Goal: Task Accomplishment & Management: Manage account settings

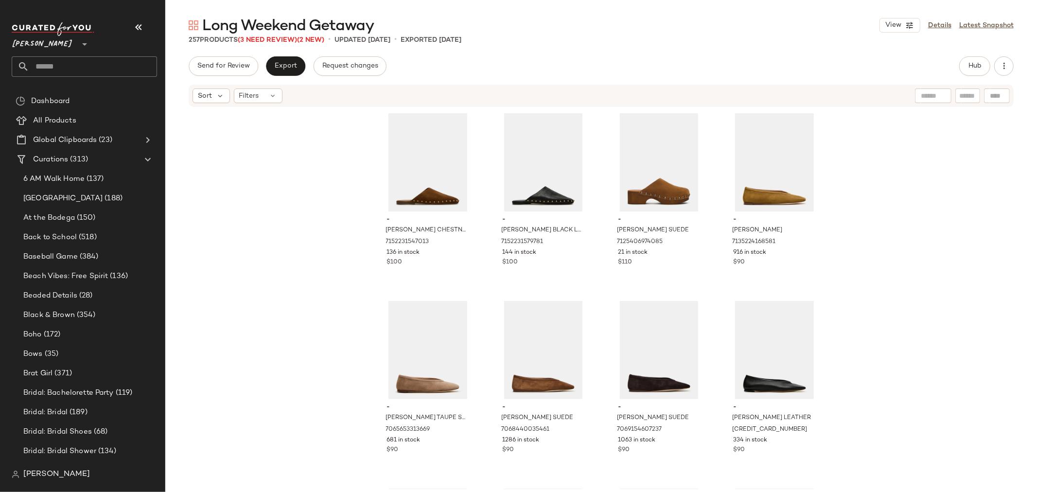
click at [91, 64] on input "text" at bounding box center [93, 66] width 128 height 20
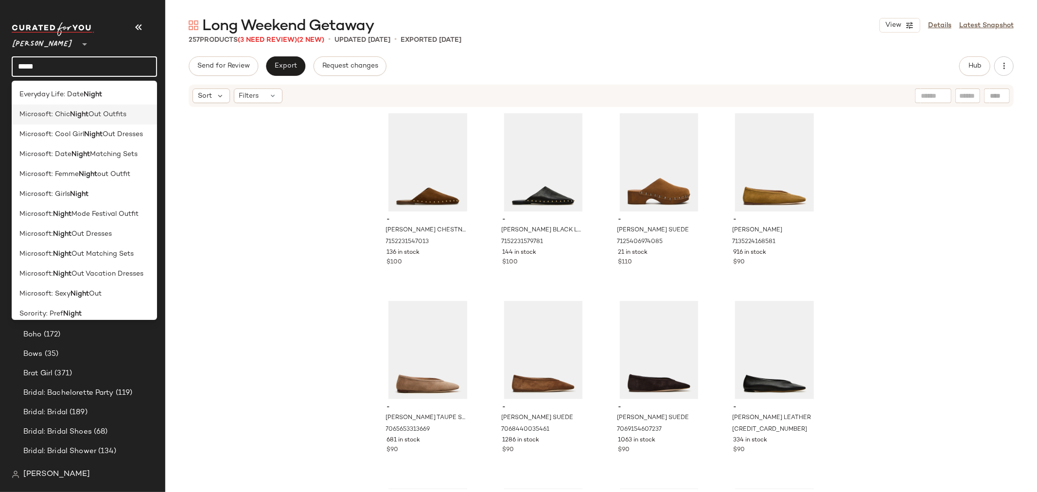
type input "*****"
click at [36, 109] on span "Microsoft: Chic" at bounding box center [44, 114] width 51 height 10
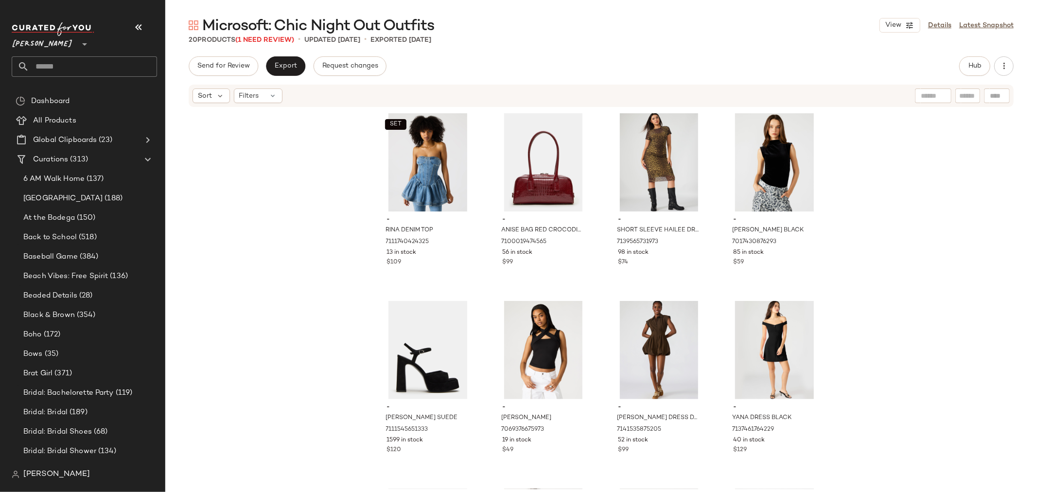
click at [282, 266] on div "SET - RINA DENIM TOP 7111740424325 13 in stock $109 - ANISE BAG RED CROCODILE 7…" at bounding box center [600, 298] width 871 height 381
click at [935, 26] on link "Details" at bounding box center [939, 25] width 23 height 10
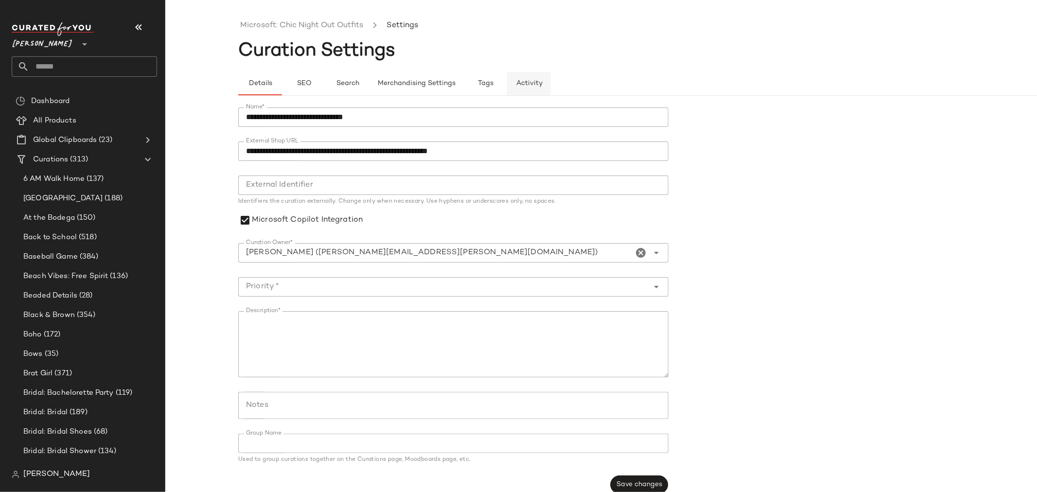
click at [532, 85] on span "Activity" at bounding box center [529, 84] width 27 height 8
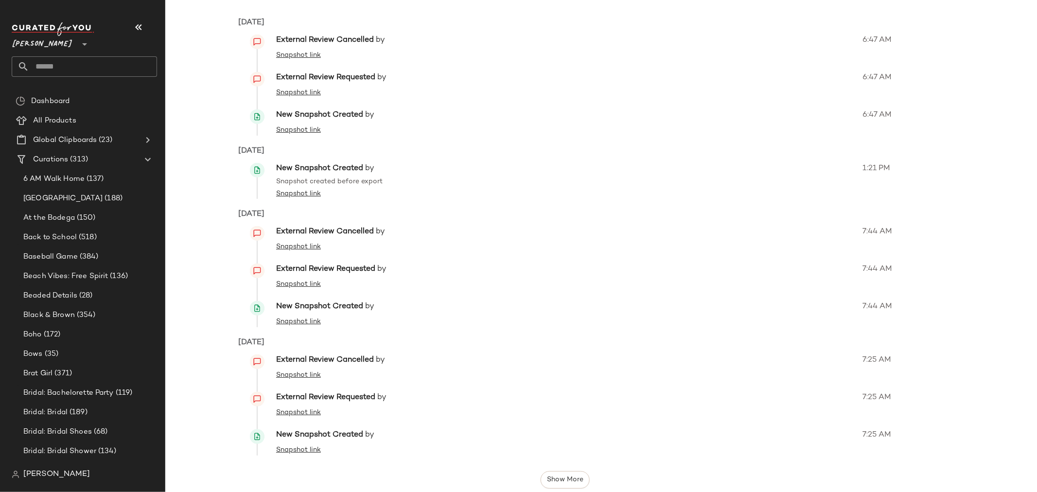
scroll to position [99, 0]
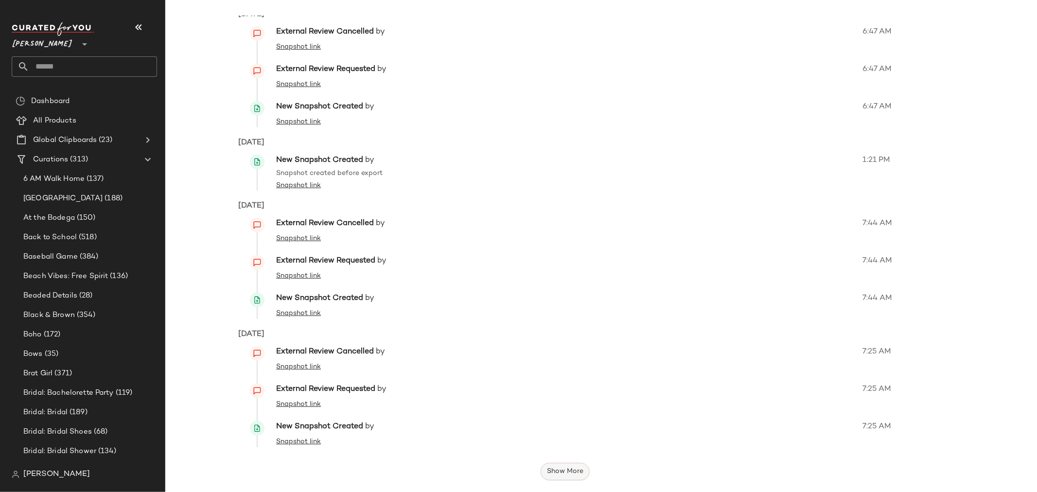
click at [568, 473] on span "Show More" at bounding box center [564, 471] width 37 height 8
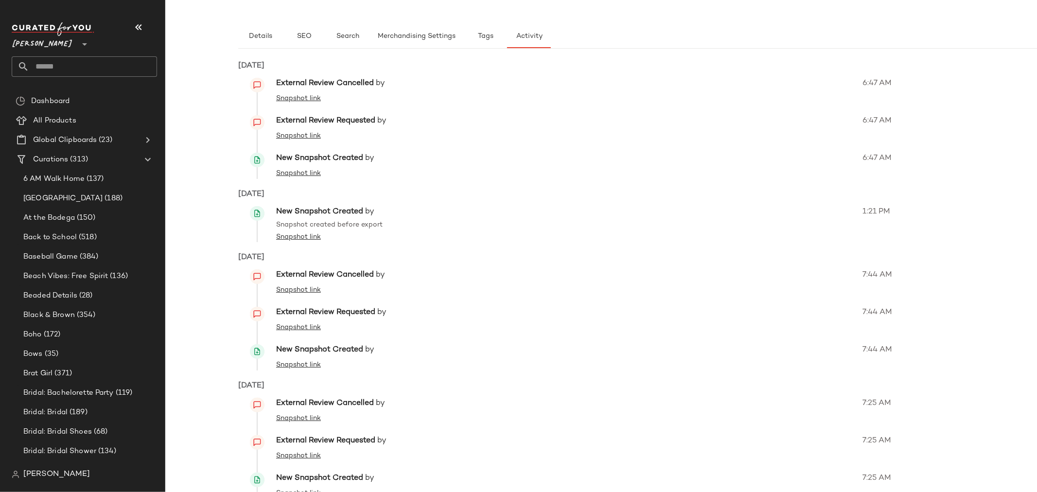
scroll to position [0, 0]
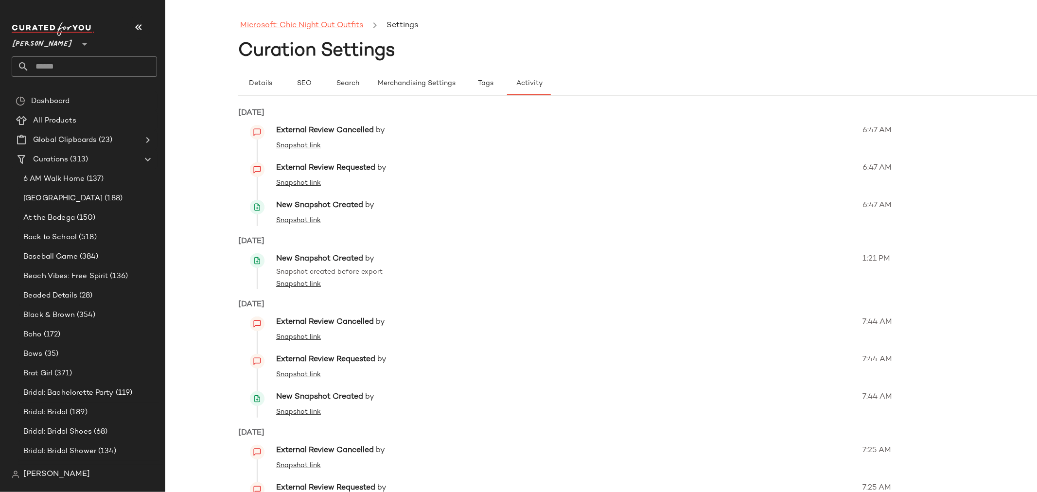
click at [341, 26] on link "Microsoft: Chic Night Out Outfits" at bounding box center [301, 25] width 123 height 13
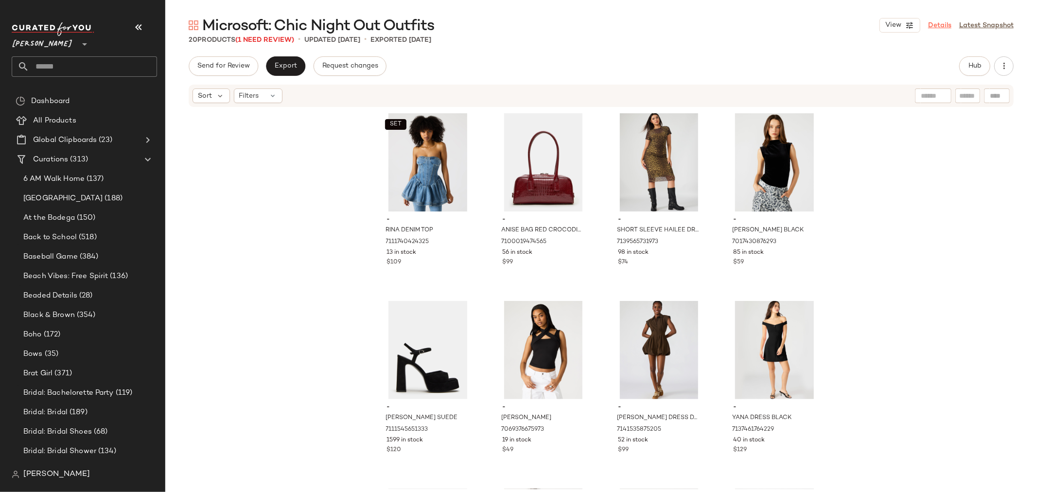
click at [935, 23] on link "Details" at bounding box center [939, 25] width 23 height 10
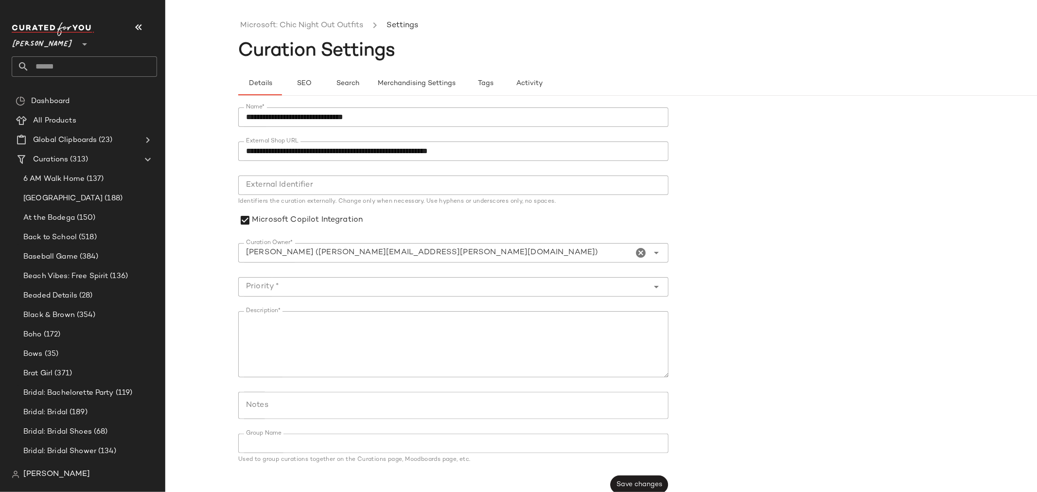
click at [657, 254] on icon "Open" at bounding box center [657, 253] width 12 height 12
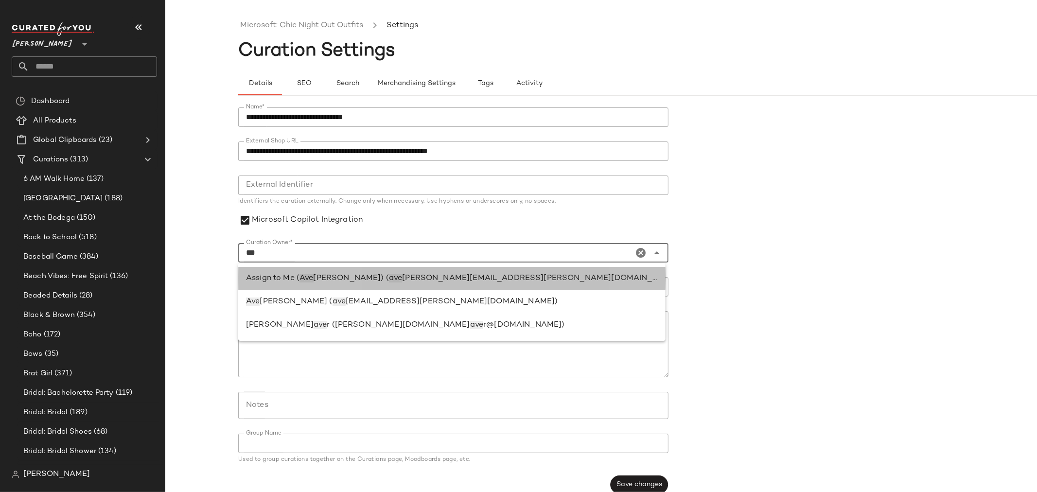
click at [507, 275] on div "Assign to Me ( Ave linda Garcia) ( ave linda.garcia@curatedforyou.io)" at bounding box center [452, 279] width 412 height 12
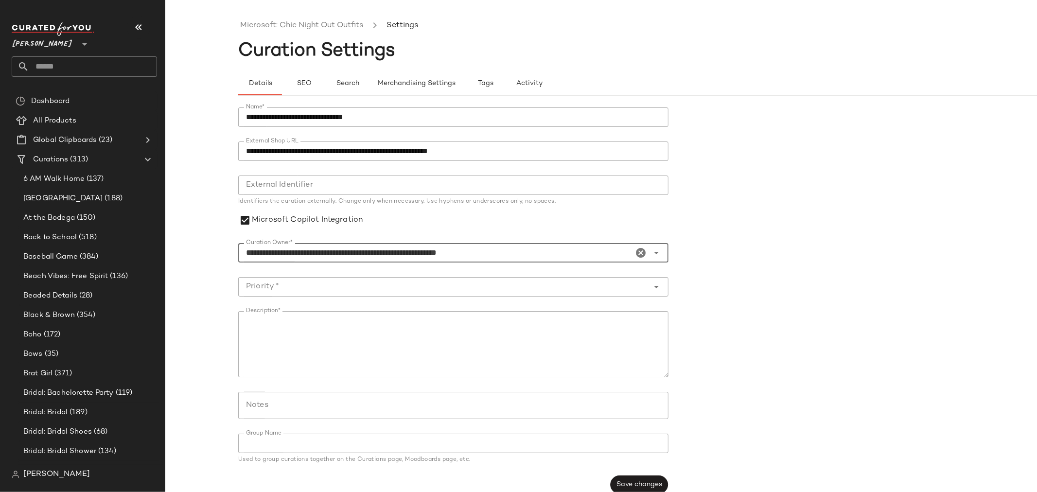
type input "**********"
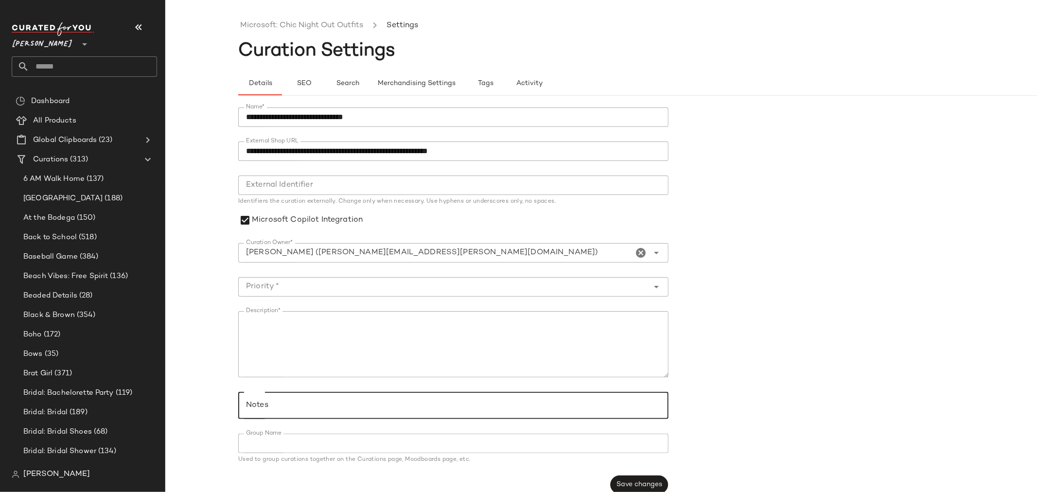
click at [603, 410] on input "Notes" at bounding box center [453, 405] width 414 height 12
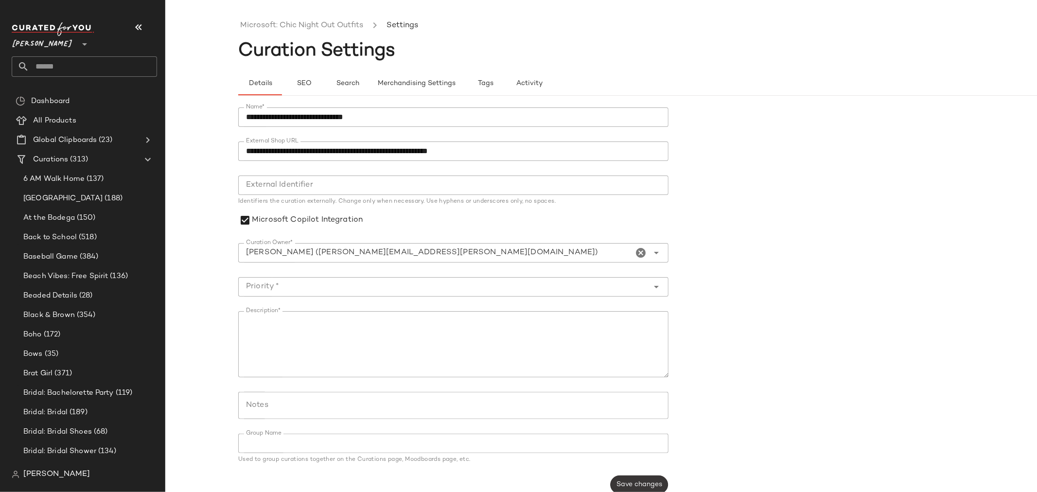
click at [630, 482] on span "Save changes" at bounding box center [639, 485] width 46 height 8
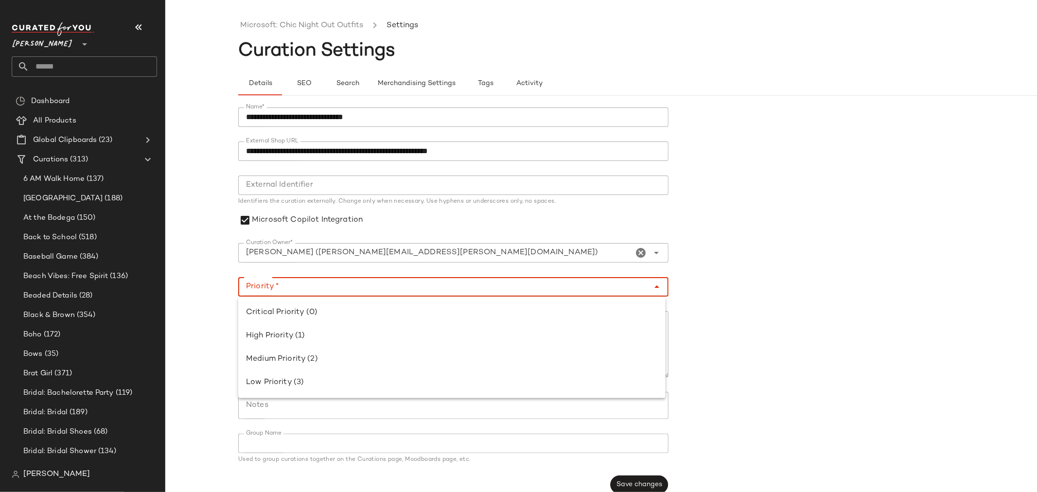
click at [657, 285] on icon "Close" at bounding box center [657, 287] width 12 height 12
click at [536, 334] on div "High Priority (1)" at bounding box center [452, 336] width 412 height 12
type input "**********"
click at [621, 482] on span "Save changes" at bounding box center [639, 485] width 46 height 8
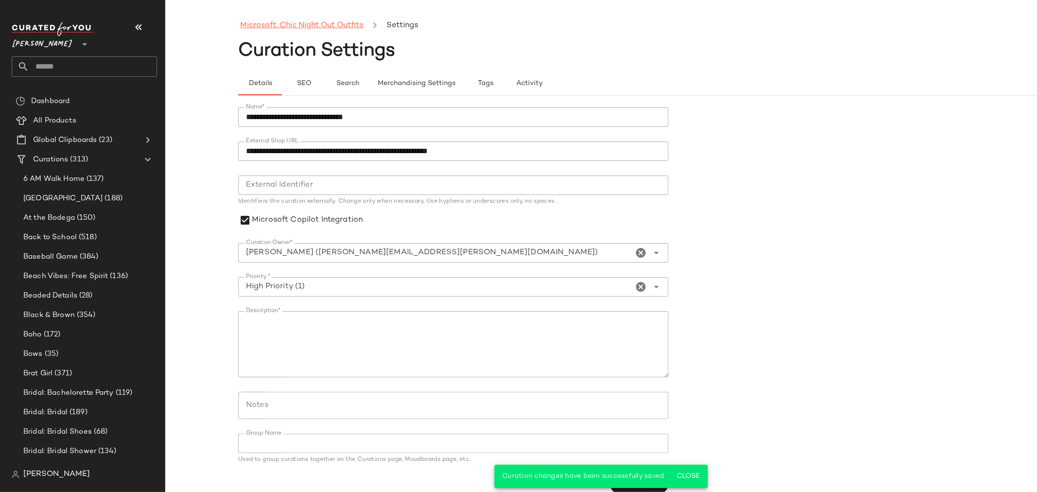
click at [322, 26] on link "Microsoft: Chic Night Out Outfits" at bounding box center [301, 25] width 123 height 13
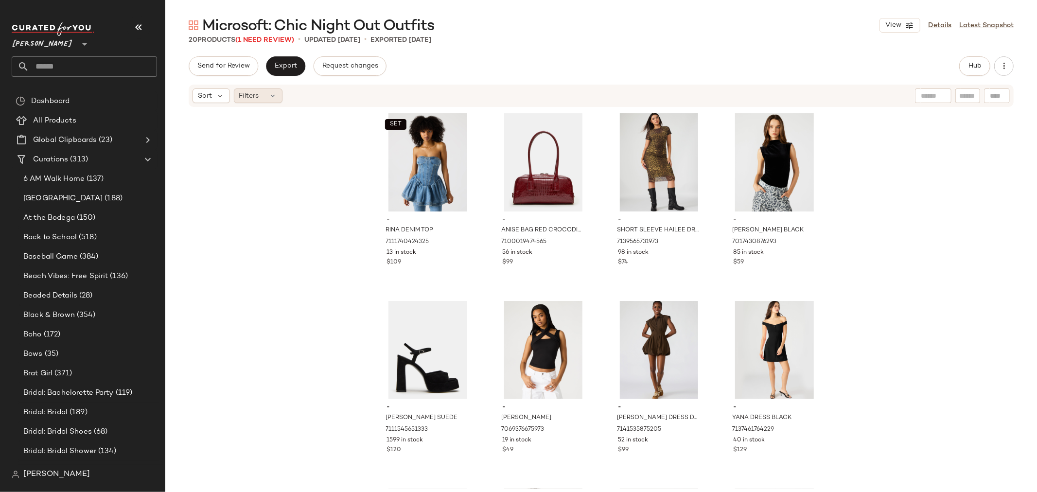
click at [271, 99] on icon at bounding box center [273, 96] width 8 height 8
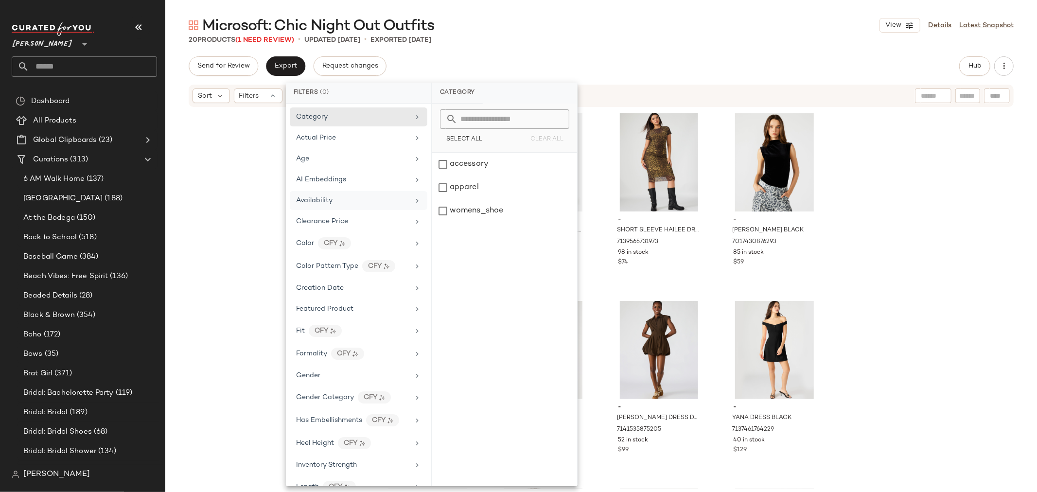
click at [317, 200] on span "Availability" at bounding box center [314, 200] width 36 height 7
click at [440, 186] on div "out_of_stock" at bounding box center [504, 187] width 145 height 23
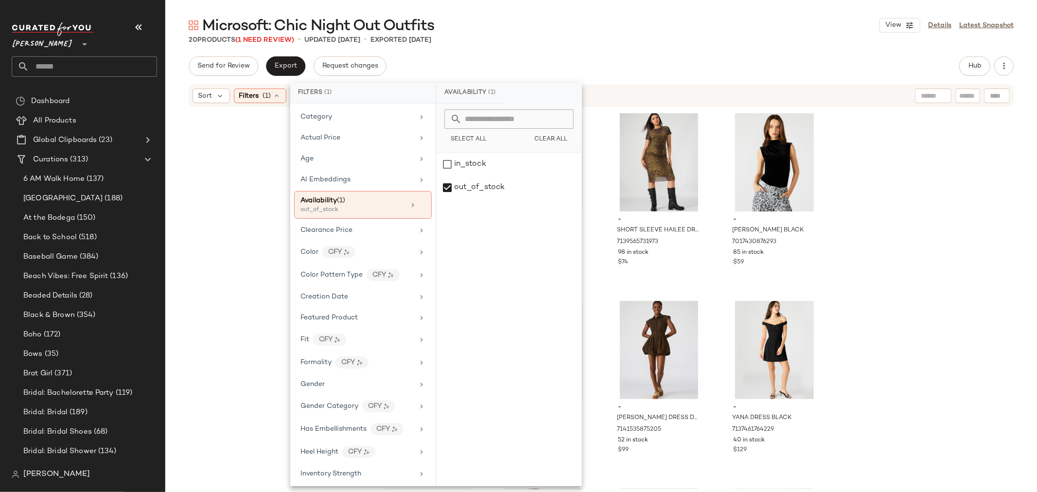
click at [219, 192] on div "SET - RINA DENIM TOP 7111740424325 13 in stock $109 - ANISE BAG RED CROCODILE 7…" at bounding box center [600, 298] width 871 height 381
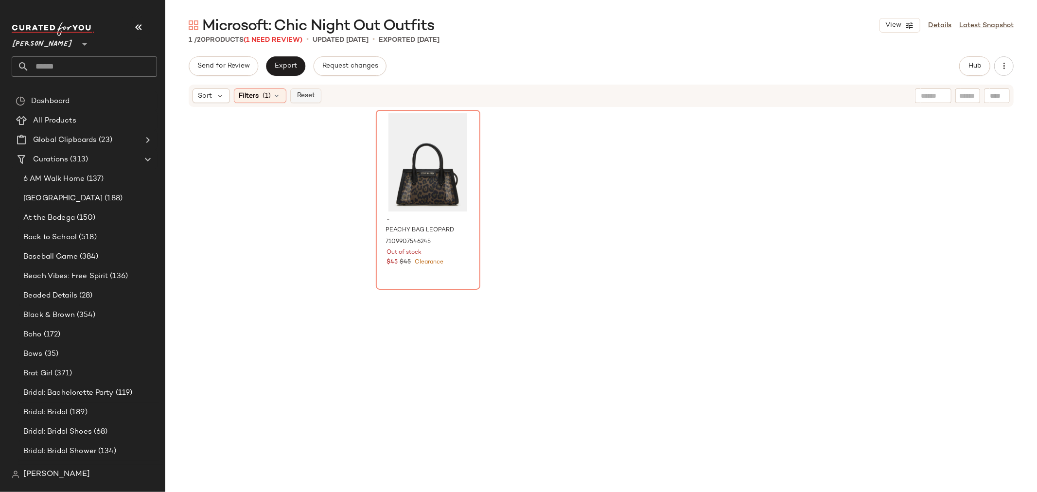
click at [308, 101] on button "Reset" at bounding box center [305, 95] width 31 height 15
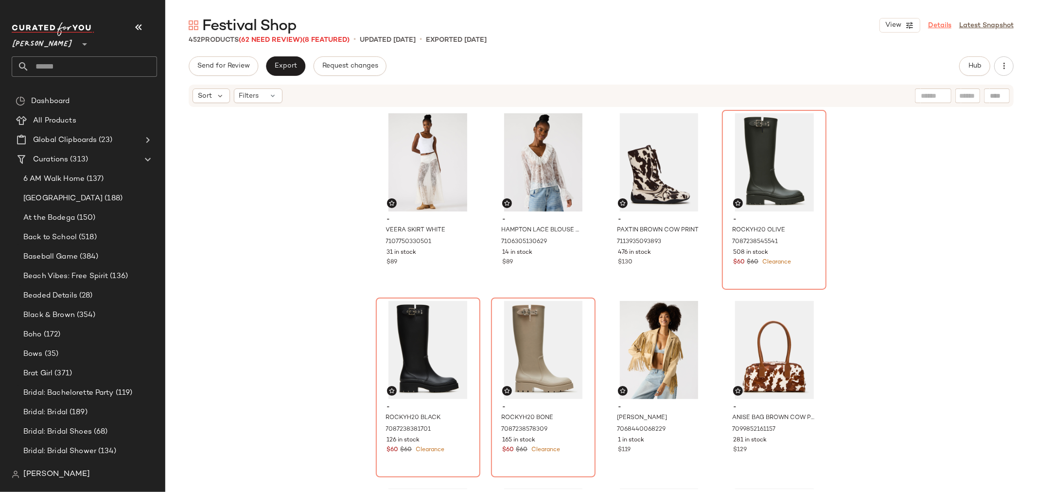
click at [935, 22] on link "Details" at bounding box center [939, 25] width 23 height 10
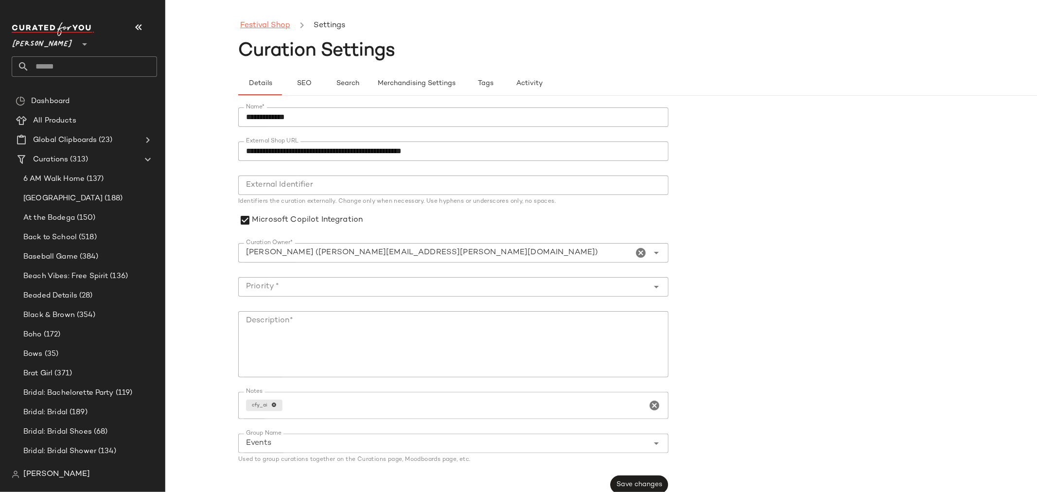
click at [284, 26] on link "Festival Shop" at bounding box center [265, 25] width 50 height 13
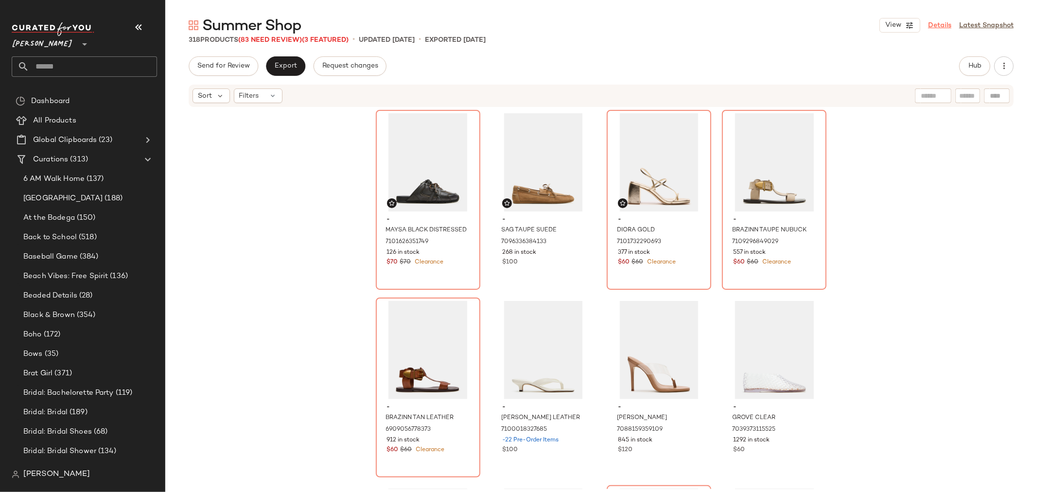
click at [938, 20] on link "Details" at bounding box center [939, 25] width 23 height 10
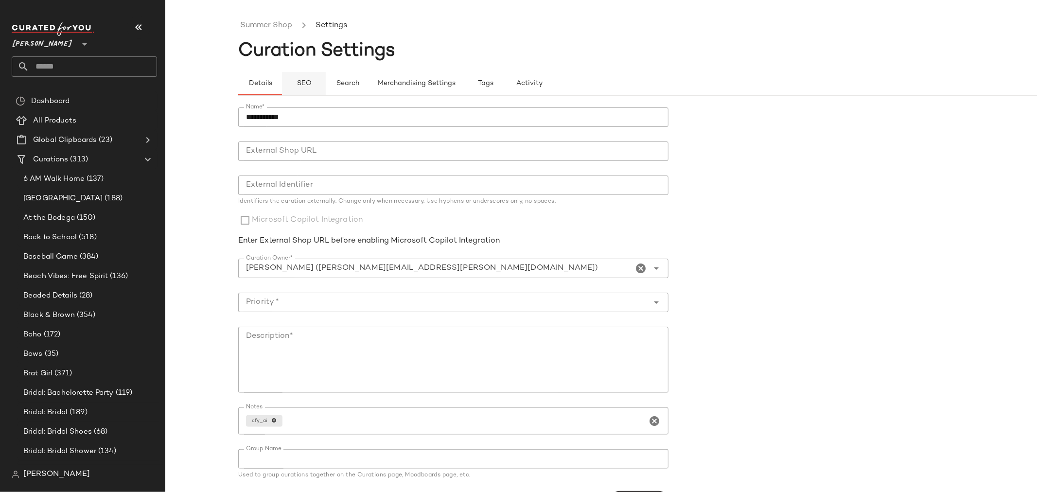
click at [298, 85] on span "SEO" at bounding box center [303, 84] width 15 height 8
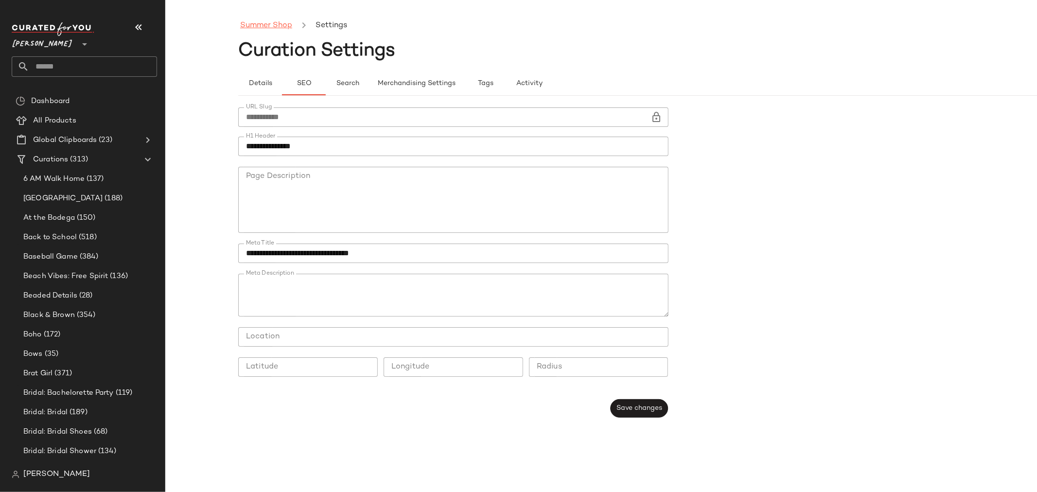
click at [266, 23] on link "Summer Shop" at bounding box center [266, 25] width 52 height 13
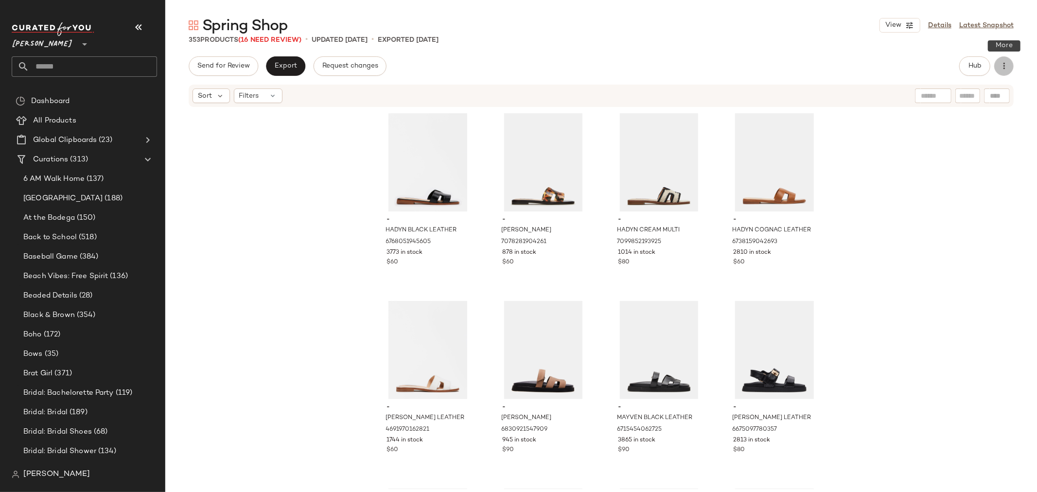
click at [1007, 66] on icon "button" at bounding box center [1004, 66] width 10 height 10
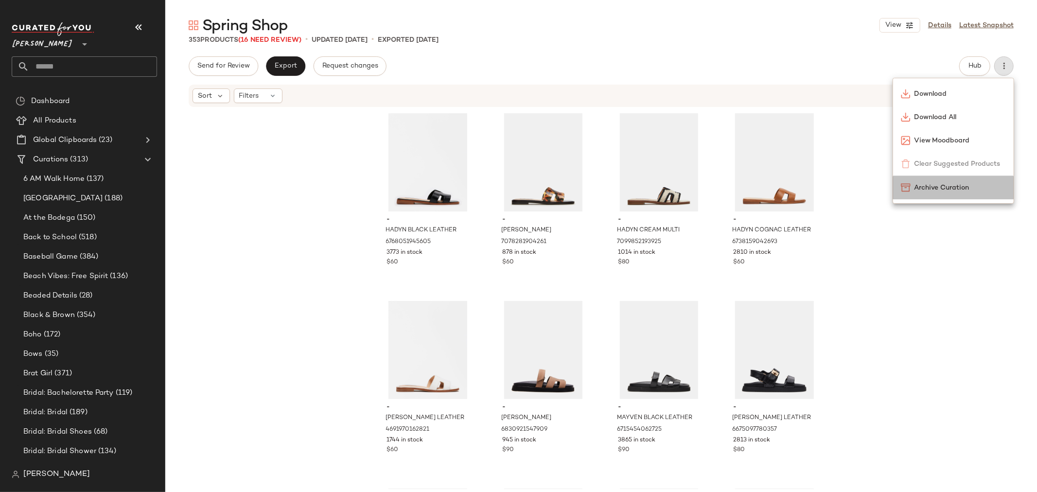
click at [949, 189] on span "Archive Curation" at bounding box center [959, 188] width 91 height 10
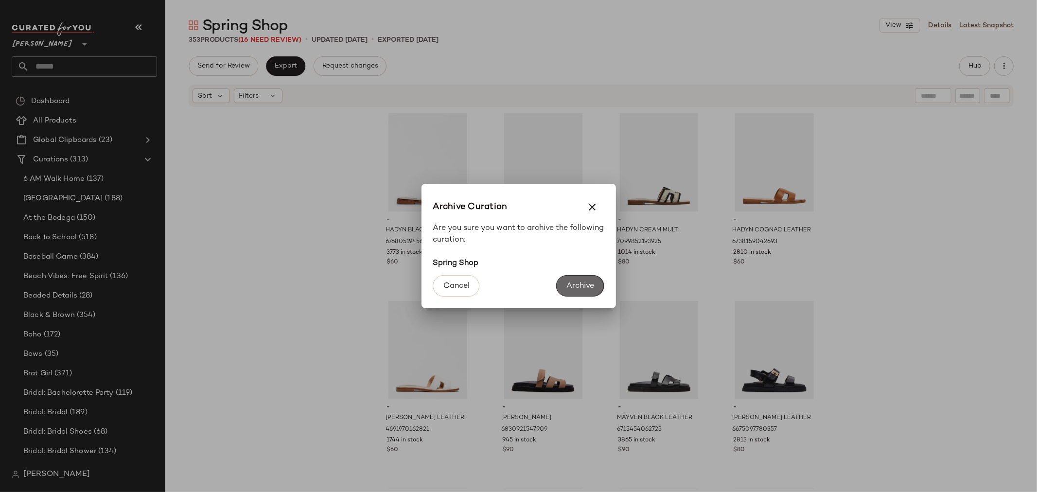
click at [560, 287] on button "Archive" at bounding box center [580, 285] width 48 height 21
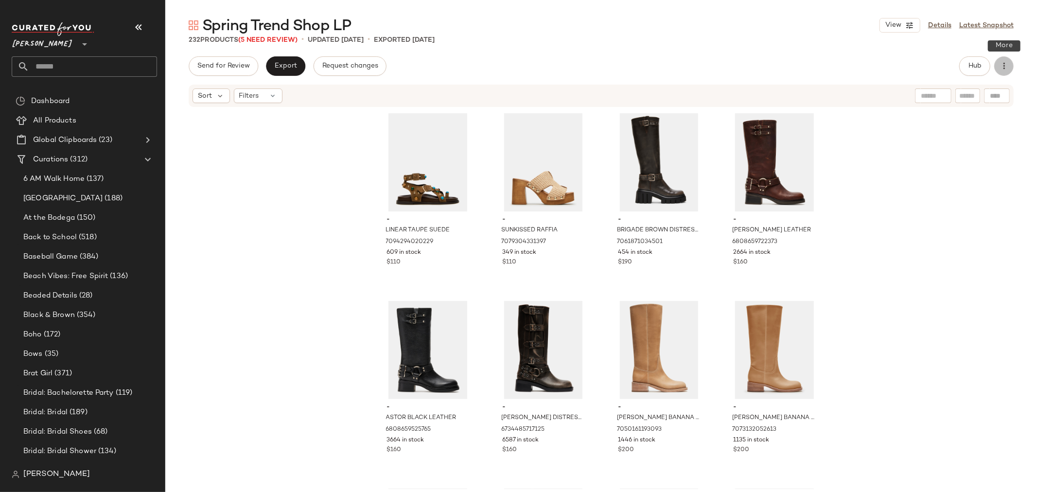
click at [1004, 67] on icon "button" at bounding box center [1004, 66] width 10 height 10
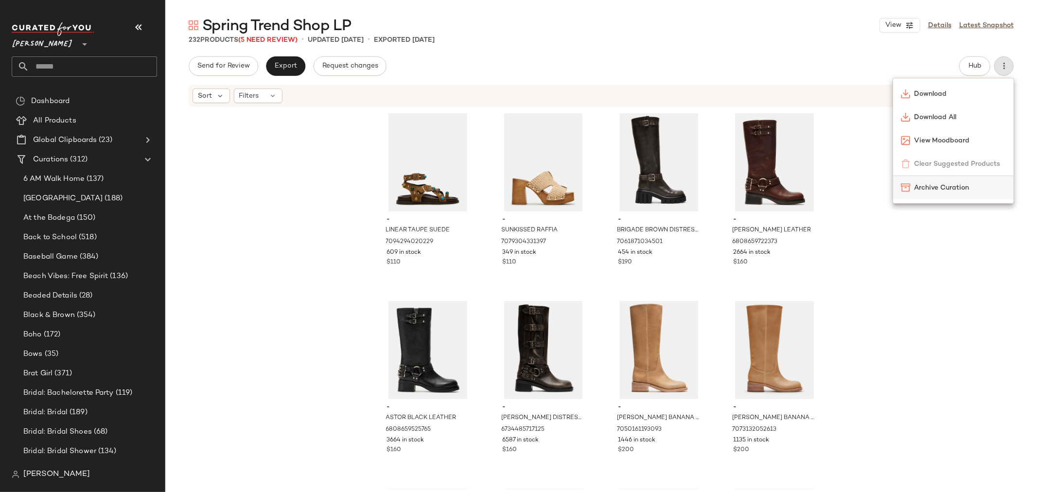
click at [949, 188] on span "Archive Curation" at bounding box center [959, 188] width 91 height 10
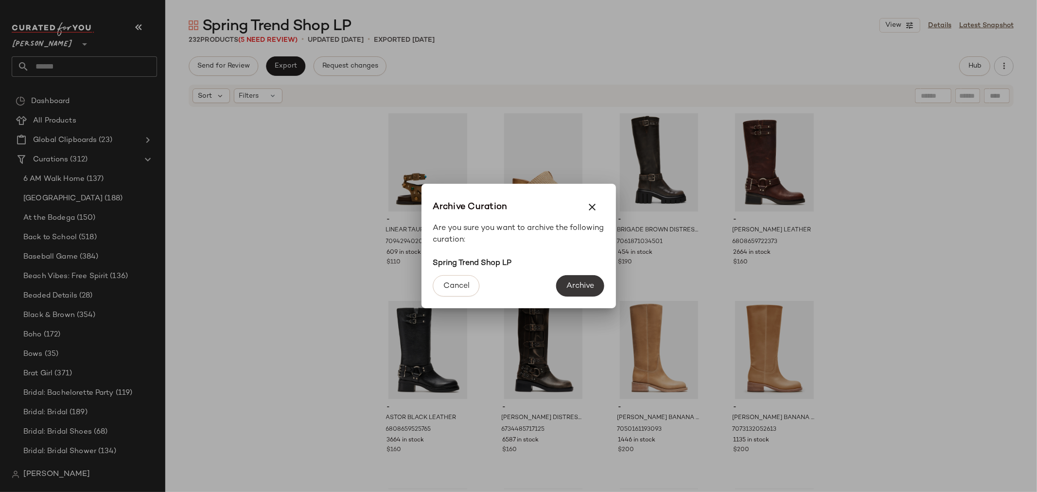
click at [578, 288] on span "Archive" at bounding box center [580, 285] width 28 height 9
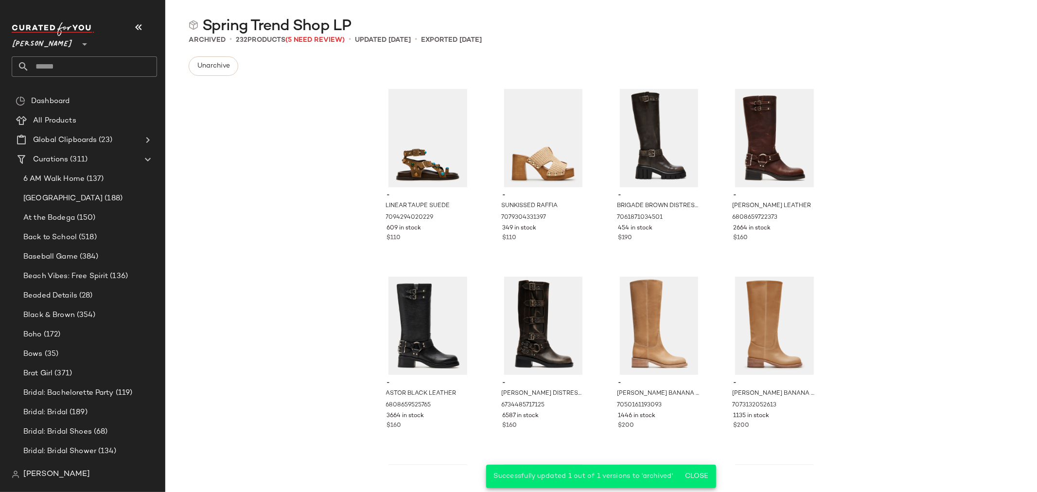
click at [284, 147] on div "- LINEAR TAUPE SUEDE 7094294020229 609 in stock $110 - SUNKISSED RAFFIA 7079304…" at bounding box center [600, 274] width 871 height 381
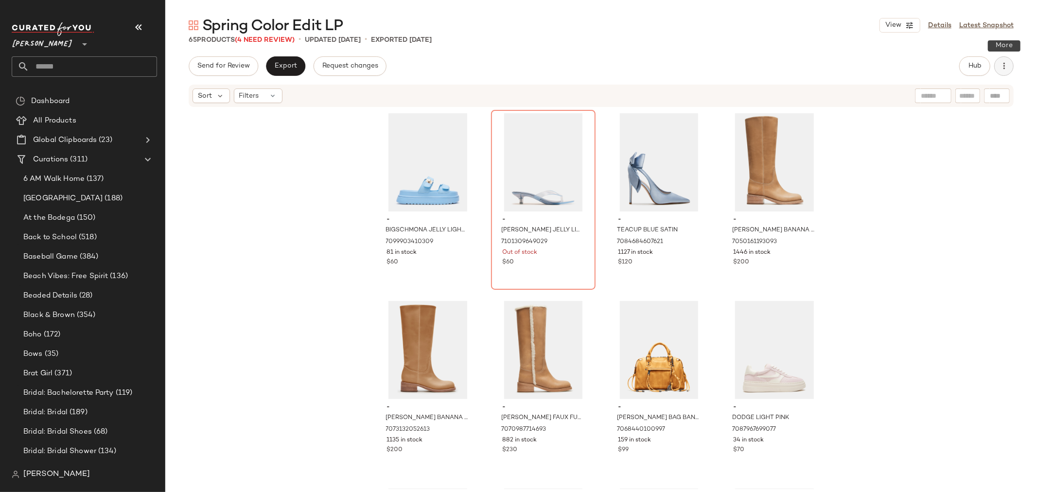
click at [1006, 64] on icon "button" at bounding box center [1004, 66] width 10 height 10
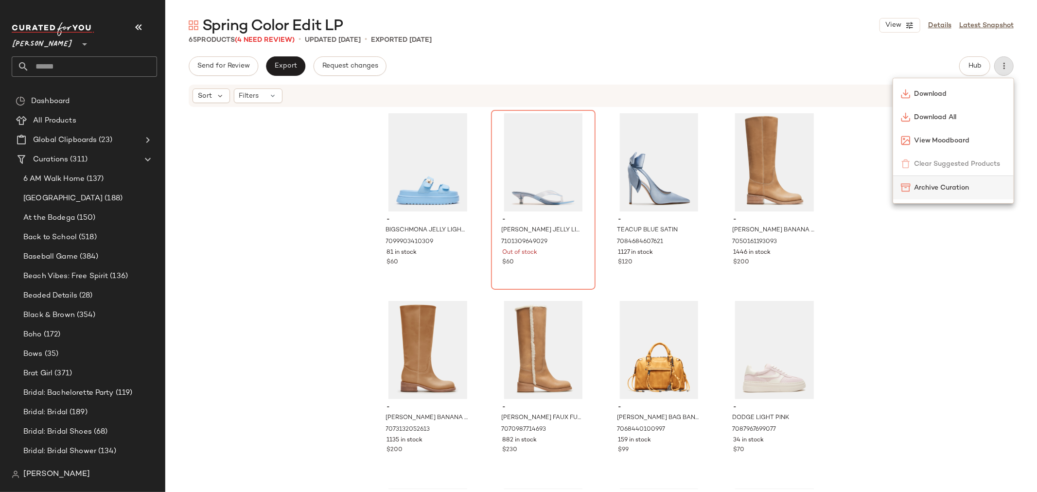
click at [948, 189] on span "Archive Curation" at bounding box center [959, 188] width 91 height 10
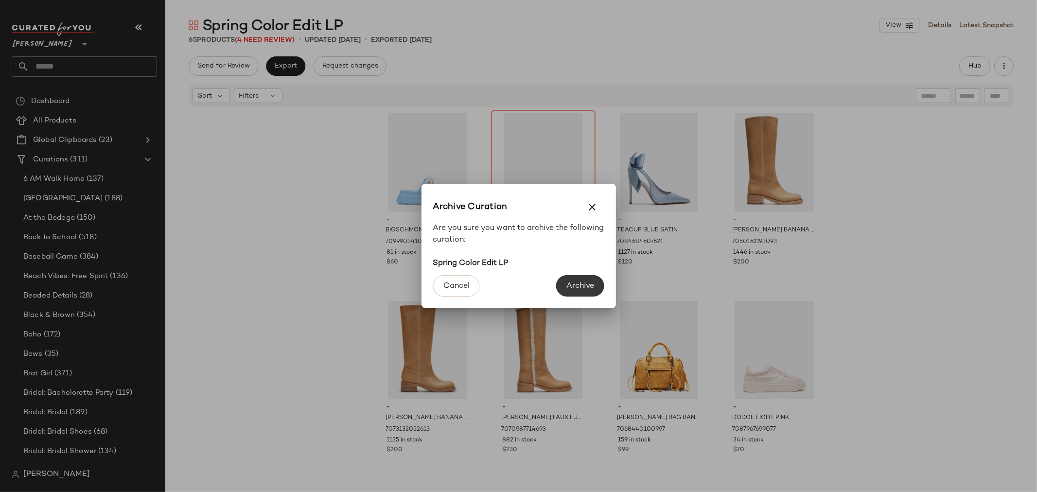
click at [573, 286] on span "Archive" at bounding box center [580, 285] width 28 height 9
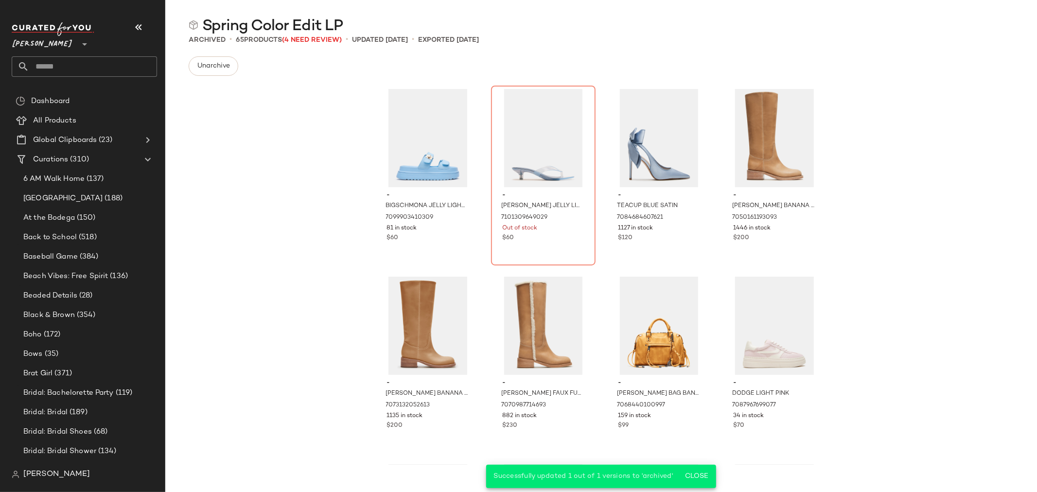
click at [258, 171] on div "- BIGSCHMONA JELLY LIGHT BLUE 7099903410309 81 in stock $60 - [PERSON_NAME] JEL…" at bounding box center [600, 274] width 871 height 381
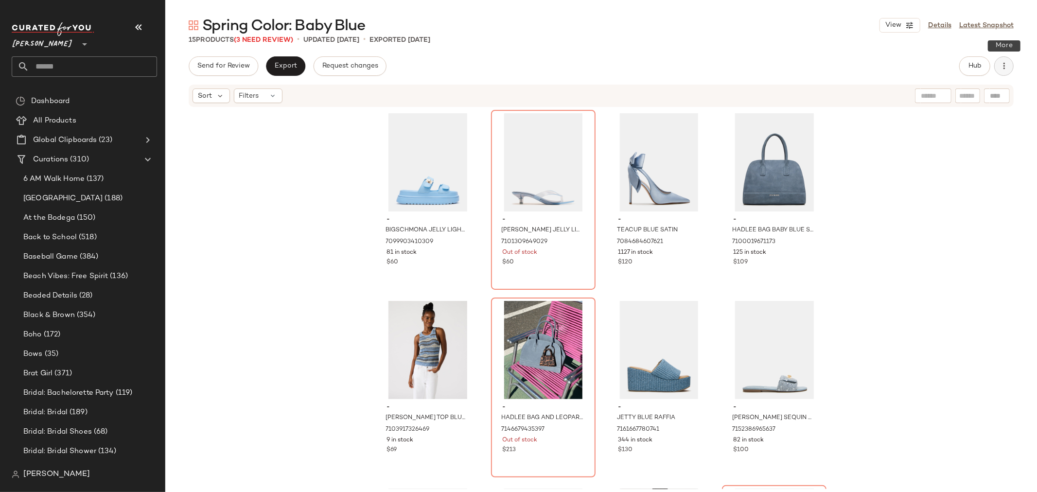
click at [1006, 65] on icon "button" at bounding box center [1004, 66] width 10 height 10
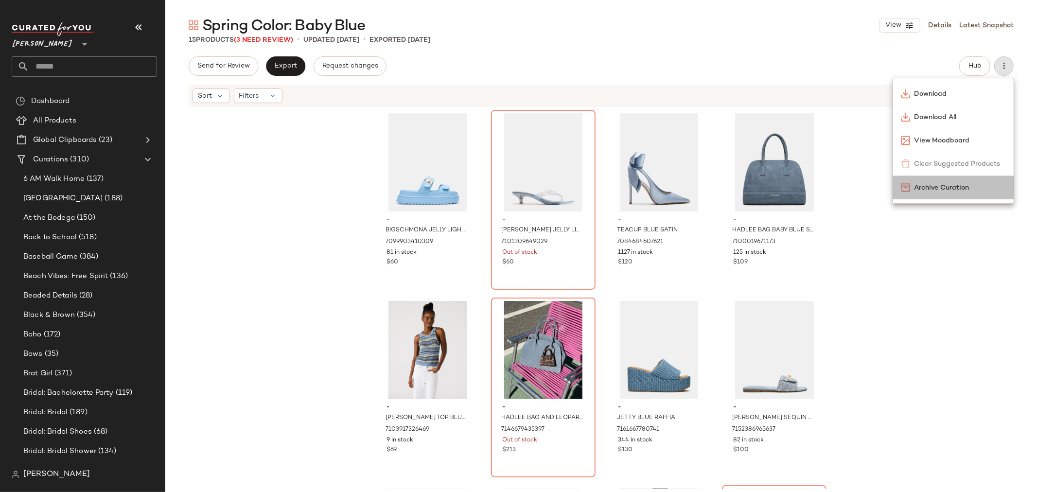
click at [956, 190] on span "Archive Curation" at bounding box center [959, 188] width 91 height 10
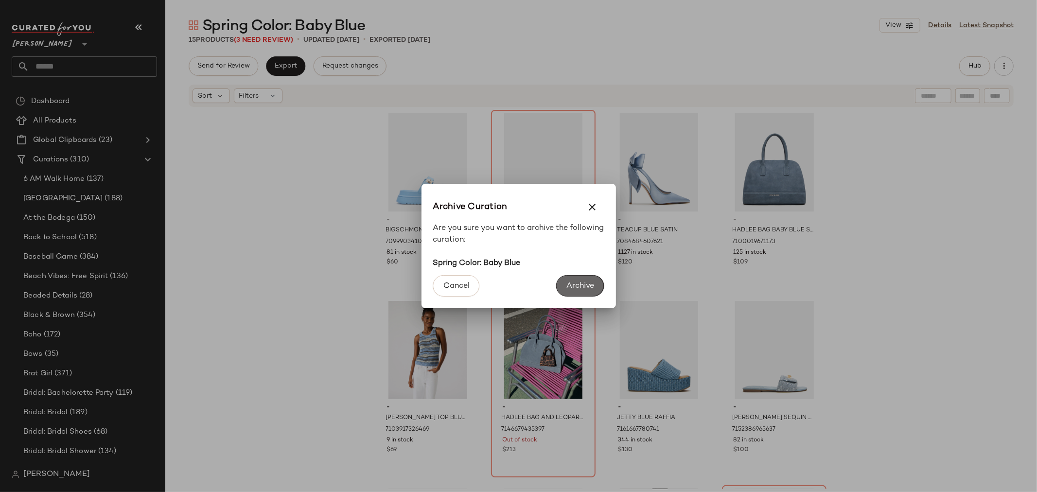
click at [588, 282] on span "Archive" at bounding box center [580, 285] width 28 height 9
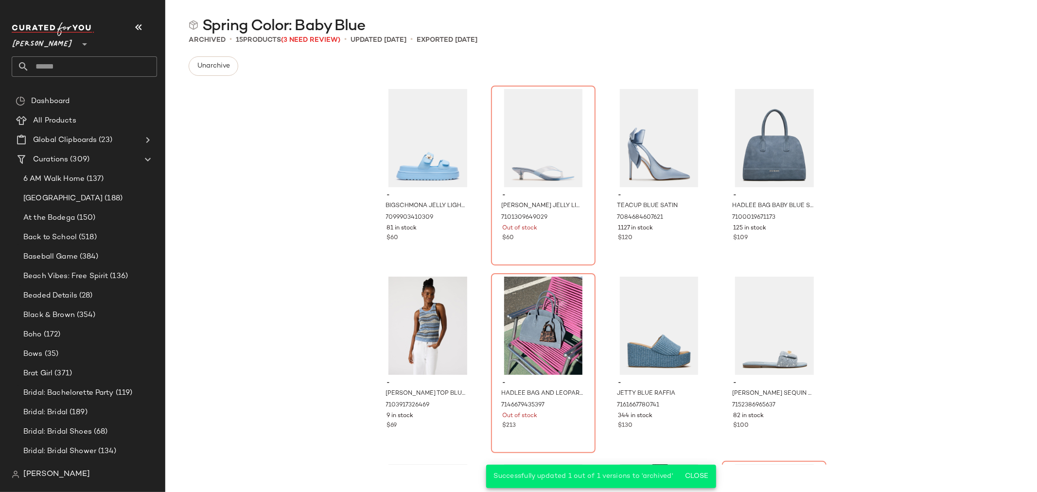
click at [295, 149] on div "- BIGSCHMONA JELLY LIGHT BLUE 7099903410309 81 in stock $60 - TRACIE JELLY LIGH…" at bounding box center [600, 274] width 871 height 381
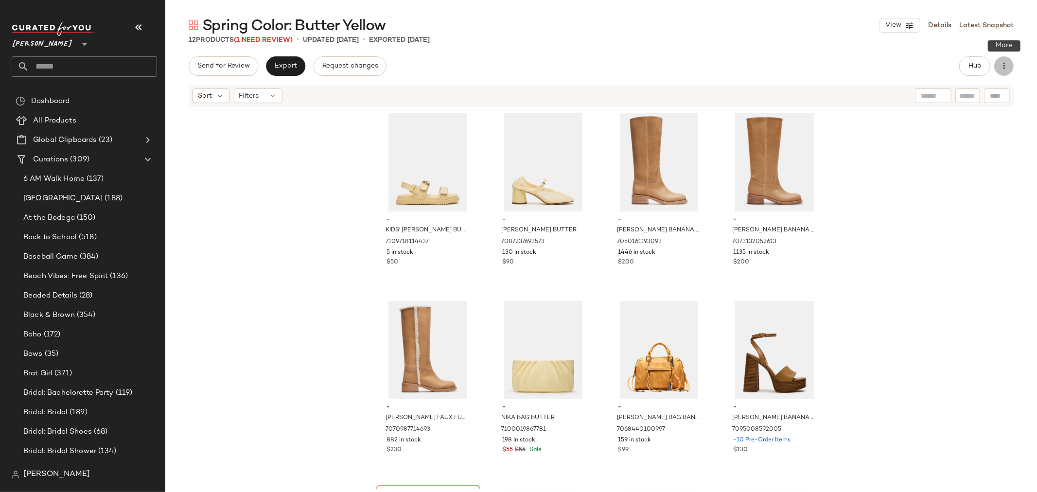
click at [1003, 66] on icon "button" at bounding box center [1004, 66] width 10 height 10
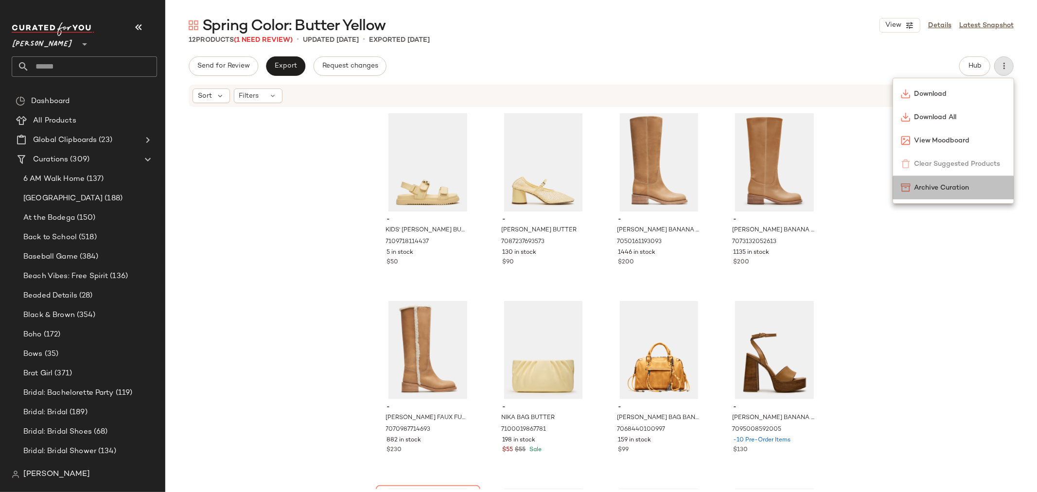
click at [934, 191] on span "Archive Curation" at bounding box center [959, 188] width 91 height 10
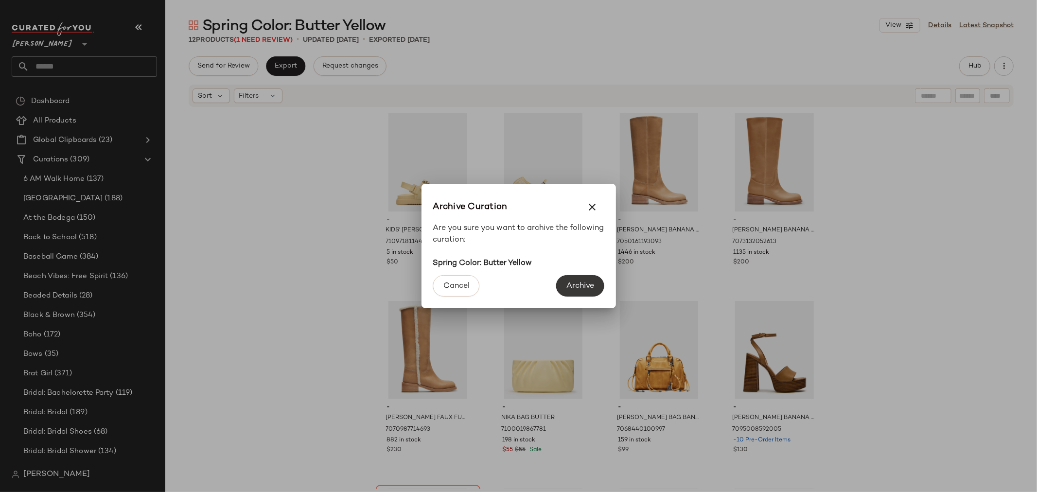
click at [588, 289] on span "Archive" at bounding box center [580, 285] width 28 height 9
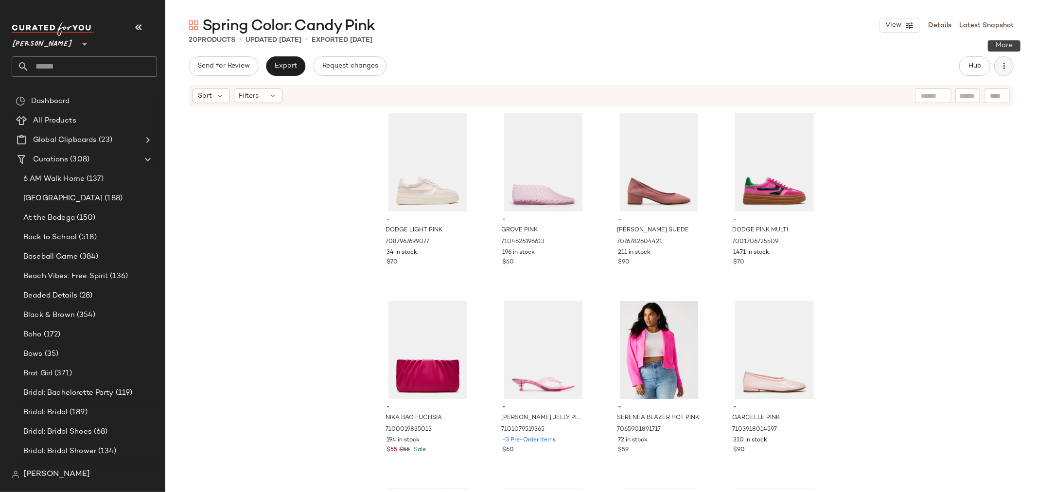
click at [1000, 67] on icon "button" at bounding box center [1004, 66] width 10 height 10
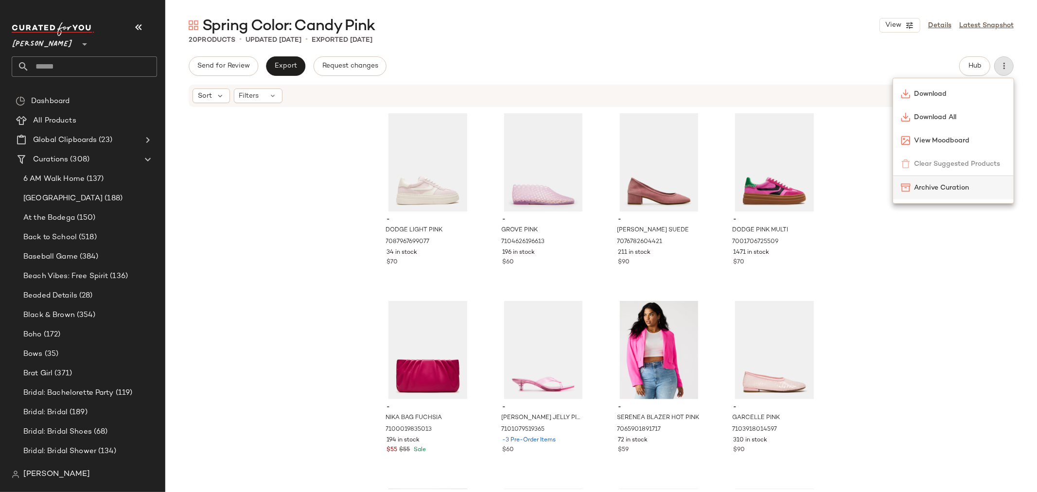
click at [941, 195] on div "Archive Curation" at bounding box center [953, 187] width 121 height 23
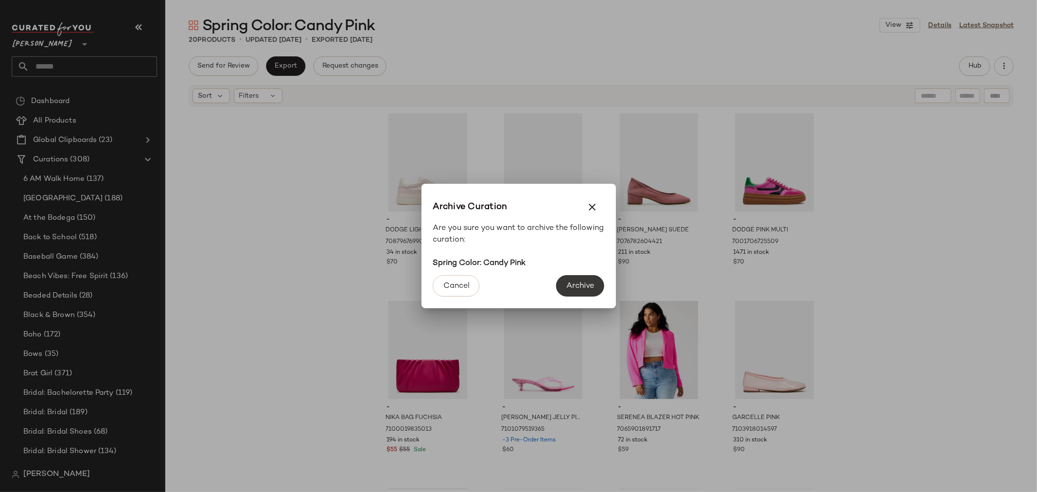
click at [581, 284] on span "Archive" at bounding box center [580, 285] width 28 height 9
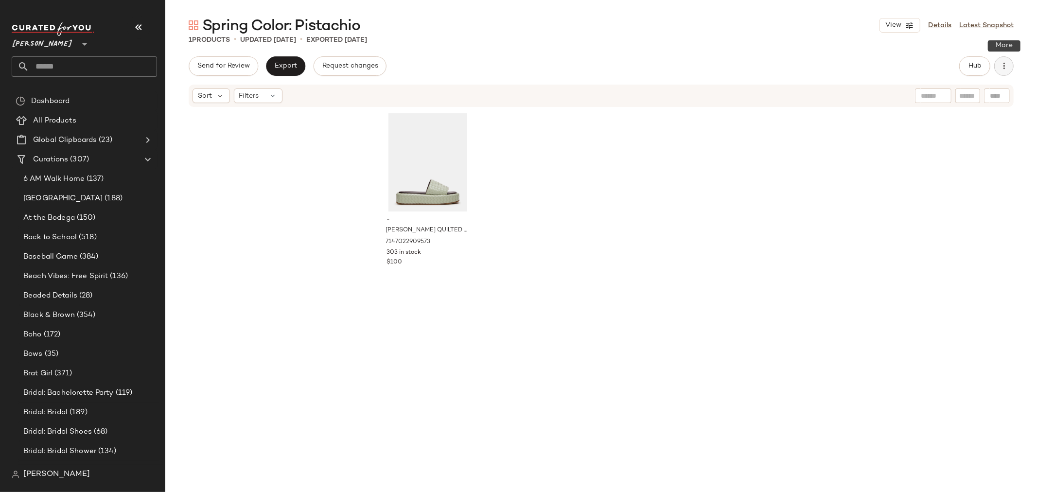
click at [1004, 66] on icon "button" at bounding box center [1004, 66] width 10 height 10
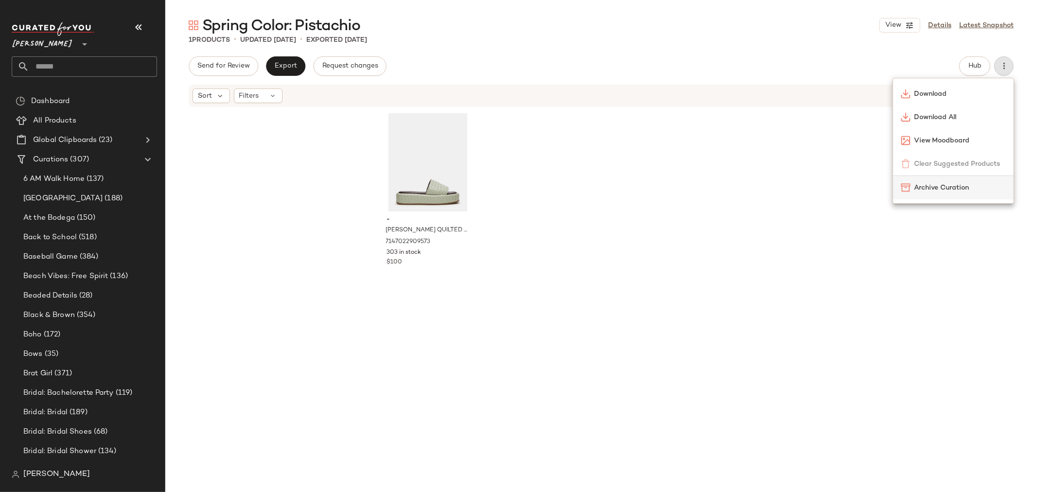
click at [961, 189] on span "Archive Curation" at bounding box center [959, 188] width 91 height 10
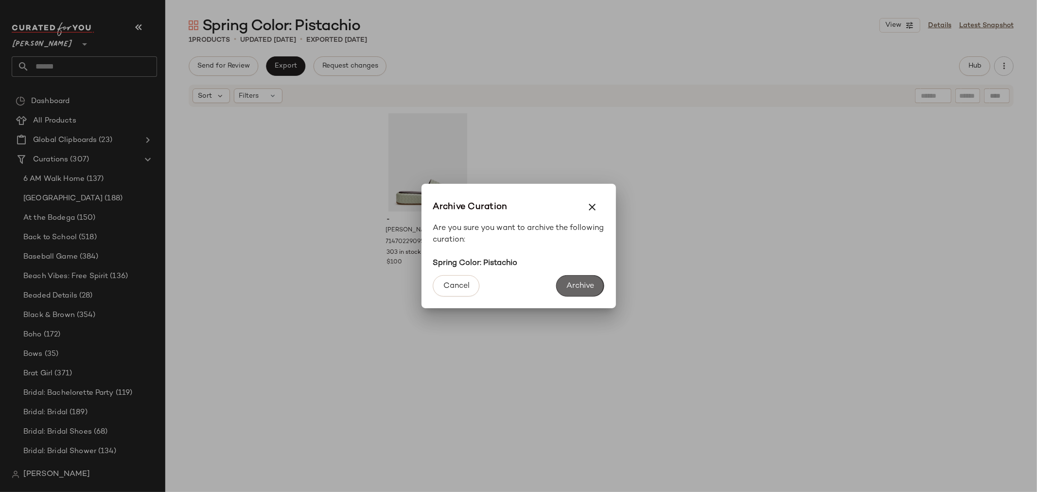
click at [596, 278] on button "Archive" at bounding box center [580, 285] width 48 height 21
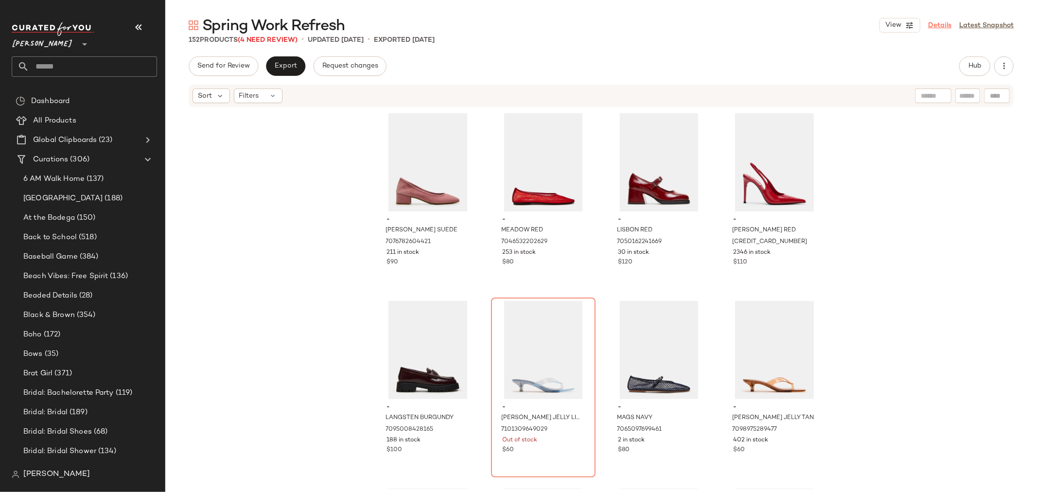
click at [937, 24] on link "Details" at bounding box center [939, 25] width 23 height 10
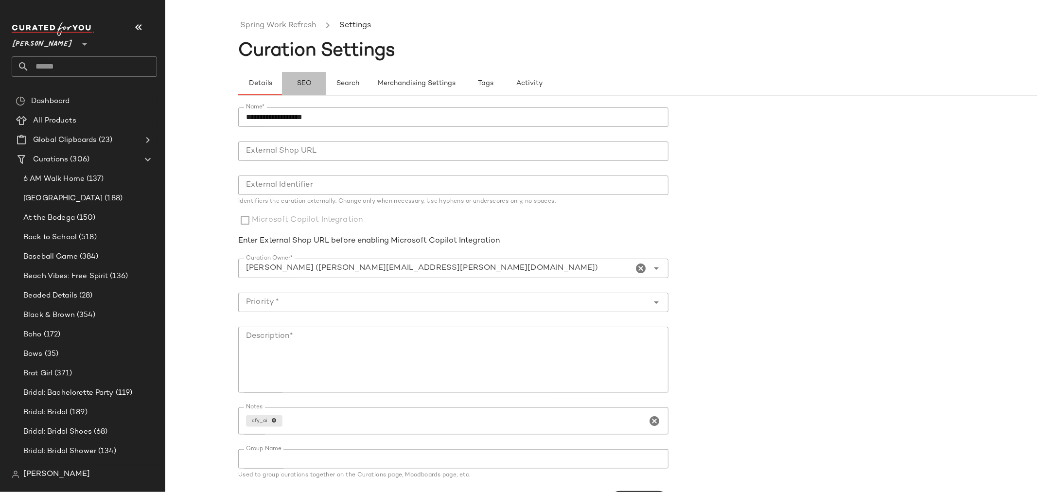
click at [304, 90] on button "SEO" at bounding box center [304, 83] width 44 height 23
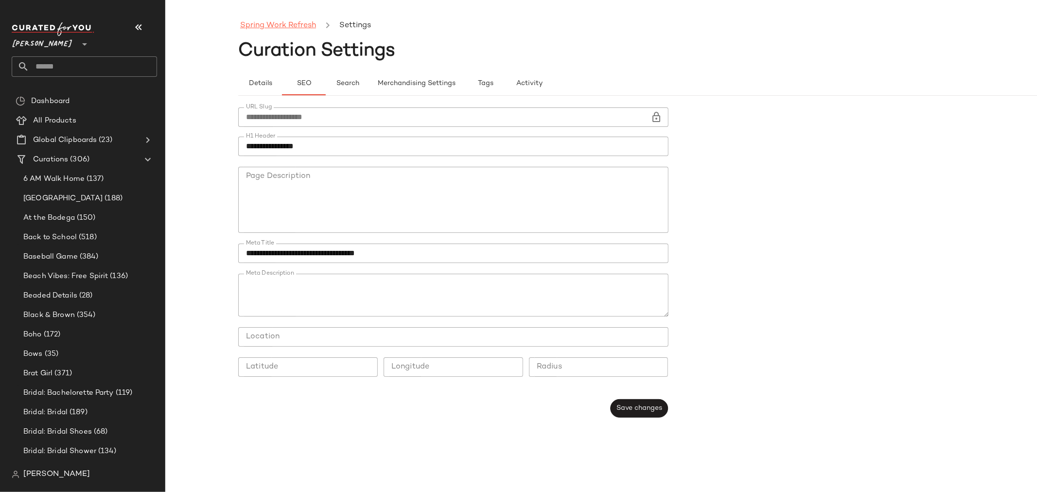
click at [278, 27] on link "Spring Work Refresh" at bounding box center [278, 25] width 76 height 13
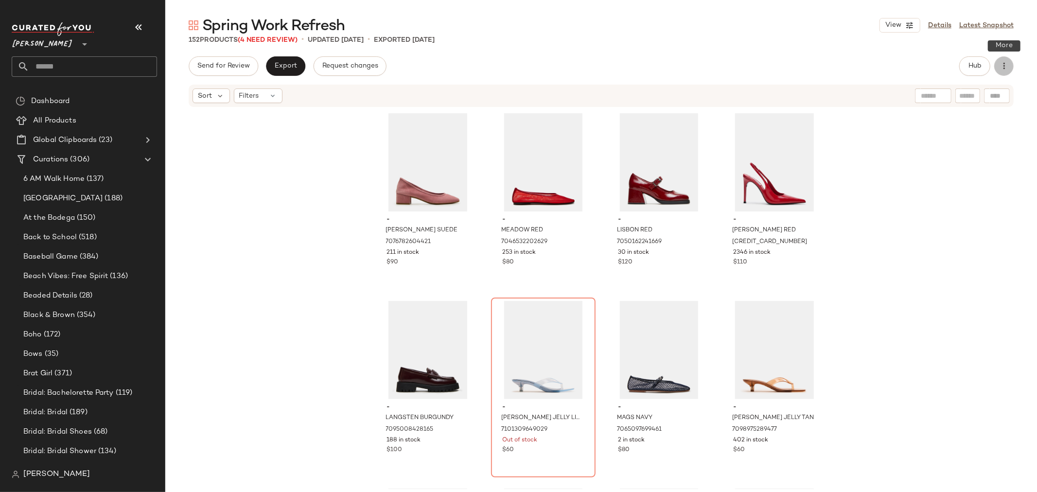
click at [1005, 65] on icon "button" at bounding box center [1004, 66] width 10 height 10
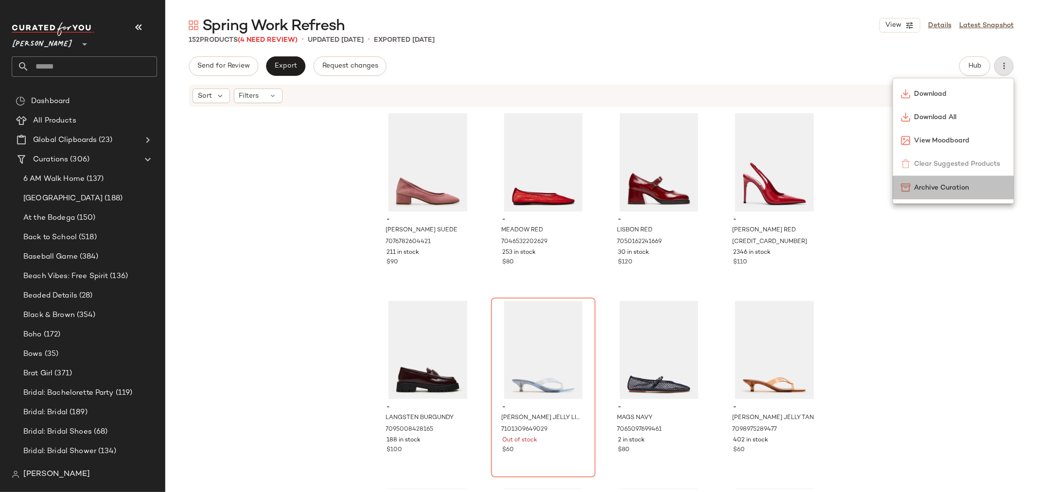
click at [970, 188] on span "Archive Curation" at bounding box center [959, 188] width 91 height 10
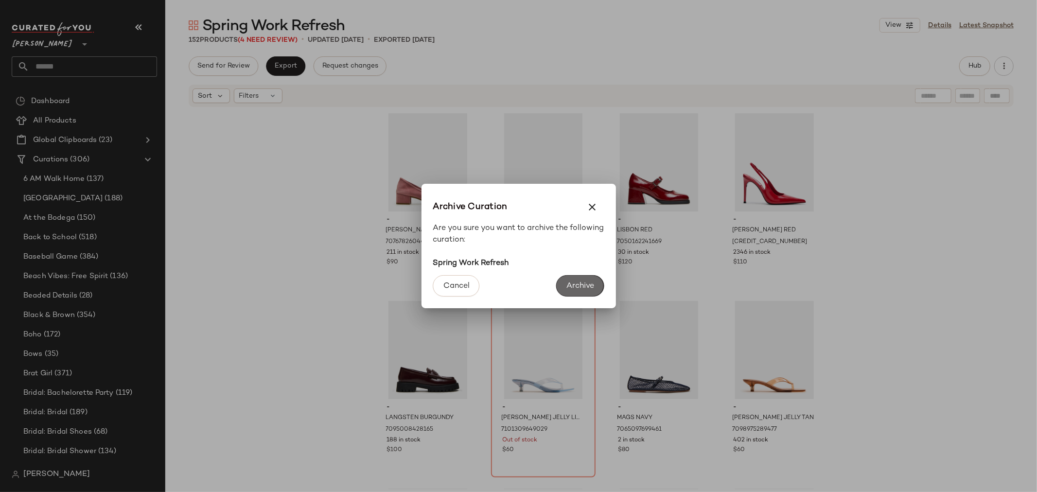
click at [572, 287] on span "Archive" at bounding box center [580, 285] width 28 height 9
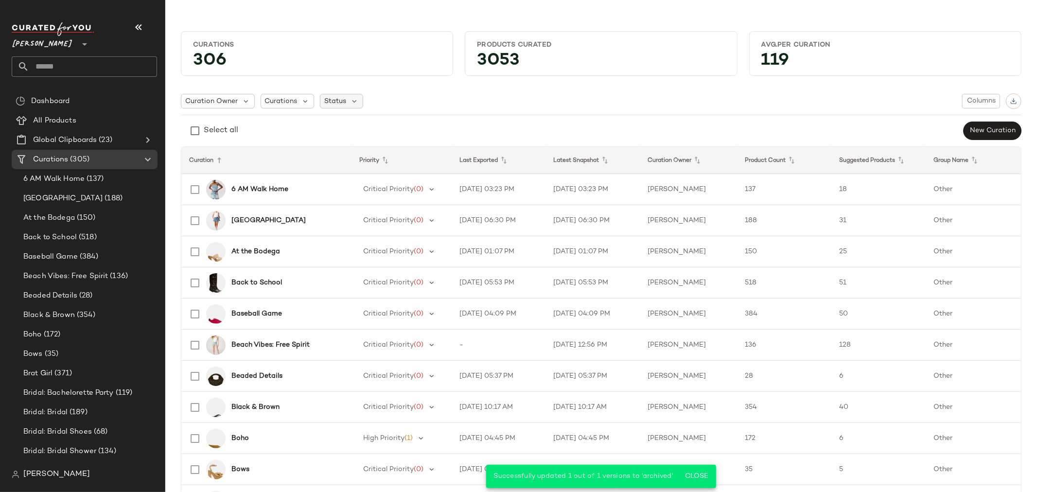
click at [338, 98] on span "Status" at bounding box center [335, 101] width 22 height 10
click at [283, 101] on span "Curations" at bounding box center [281, 101] width 33 height 10
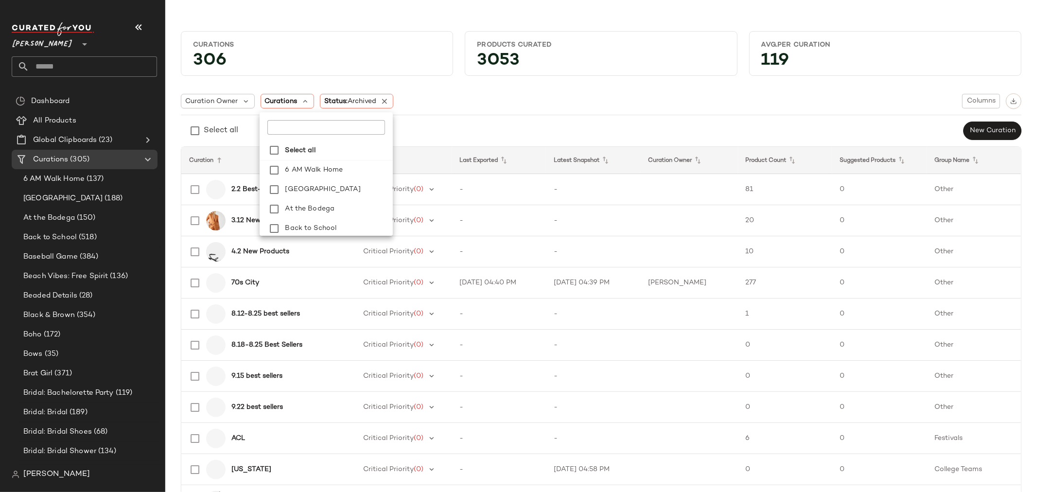
click at [297, 126] on input "text" at bounding box center [324, 127] width 115 height 15
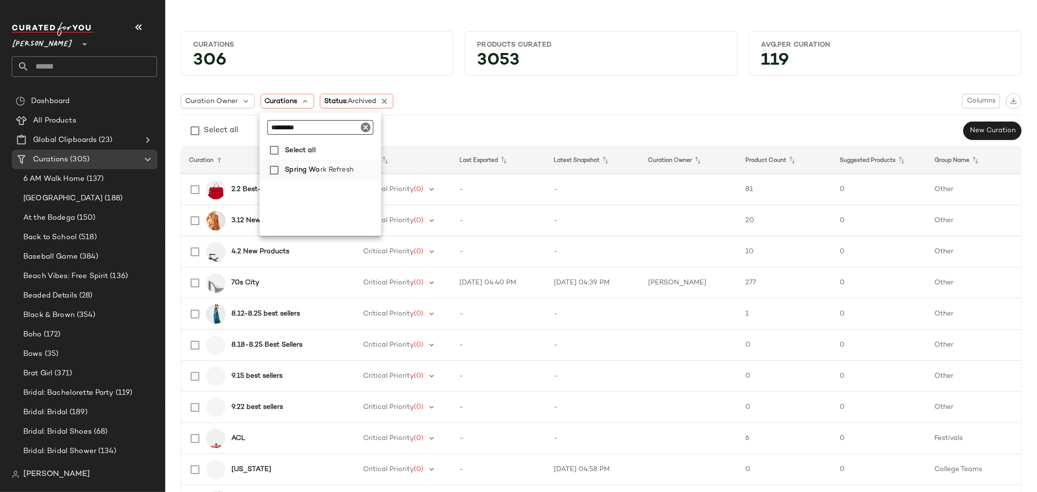
type input "*********"
click at [310, 172] on span "Spring Wo" at bounding box center [302, 169] width 35 height 19
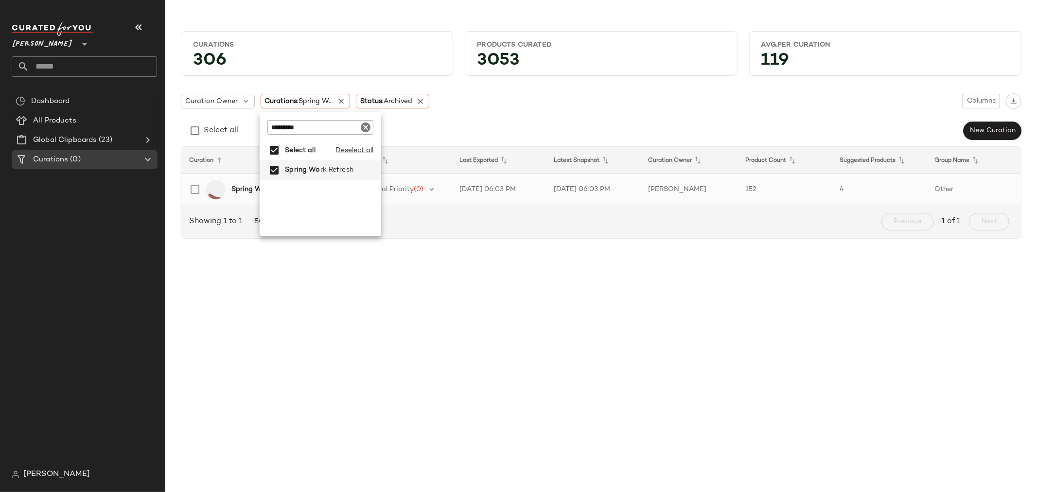
click at [241, 191] on b "Spring Work Refresh" at bounding box center [264, 189] width 67 height 10
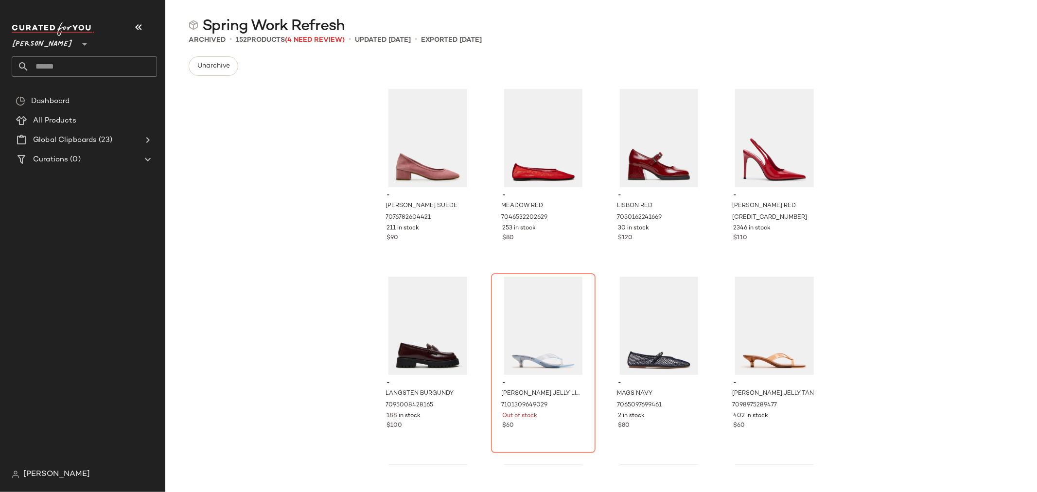
click at [318, 104] on div "- MOLLIE MAUVE SUEDE 7076782604421 211 in stock $90 - MEADOW RED 7046532202629 …" at bounding box center [600, 274] width 871 height 381
click at [89, 156] on div "Curations (0)" at bounding box center [85, 159] width 110 height 11
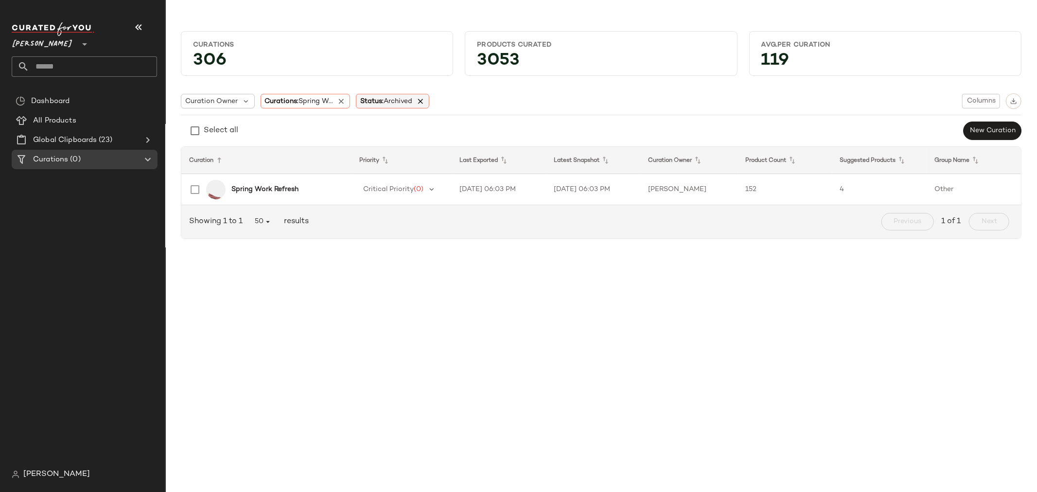
click at [423, 101] on icon at bounding box center [420, 101] width 9 height 9
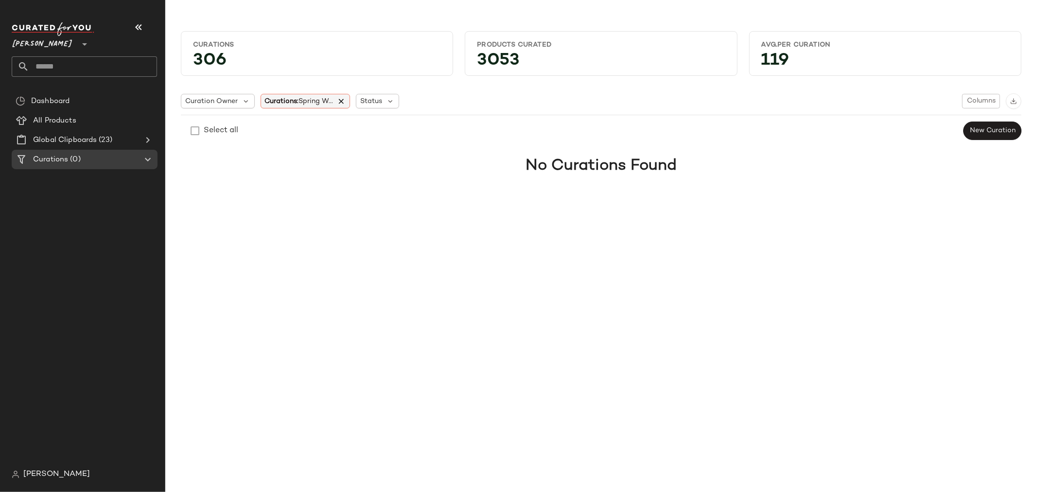
click at [342, 99] on icon at bounding box center [341, 101] width 9 height 9
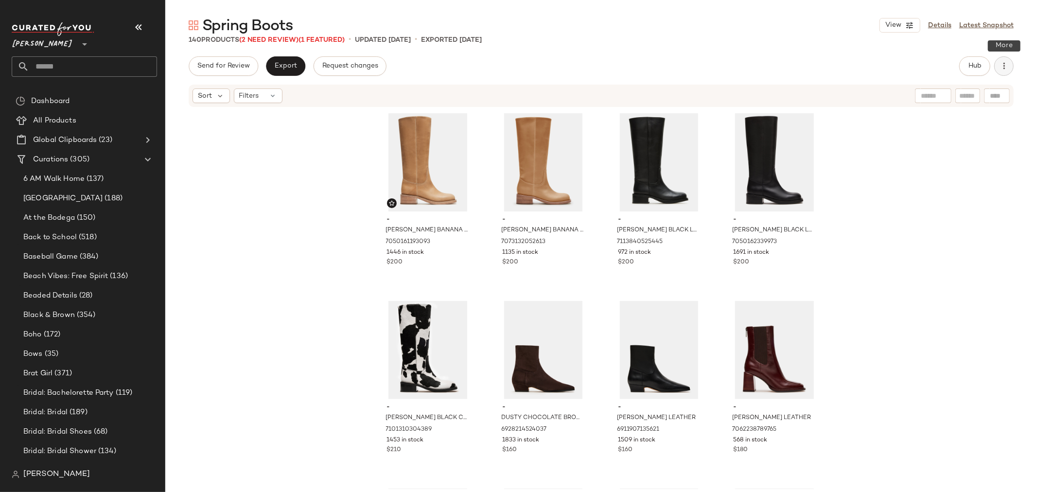
click at [1003, 64] on icon "button" at bounding box center [1004, 66] width 10 height 10
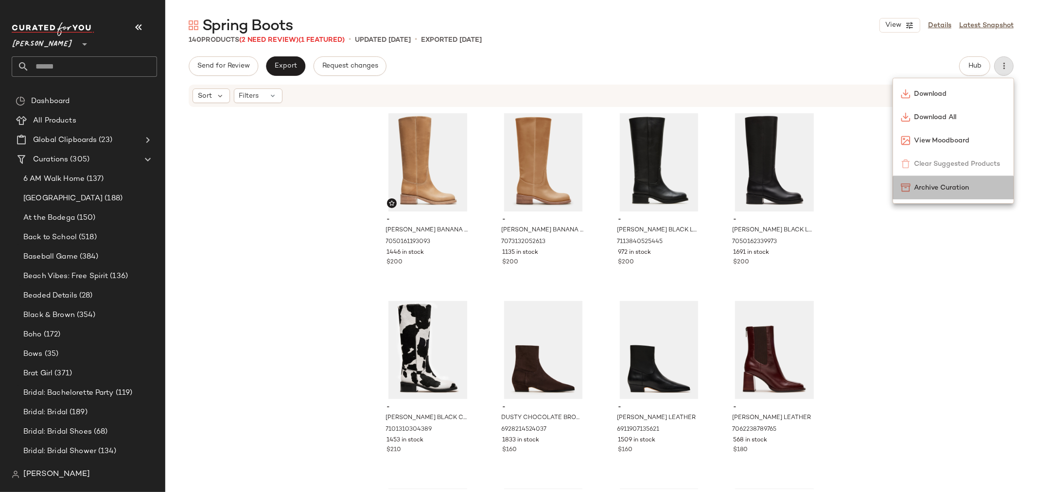
click at [943, 192] on span "Archive Curation" at bounding box center [959, 188] width 91 height 10
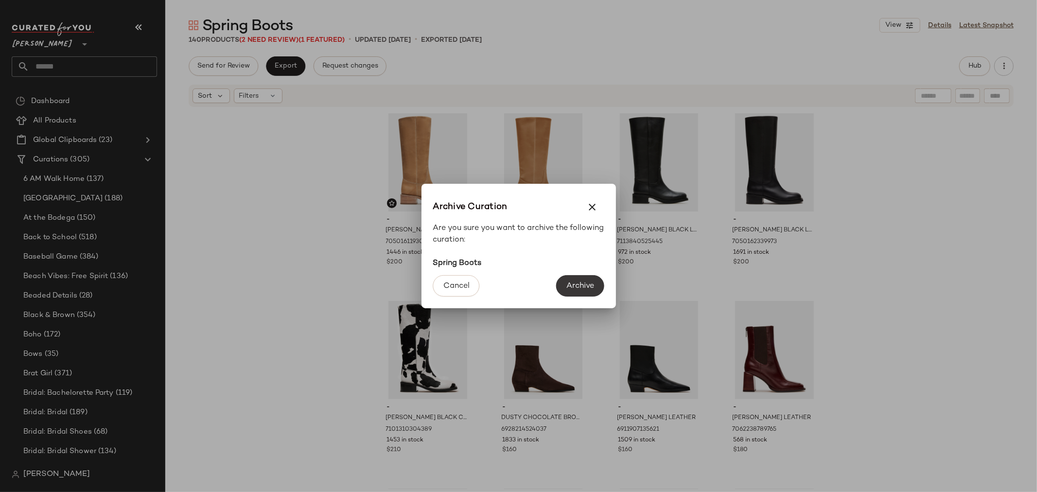
click at [585, 279] on button "Archive" at bounding box center [580, 285] width 48 height 21
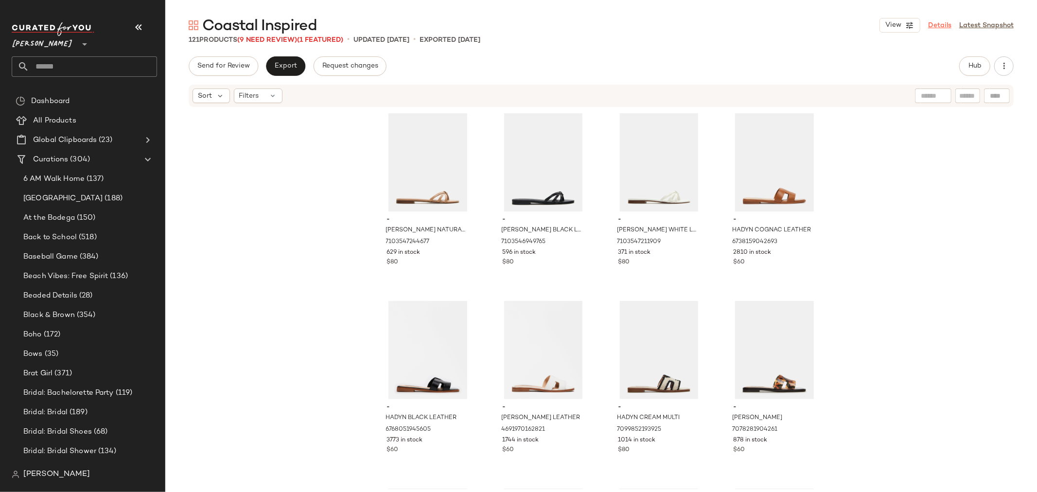
click at [934, 29] on link "Details" at bounding box center [939, 25] width 23 height 10
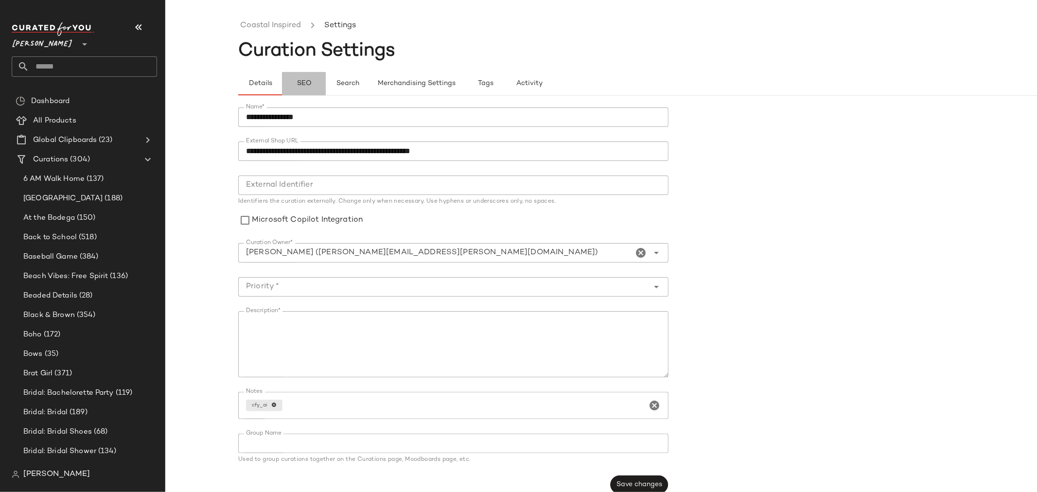
click at [305, 86] on span "SEO" at bounding box center [303, 84] width 15 height 8
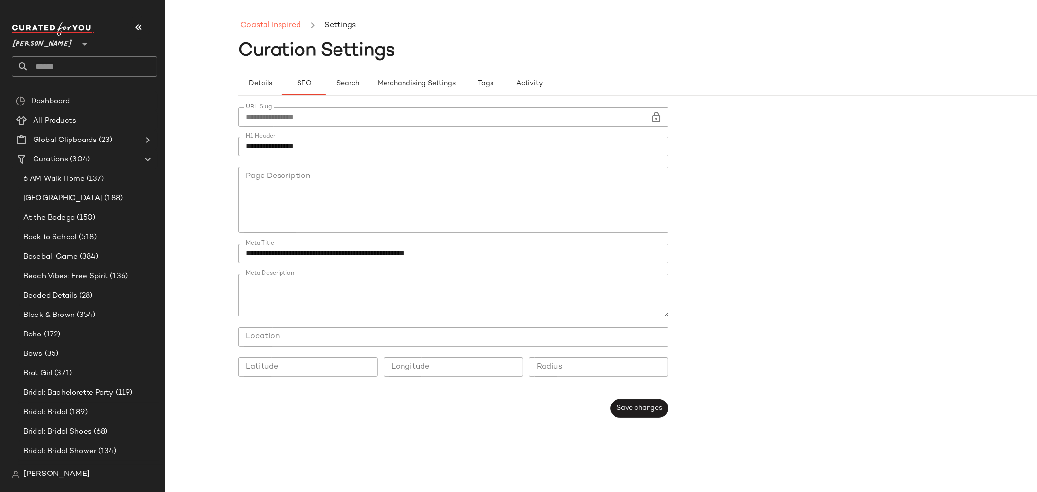
click at [270, 22] on link "Coastal Inspired" at bounding box center [270, 25] width 61 height 13
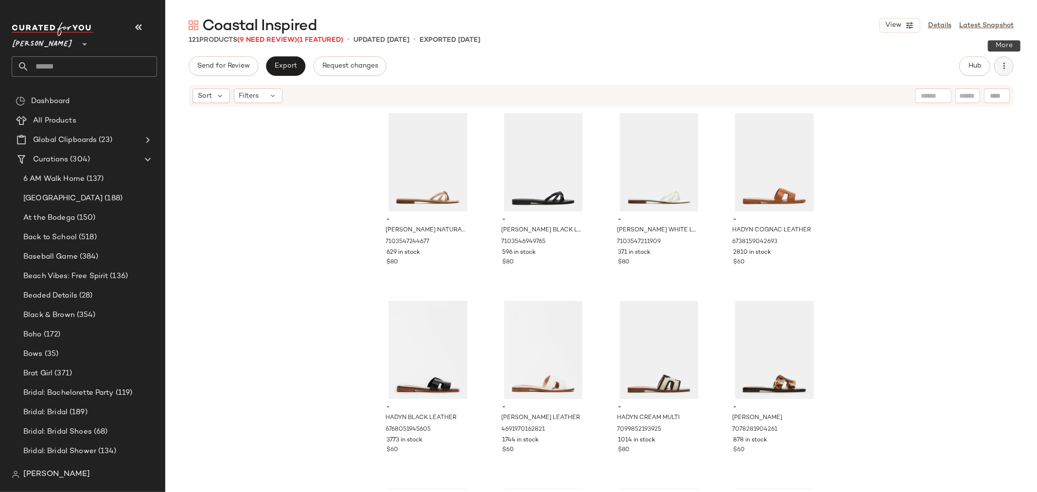
click at [1007, 65] on icon "button" at bounding box center [1004, 66] width 10 height 10
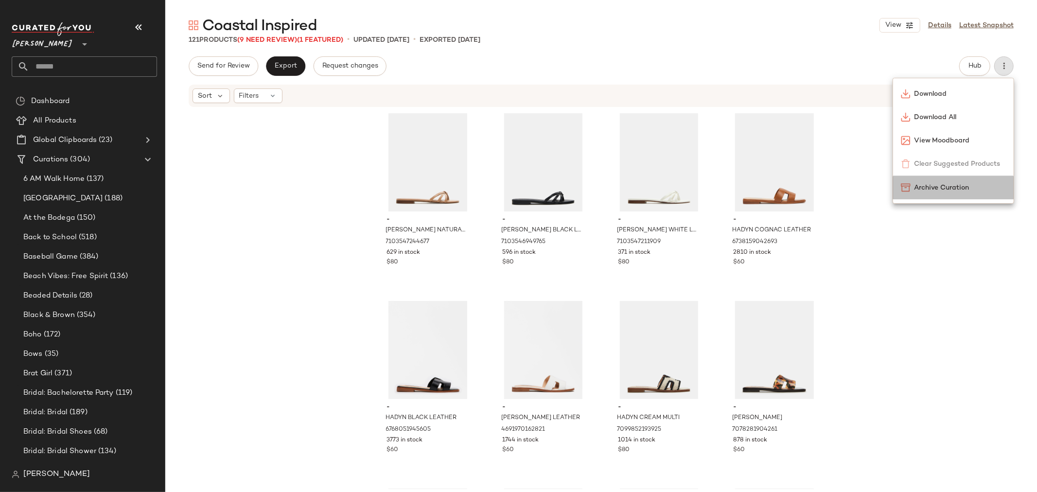
click at [969, 187] on span "Archive Curation" at bounding box center [959, 188] width 91 height 10
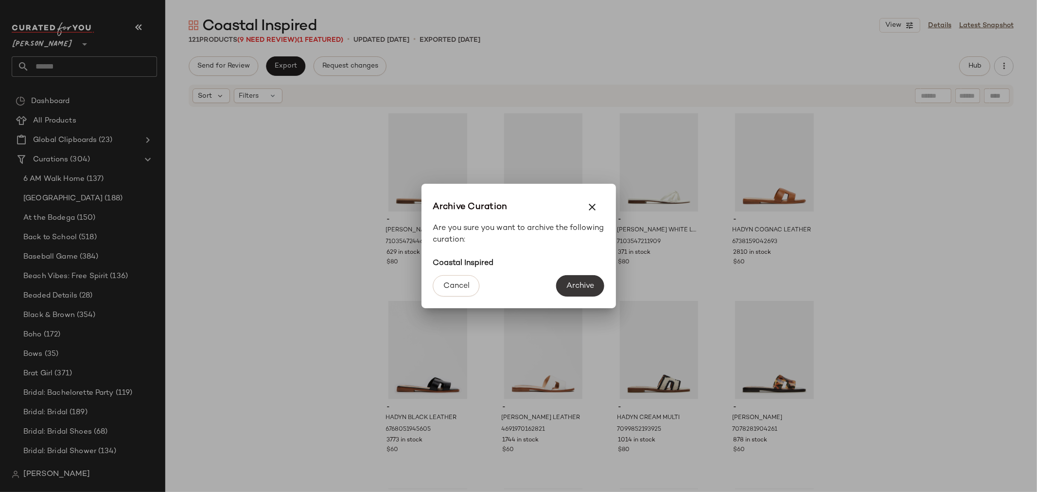
click at [570, 290] on span "Archive" at bounding box center [580, 285] width 28 height 9
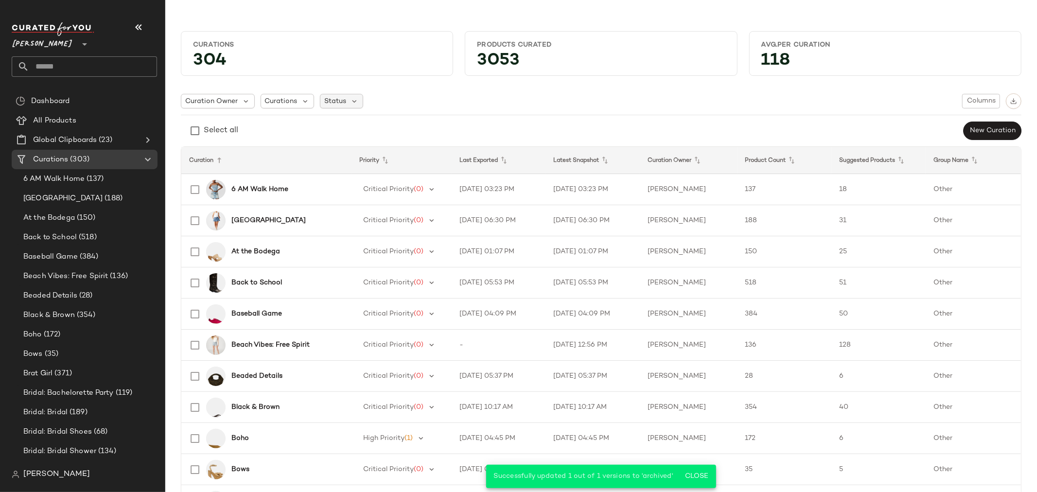
click at [331, 106] on div "Status" at bounding box center [341, 101] width 43 height 15
click at [275, 101] on span "Curations" at bounding box center [281, 101] width 33 height 10
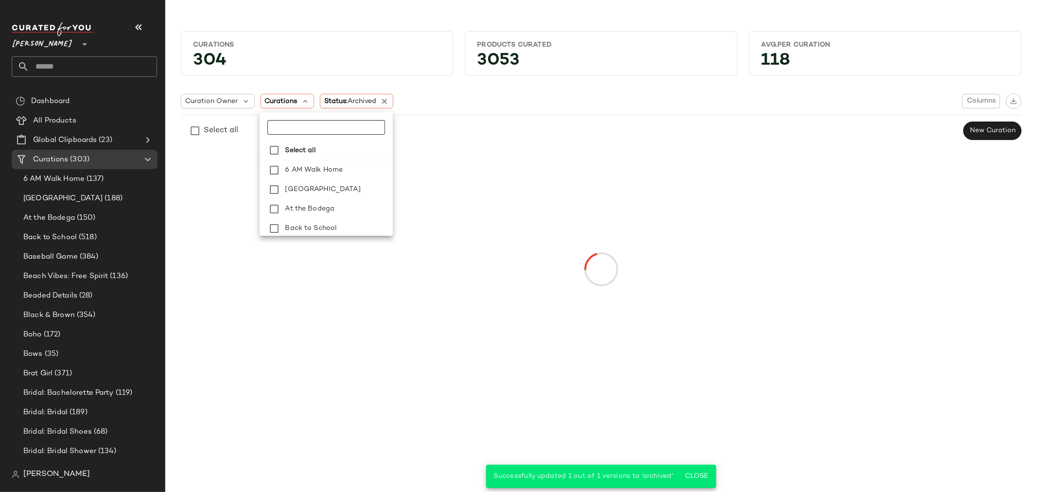
click at [300, 129] on input "text" at bounding box center [325, 127] width 117 height 15
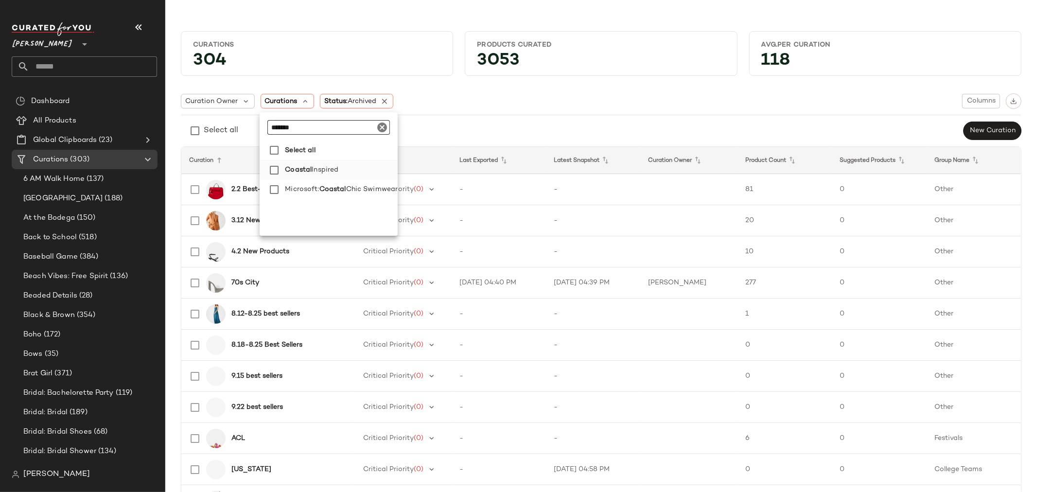
type input "*******"
click at [297, 168] on span "Coastal" at bounding box center [298, 169] width 27 height 19
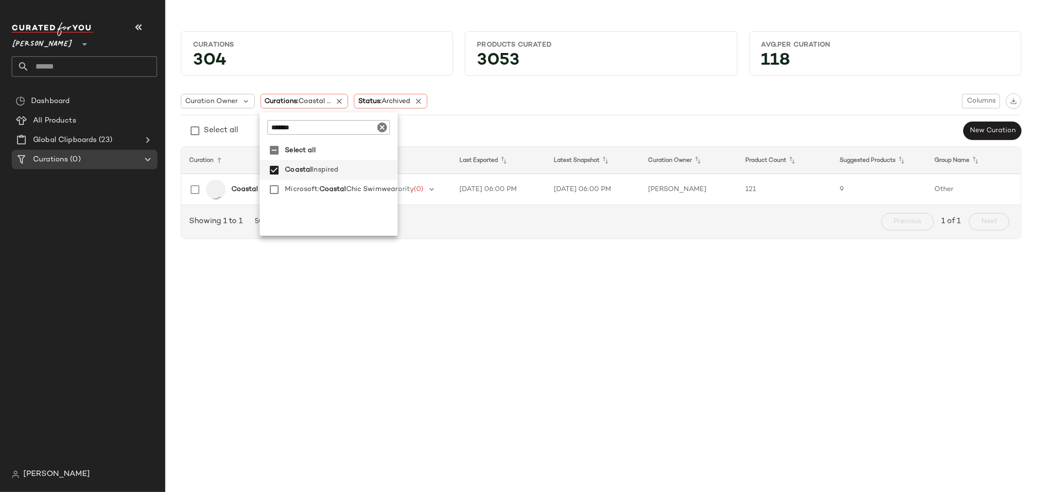
click at [244, 195] on div "Coastal Inspired" at bounding box center [263, 189] width 160 height 23
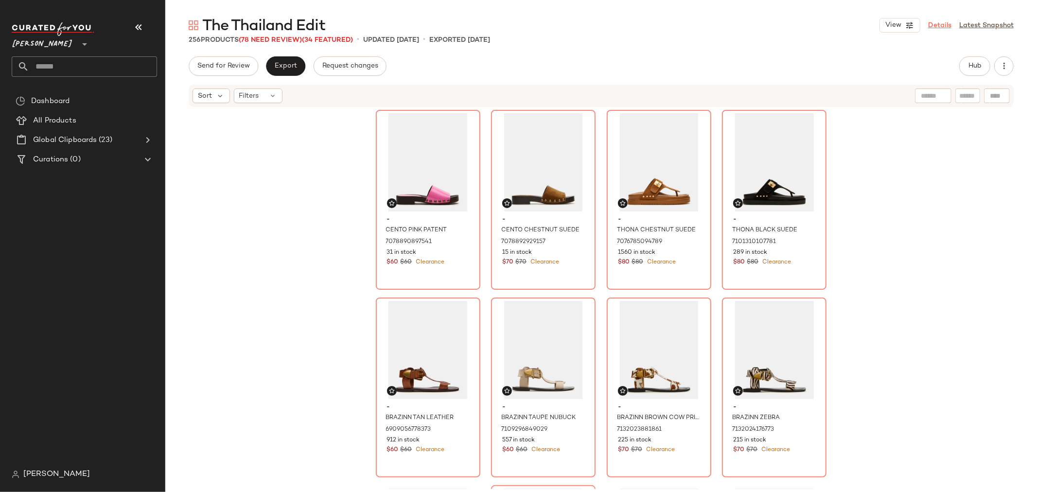
click at [938, 25] on link "Details" at bounding box center [939, 25] width 23 height 10
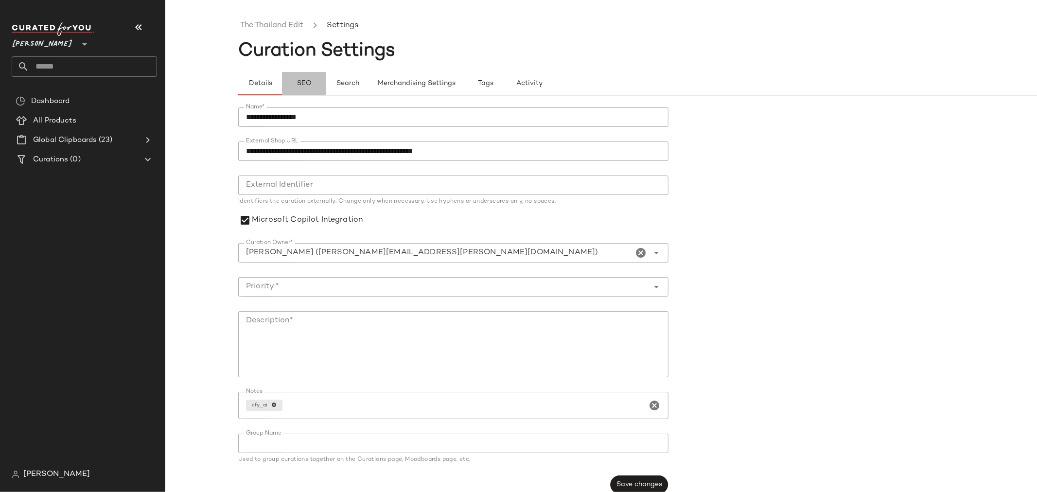
click at [297, 90] on button "SEO" at bounding box center [304, 83] width 44 height 23
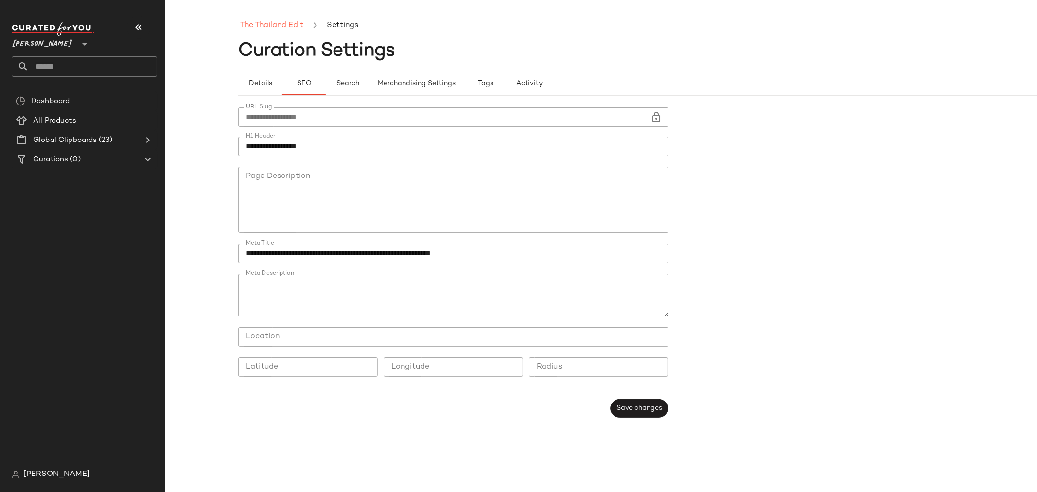
click at [255, 22] on link "The Thailand Edit" at bounding box center [271, 25] width 63 height 13
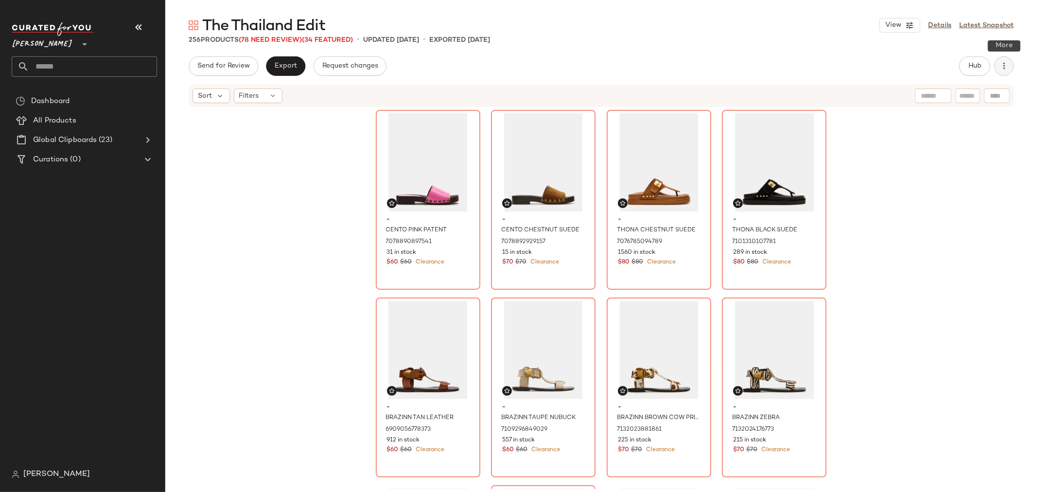
click at [1005, 67] on icon "button" at bounding box center [1004, 66] width 10 height 10
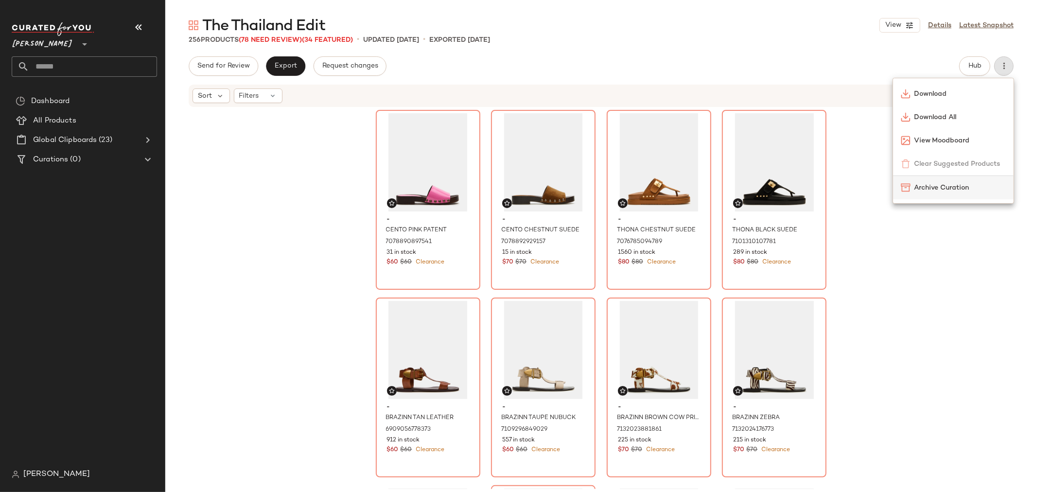
click at [980, 185] on span "Archive Curation" at bounding box center [959, 188] width 91 height 10
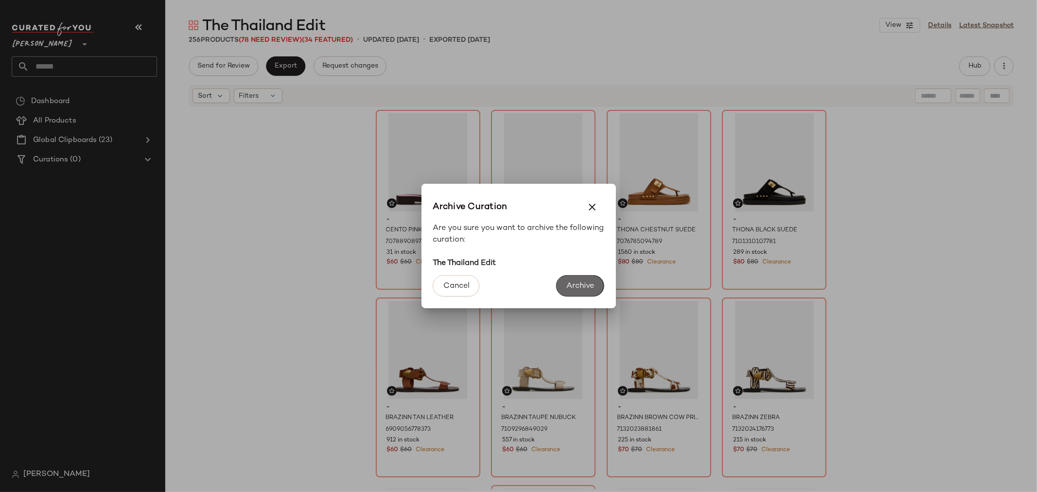
click at [577, 288] on span "Archive" at bounding box center [580, 285] width 28 height 9
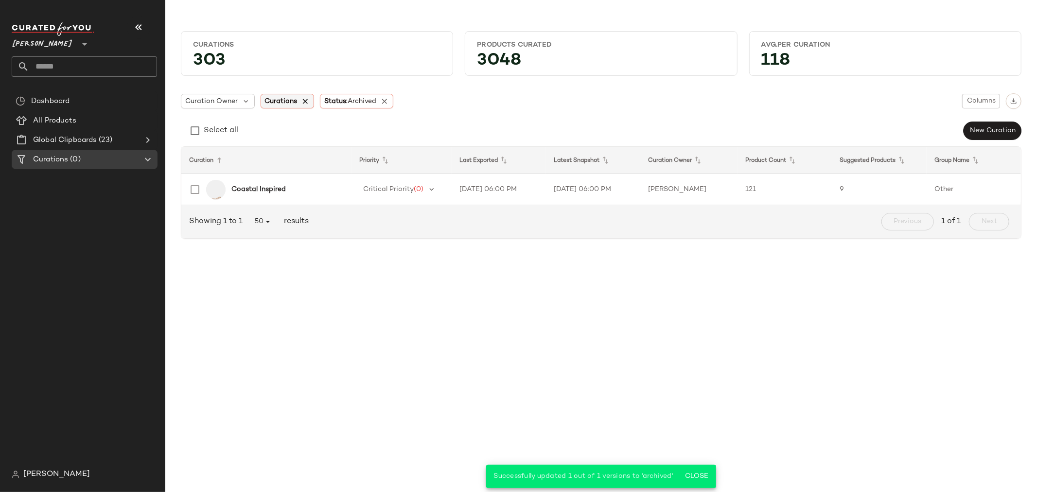
click at [302, 100] on icon at bounding box center [305, 101] width 9 height 9
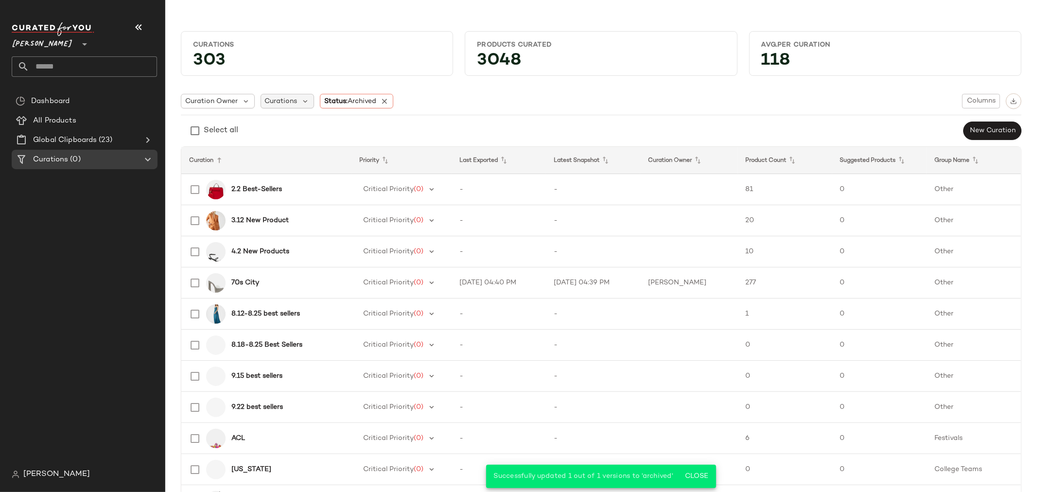
click at [275, 101] on span "Curations" at bounding box center [281, 101] width 33 height 10
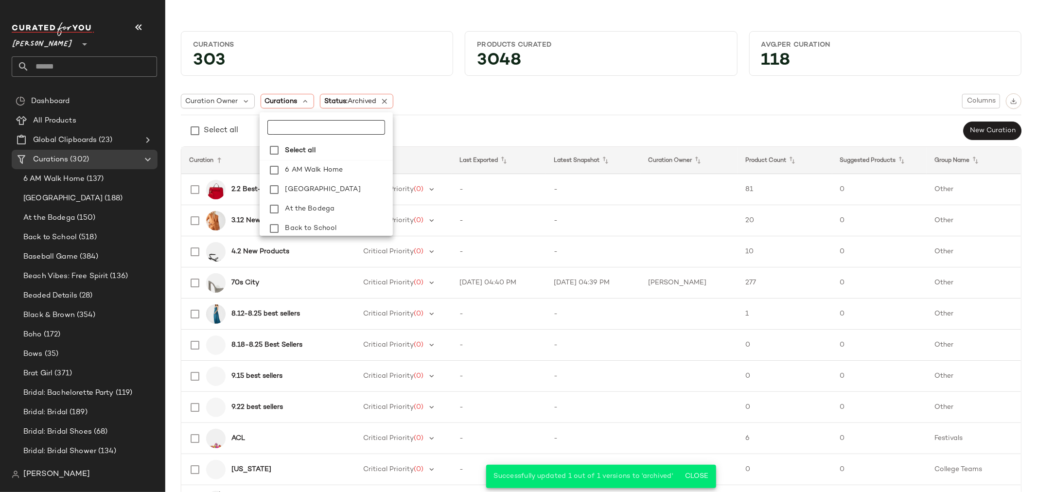
click at [294, 121] on input "text" at bounding box center [325, 127] width 117 height 15
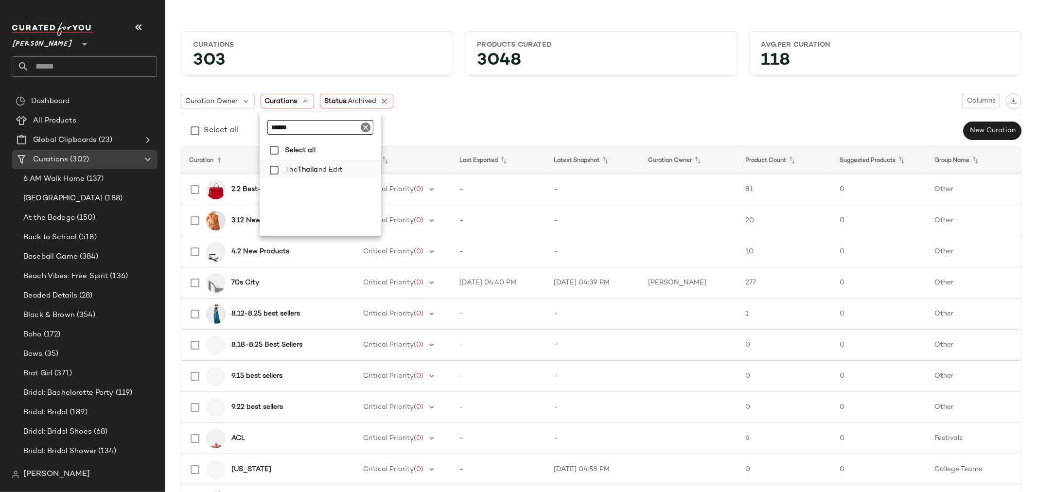
type input "******"
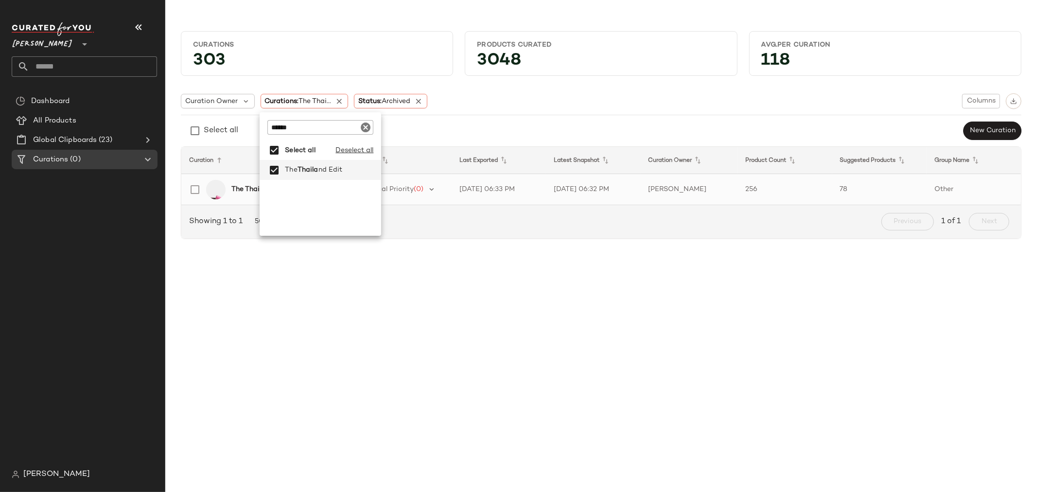
click at [245, 186] on b "The Thailand Edit" at bounding box center [260, 189] width 58 height 10
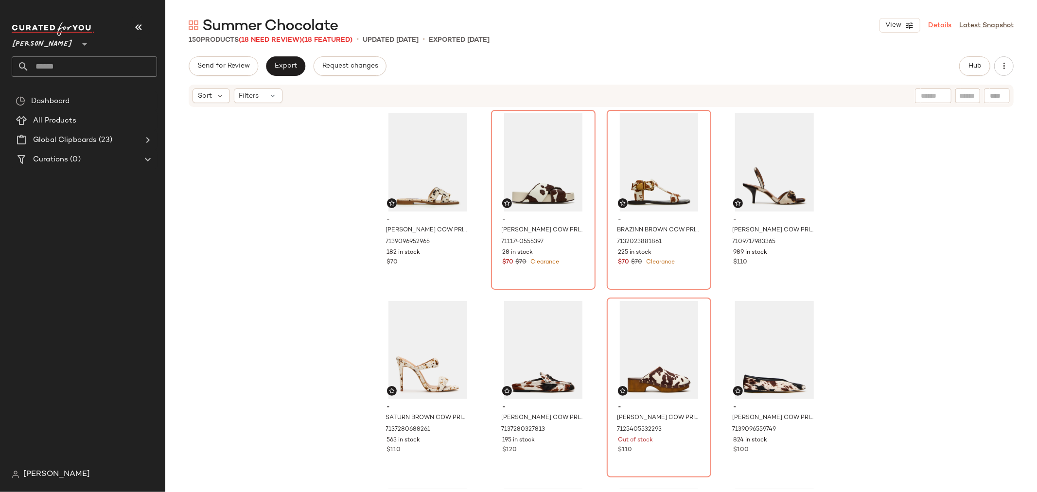
click at [939, 22] on link "Details" at bounding box center [939, 25] width 23 height 10
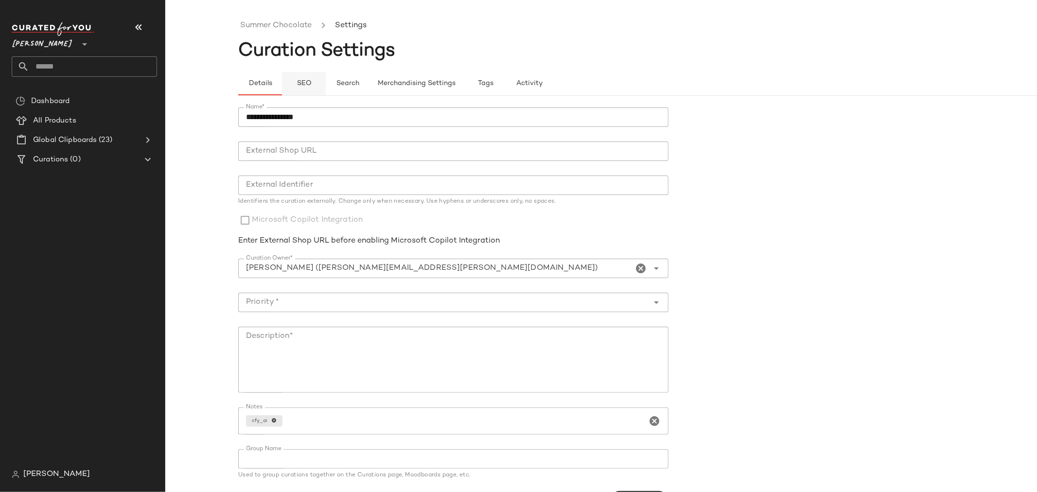
click at [308, 82] on span "SEO" at bounding box center [303, 84] width 15 height 8
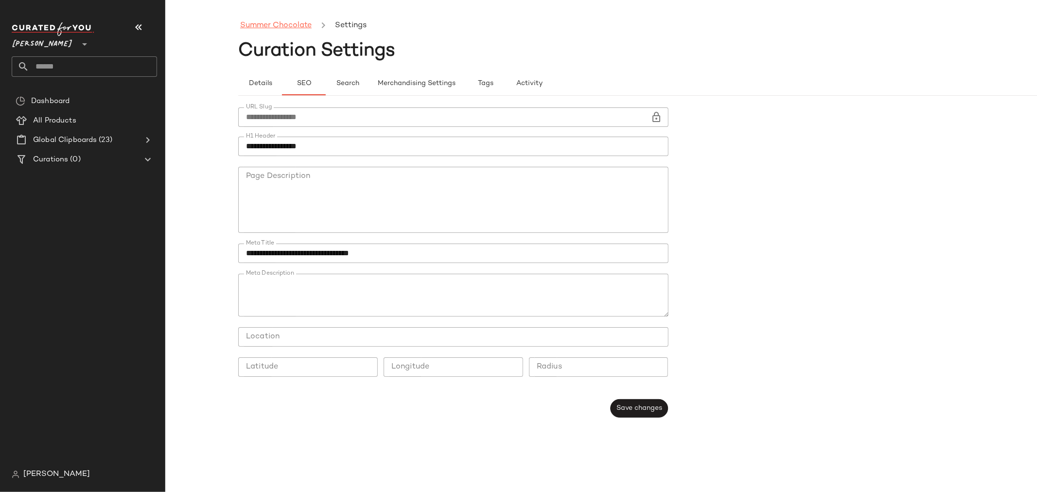
click at [287, 30] on link "Summer Chocolate" at bounding box center [275, 25] width 71 height 13
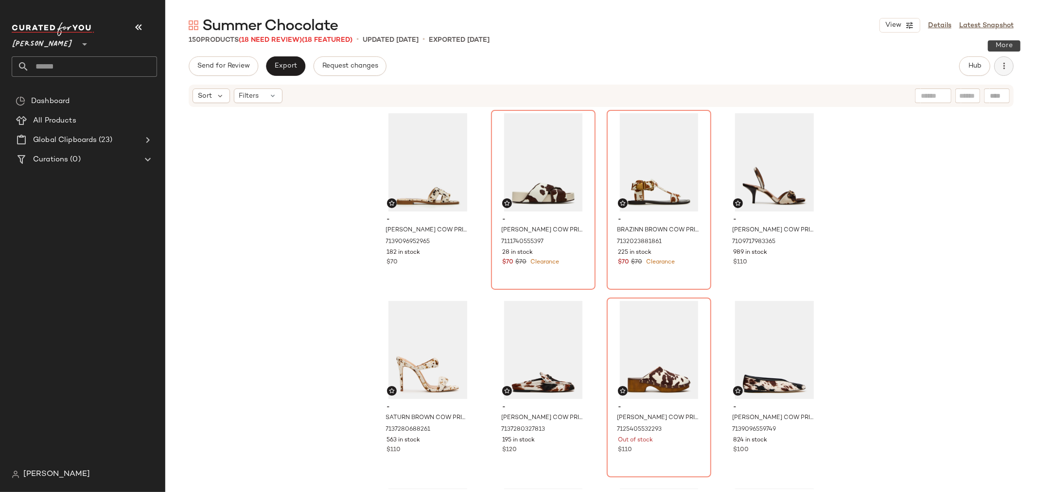
click at [1011, 68] on button "button" at bounding box center [1003, 65] width 19 height 19
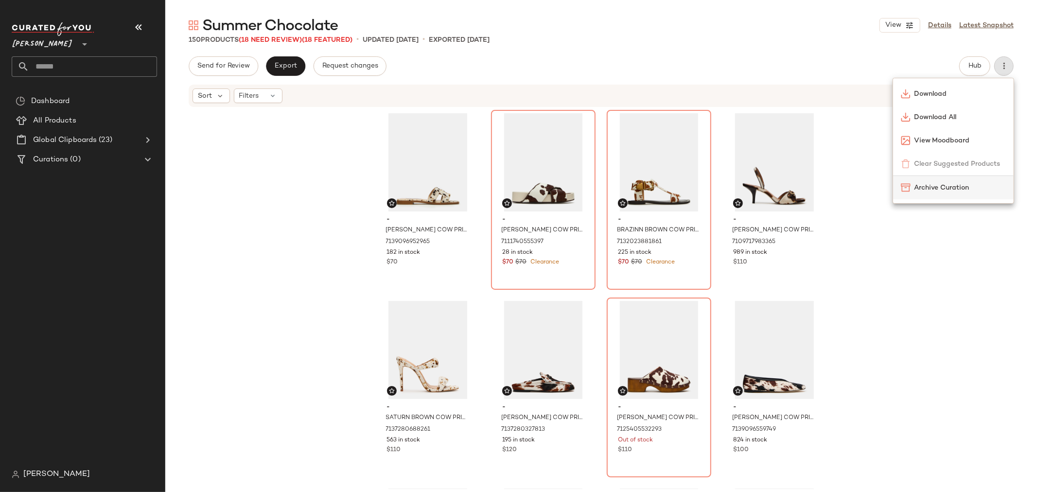
click at [978, 190] on span "Archive Curation" at bounding box center [959, 188] width 91 height 10
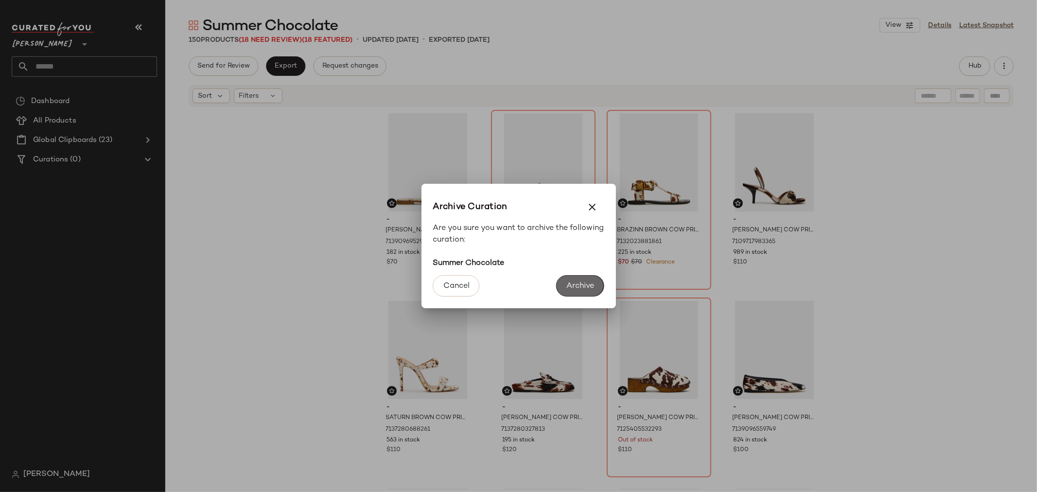
click at [589, 288] on span "Archive" at bounding box center [580, 285] width 28 height 9
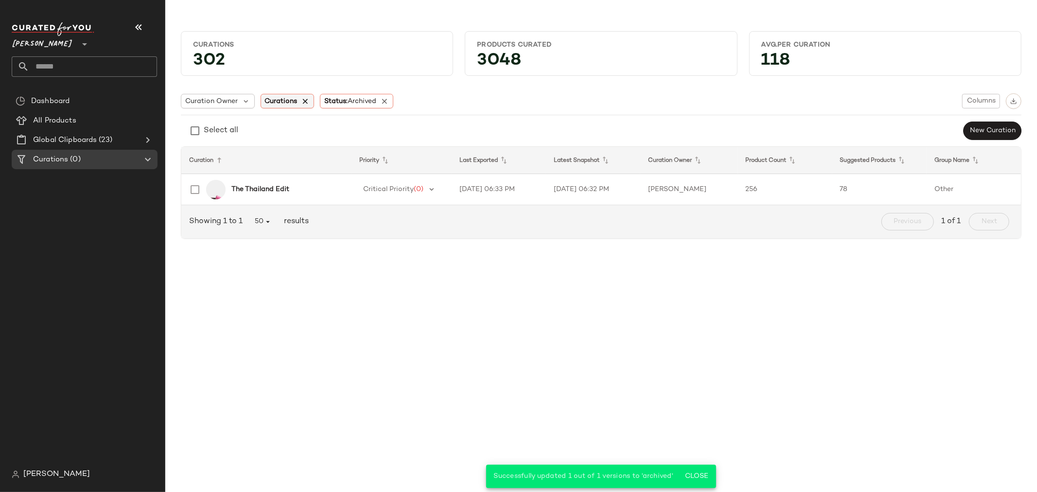
click at [303, 101] on icon at bounding box center [305, 101] width 9 height 9
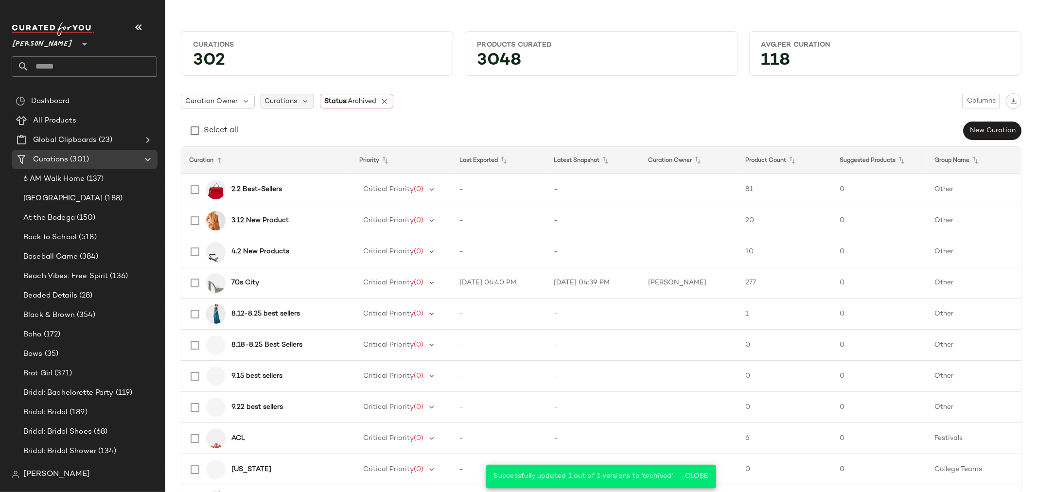
click at [278, 100] on span "Curations" at bounding box center [281, 101] width 33 height 10
click at [290, 129] on input "text" at bounding box center [324, 127] width 115 height 15
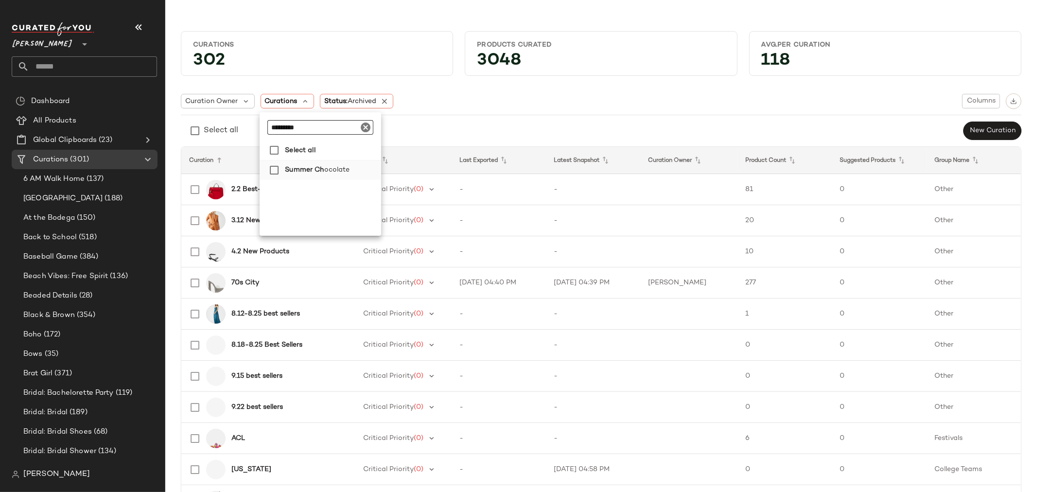
type input "*********"
click at [282, 168] on label "Summer Ch ocolate" at bounding box center [331, 169] width 100 height 19
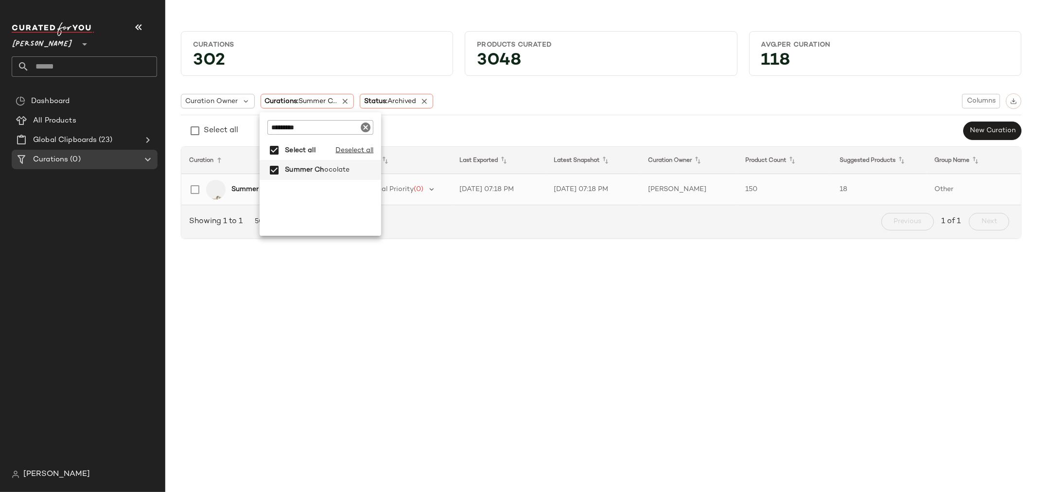
click at [251, 187] on b "Summer Chocolate" at bounding box center [263, 189] width 64 height 10
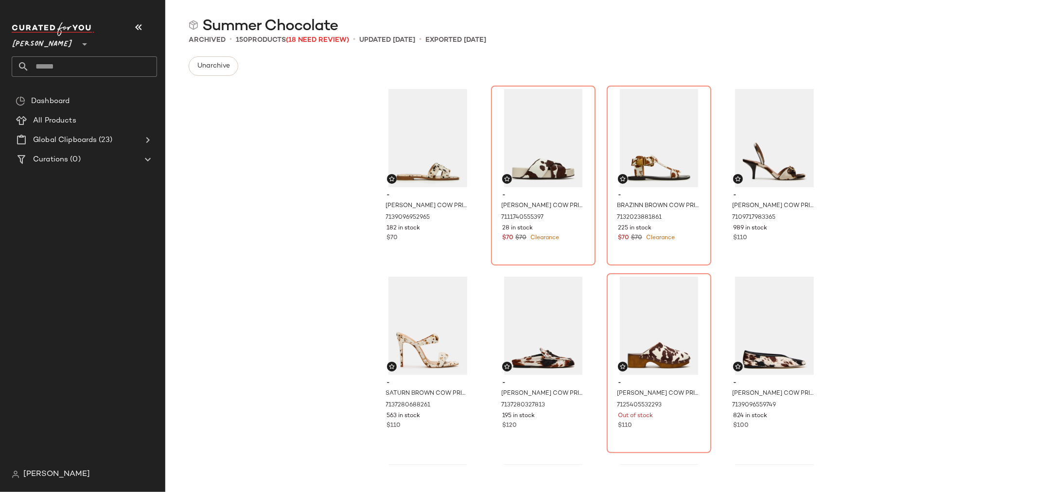
click at [278, 210] on div "- HADYN TAN COW PRINT 7139096952965 182 in stock $70 - AVENDRA BROWN COW PRINT …" at bounding box center [600, 274] width 871 height 381
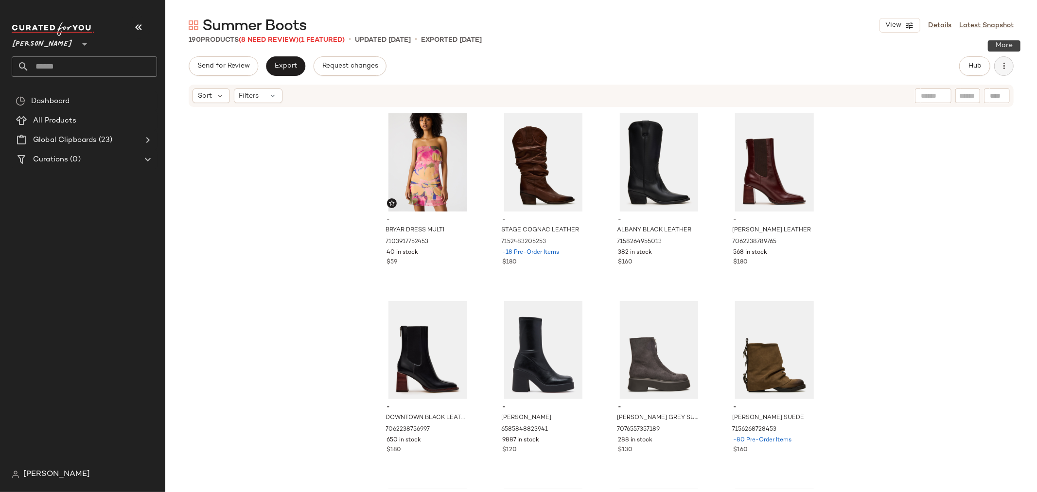
click at [1006, 66] on icon "button" at bounding box center [1004, 66] width 10 height 10
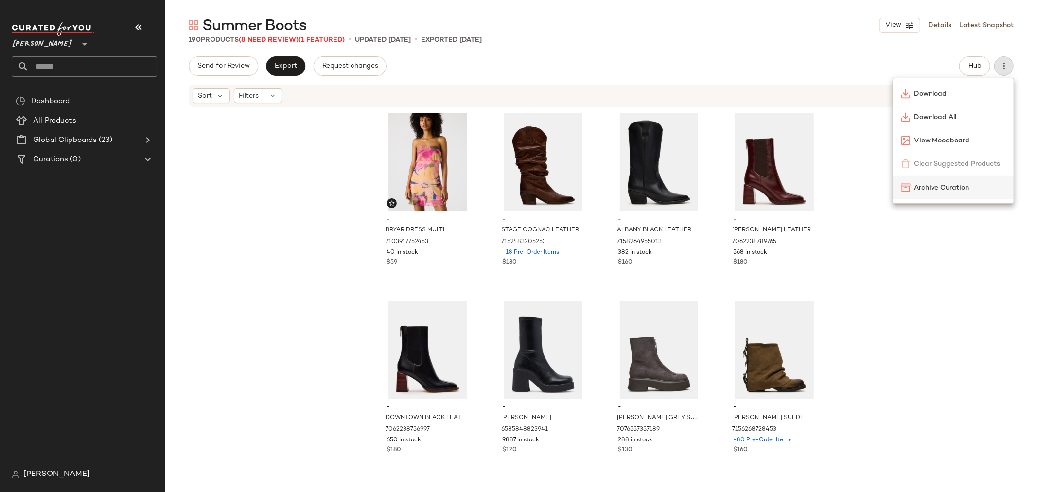
click at [956, 192] on div "Archive Curation" at bounding box center [953, 187] width 121 height 23
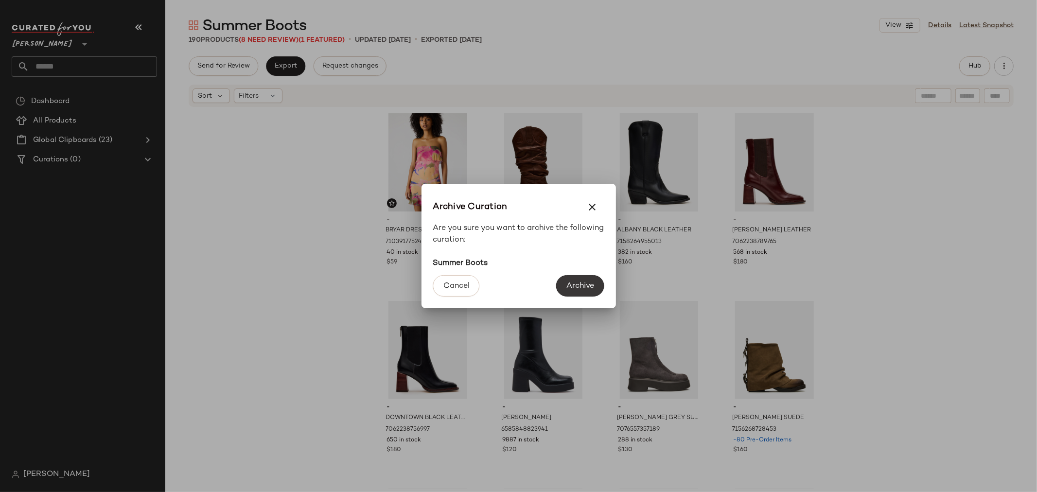
click at [576, 282] on span "Archive" at bounding box center [580, 285] width 28 height 9
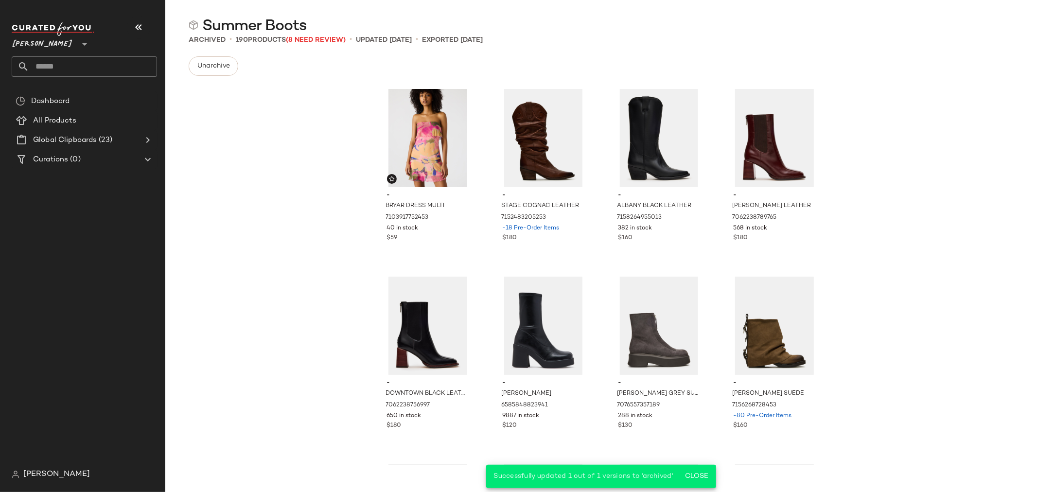
click at [298, 169] on div "- BRYAR DRESS MULTI 7103917752453 40 in stock $59 - STAGE COGNAC LEATHER 715248…" at bounding box center [600, 274] width 871 height 381
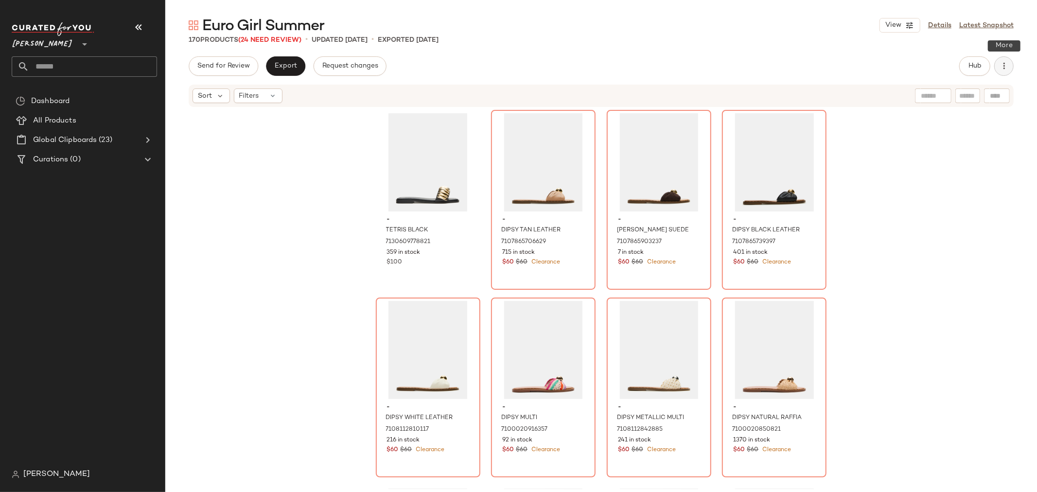
click at [1009, 70] on button "button" at bounding box center [1003, 65] width 19 height 19
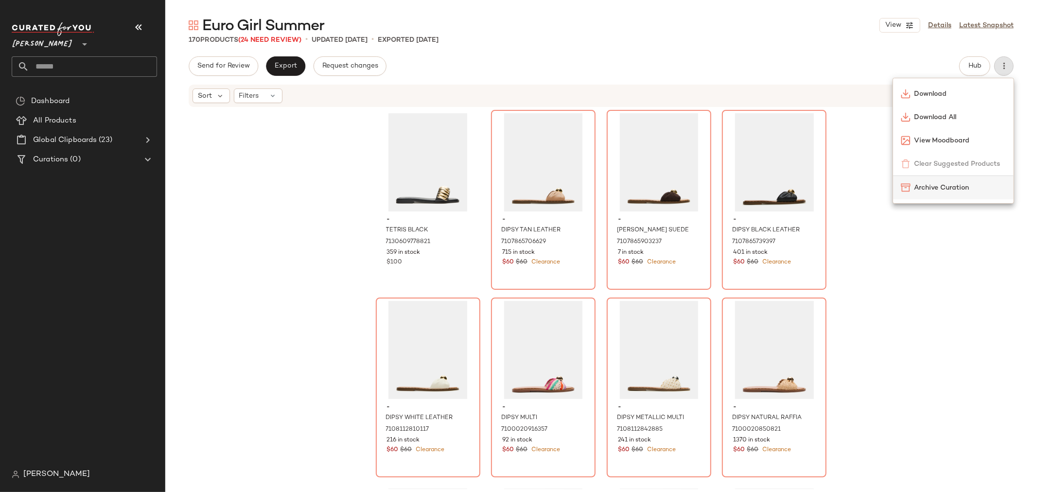
click at [965, 188] on span "Archive Curation" at bounding box center [959, 188] width 91 height 10
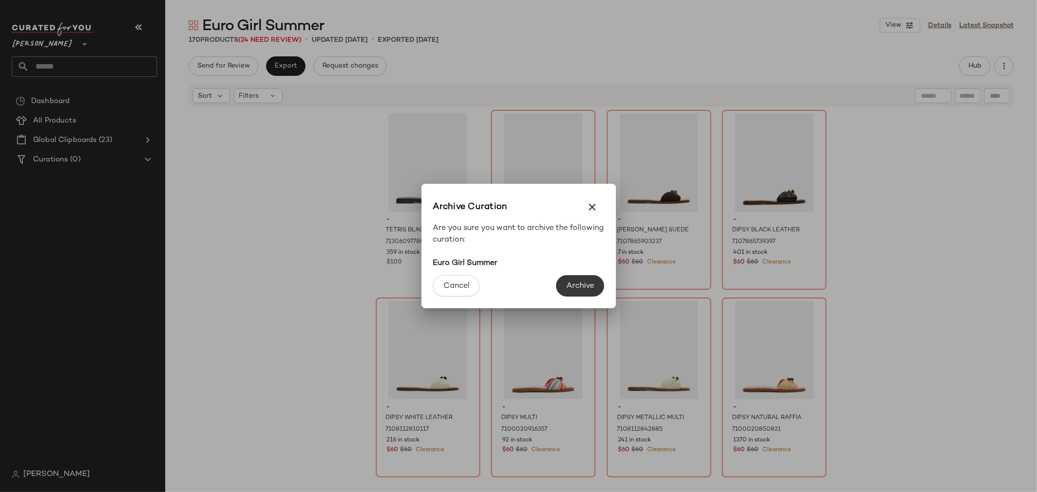
click at [571, 289] on span "Archive" at bounding box center [580, 285] width 28 height 9
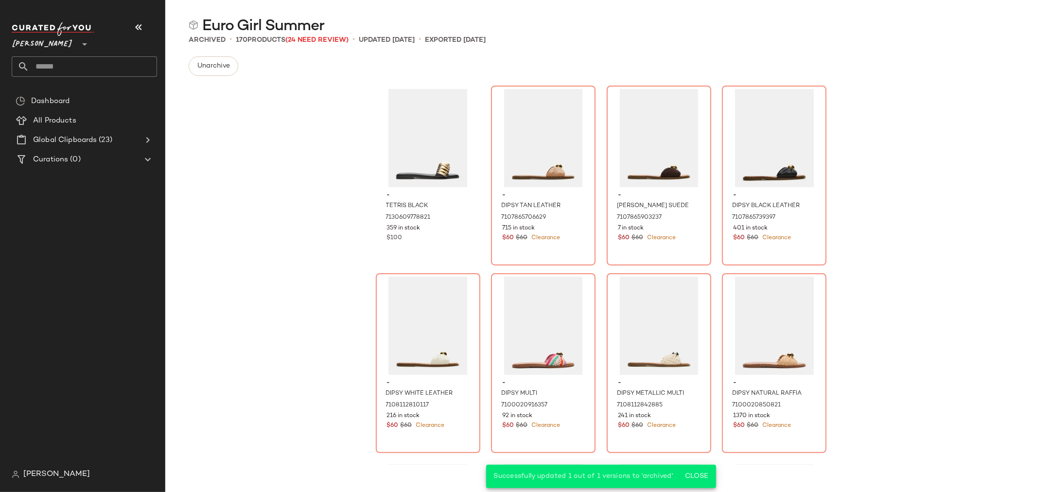
click at [297, 166] on div "- TETRIS BLACK 7130609778821 359 in stock $100 - DIPSY TAN LEATHER 710786570662…" at bounding box center [600, 274] width 871 height 381
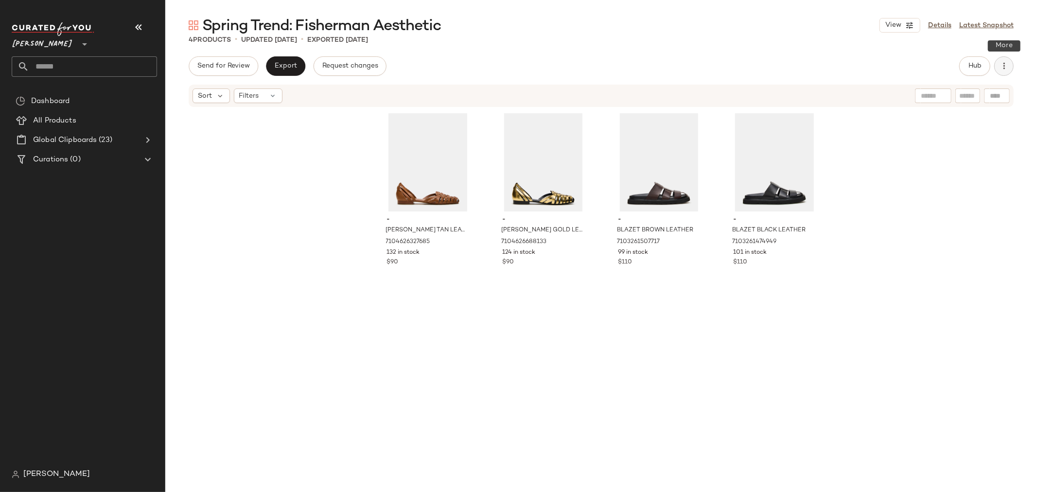
click at [1007, 67] on icon "button" at bounding box center [1004, 66] width 10 height 10
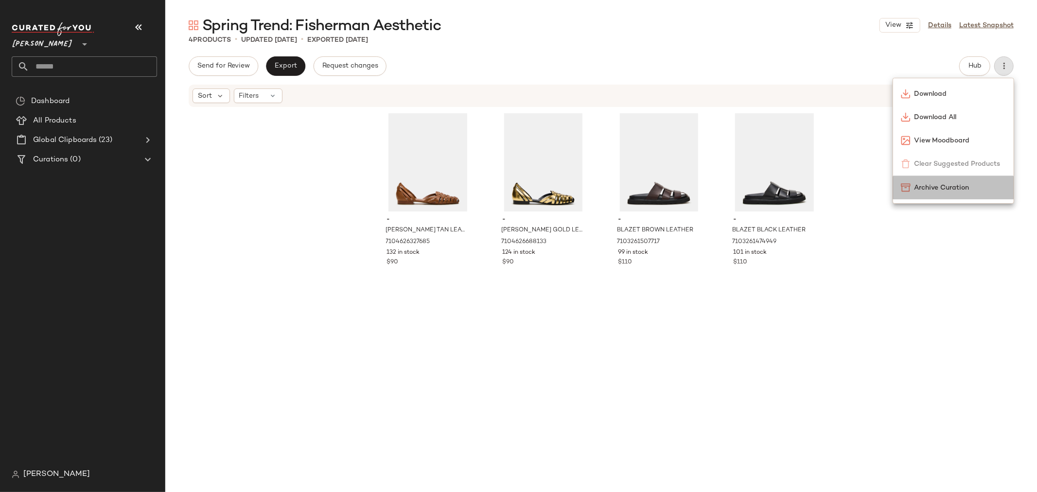
click at [949, 190] on span "Archive Curation" at bounding box center [959, 188] width 91 height 10
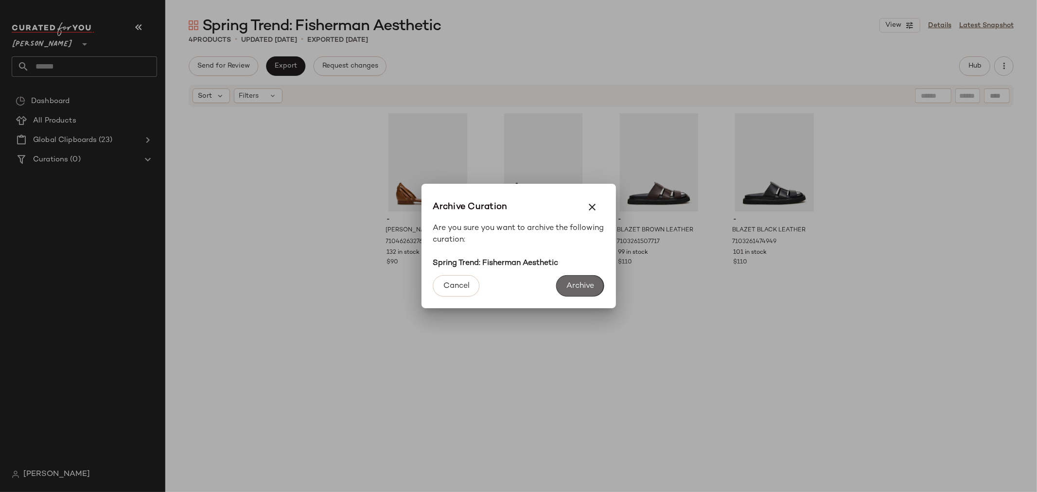
click at [581, 280] on button "Archive" at bounding box center [580, 285] width 48 height 21
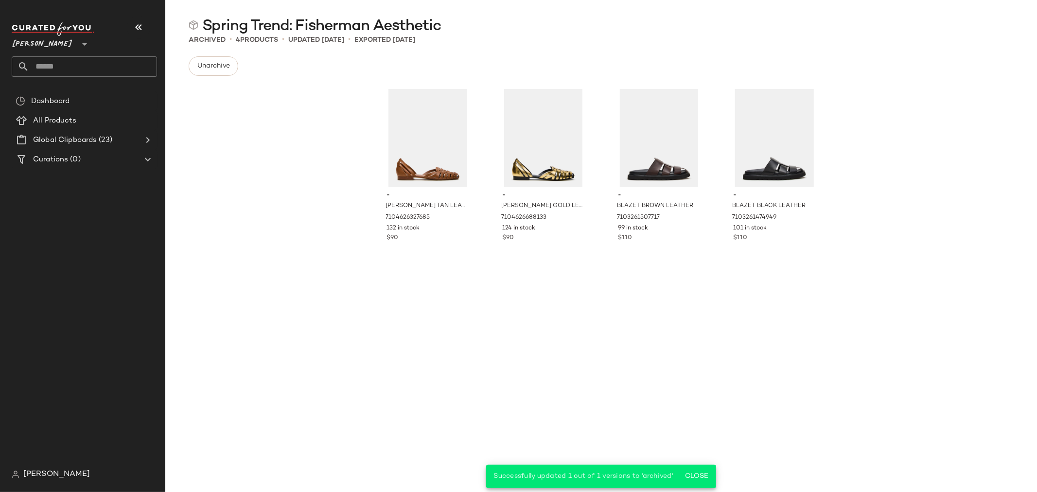
click at [322, 137] on div "- [PERSON_NAME] TAN LEATHER 7104626327685 132 in stock $90 - [PERSON_NAME] GOLD…" at bounding box center [600, 254] width 871 height 340
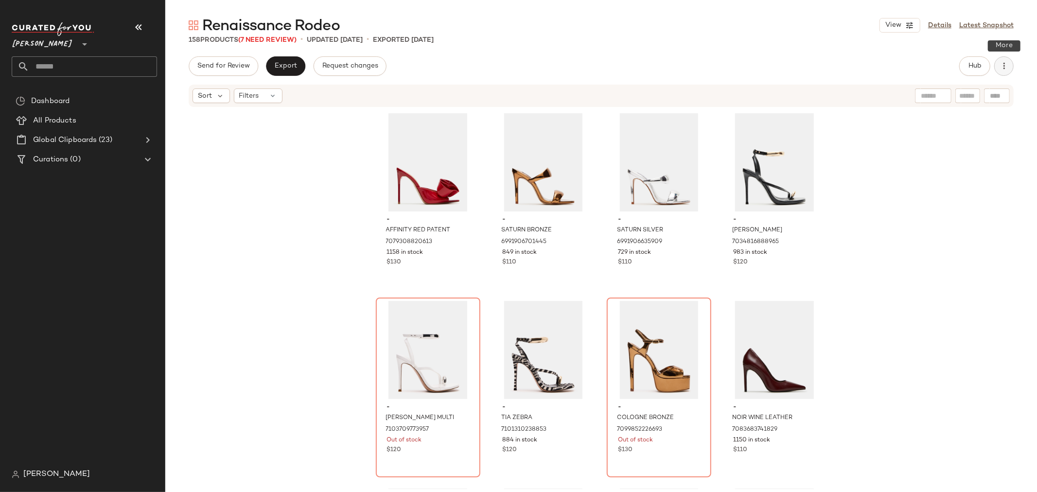
click at [1009, 69] on button "button" at bounding box center [1003, 65] width 19 height 19
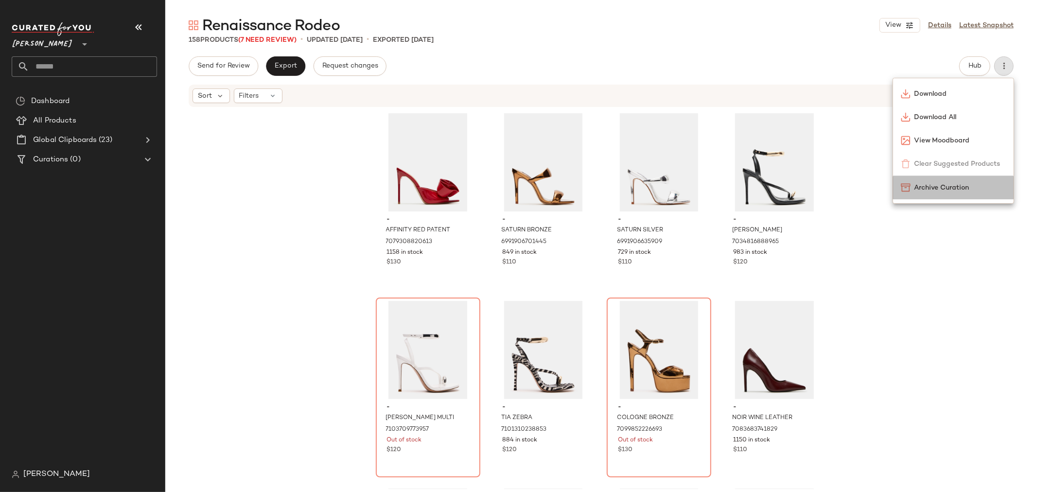
click at [949, 190] on span "Archive Curation" at bounding box center [959, 188] width 91 height 10
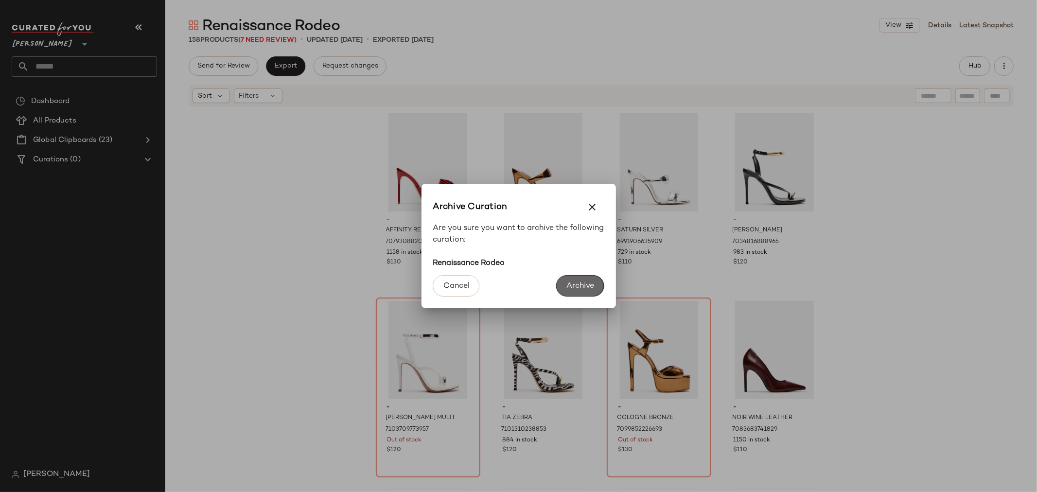
click at [589, 281] on span "Archive" at bounding box center [580, 285] width 28 height 9
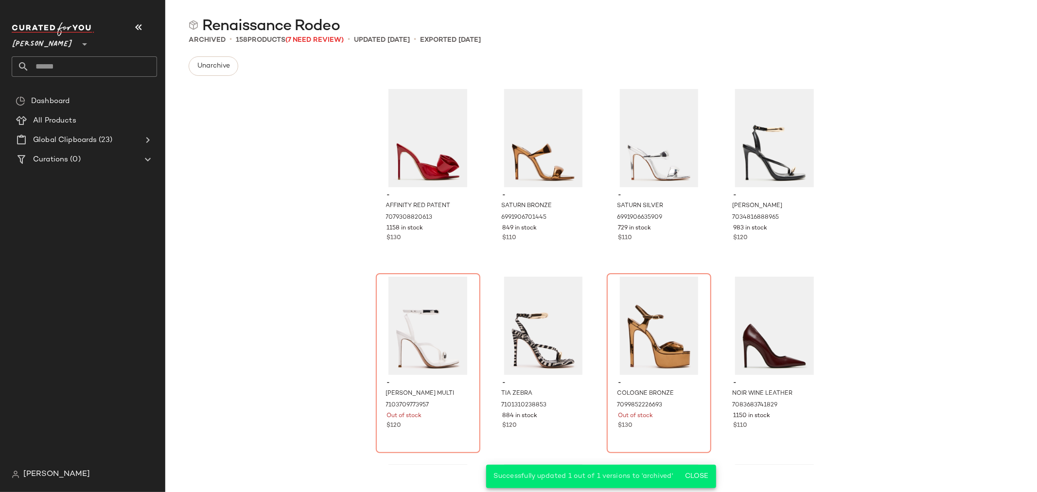
click at [297, 166] on div "- AFFINITY RED PATENT 7079308820613 1158 in stock $130 - SATURN BRONZE 69919067…" at bounding box center [600, 274] width 871 height 381
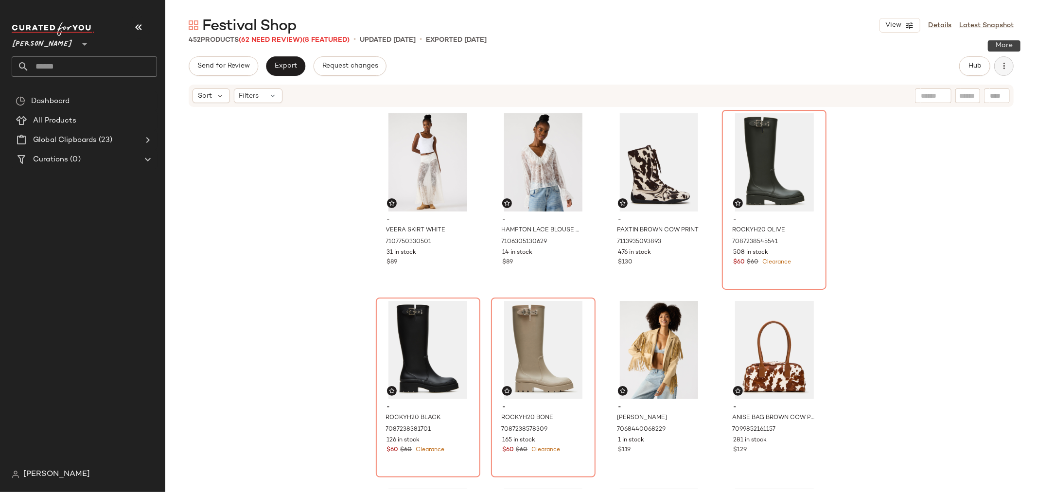
click at [1004, 66] on icon "button" at bounding box center [1004, 66] width 10 height 10
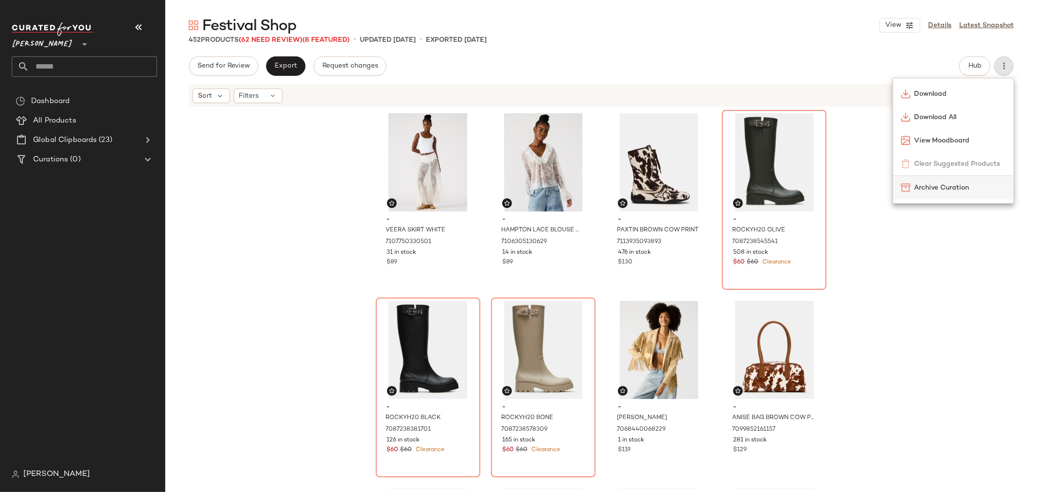
click at [951, 188] on span "Archive Curation" at bounding box center [959, 188] width 91 height 10
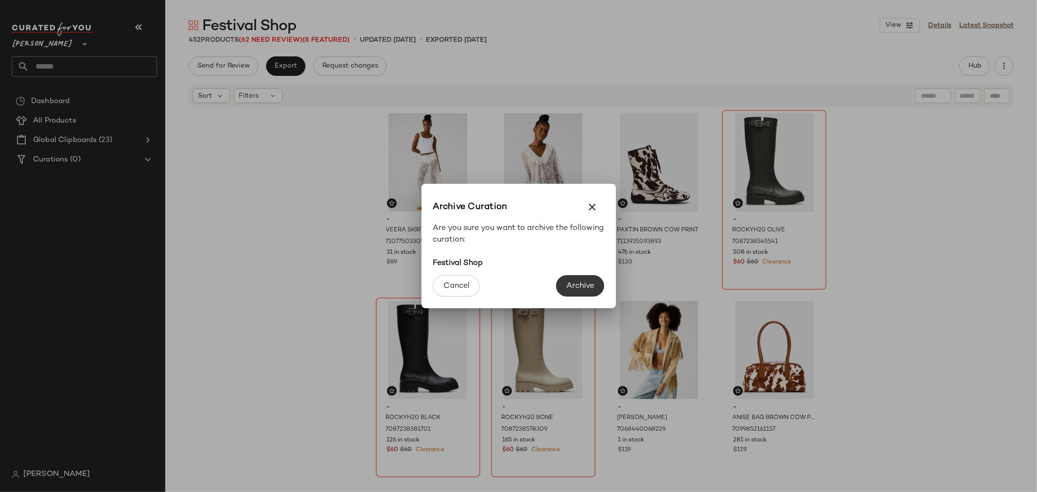
click at [582, 286] on span "Archive" at bounding box center [580, 285] width 28 height 9
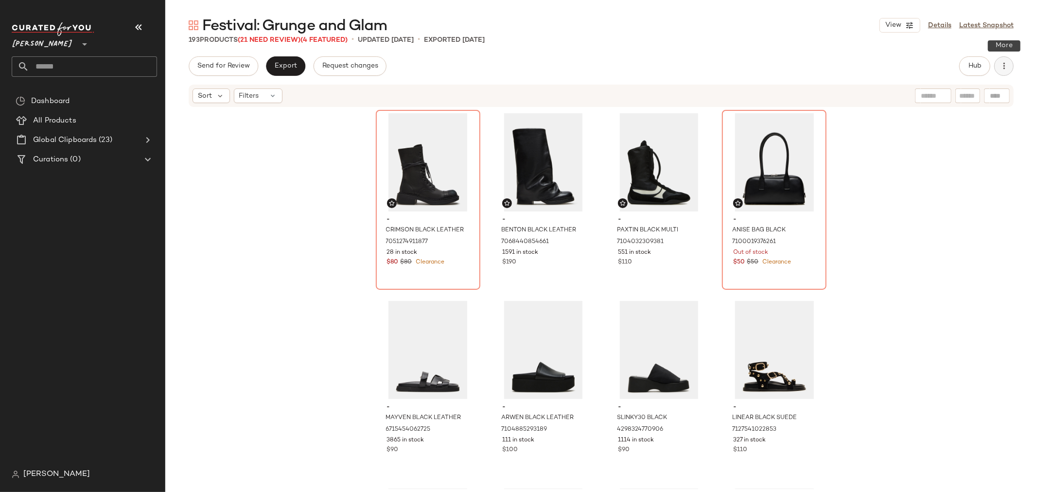
click at [1009, 68] on button "button" at bounding box center [1003, 65] width 19 height 19
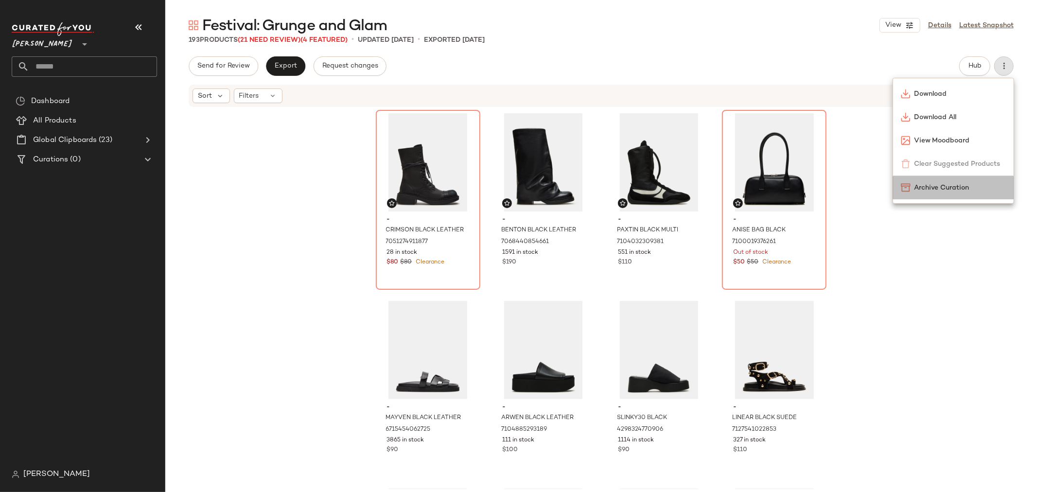
click at [971, 186] on span "Archive Curation" at bounding box center [959, 188] width 91 height 10
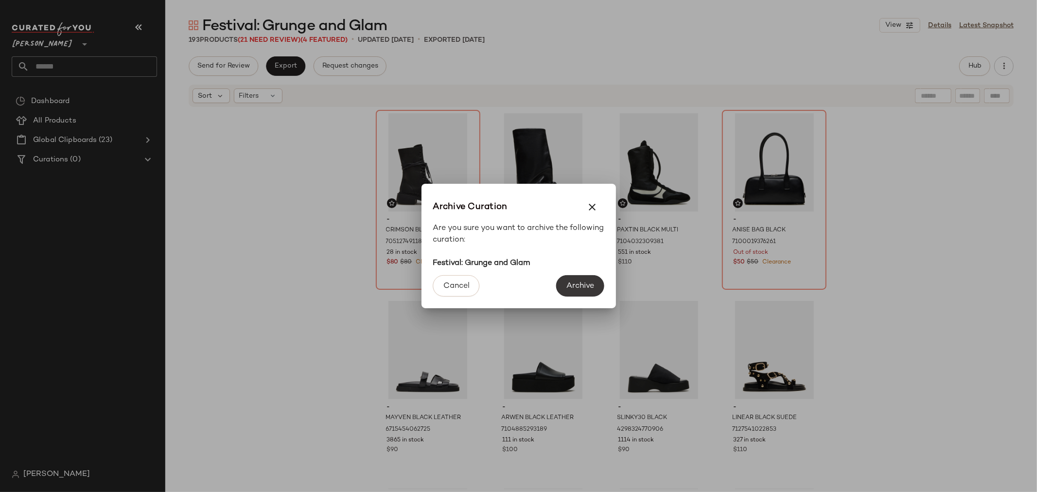
click at [571, 284] on span "Archive" at bounding box center [580, 285] width 28 height 9
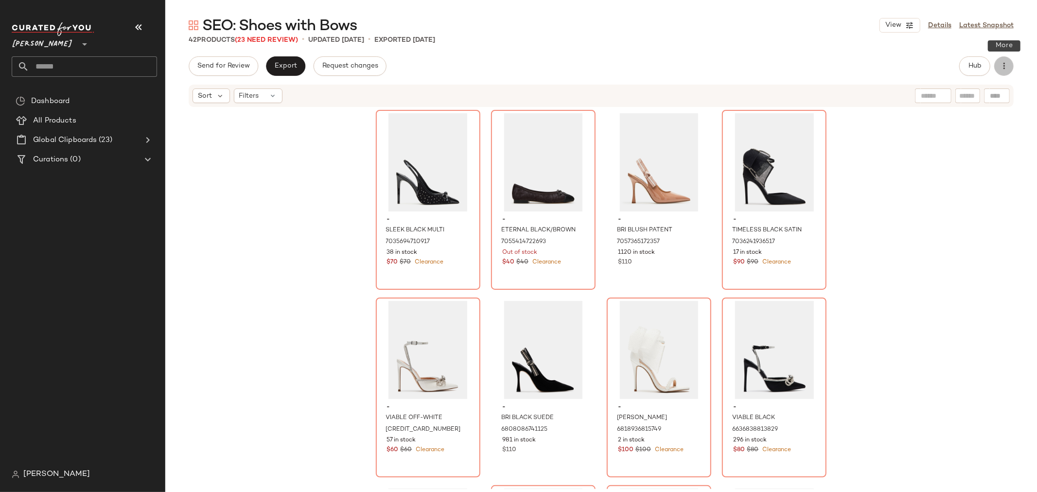
click at [1010, 69] on button "button" at bounding box center [1003, 65] width 19 height 19
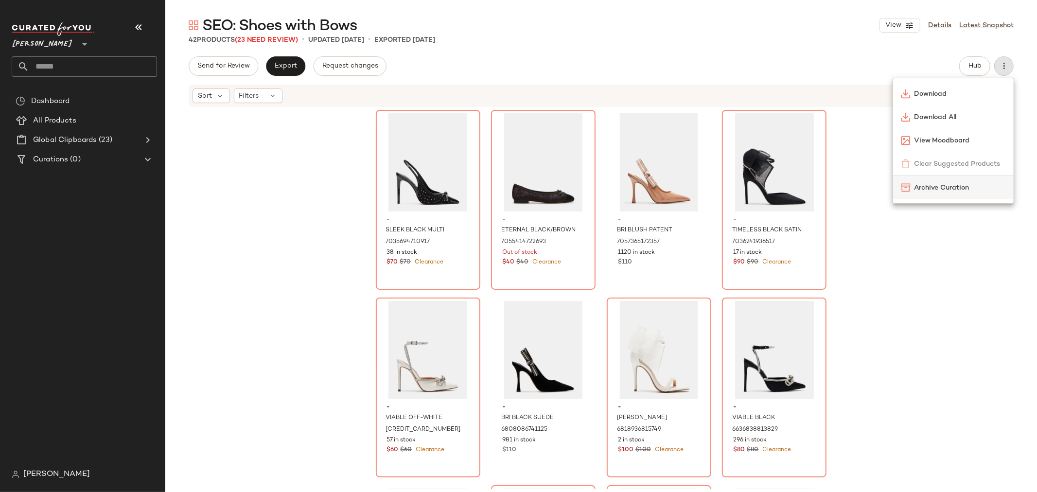
click at [947, 188] on span "Archive Curation" at bounding box center [959, 188] width 91 height 10
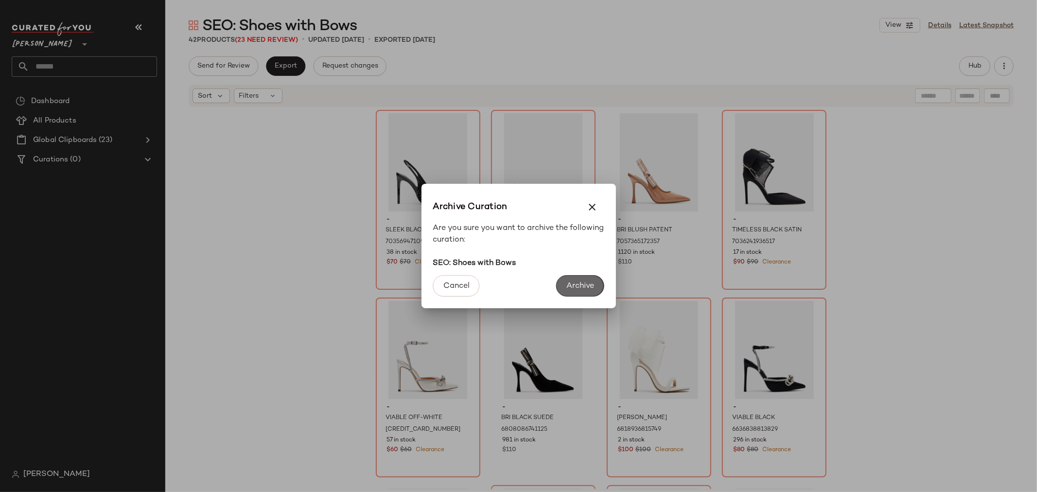
click at [566, 280] on button "Archive" at bounding box center [580, 285] width 48 height 21
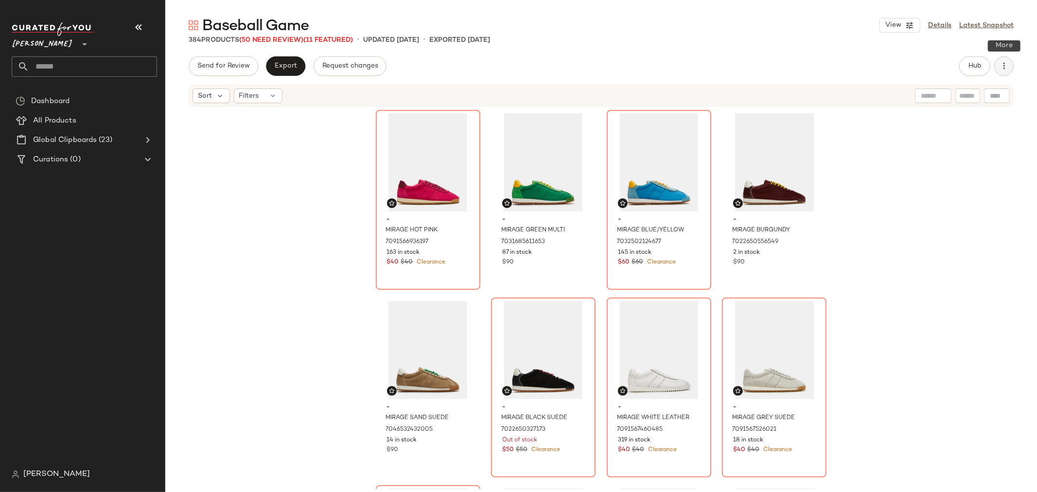
click at [1009, 67] on button "button" at bounding box center [1003, 65] width 19 height 19
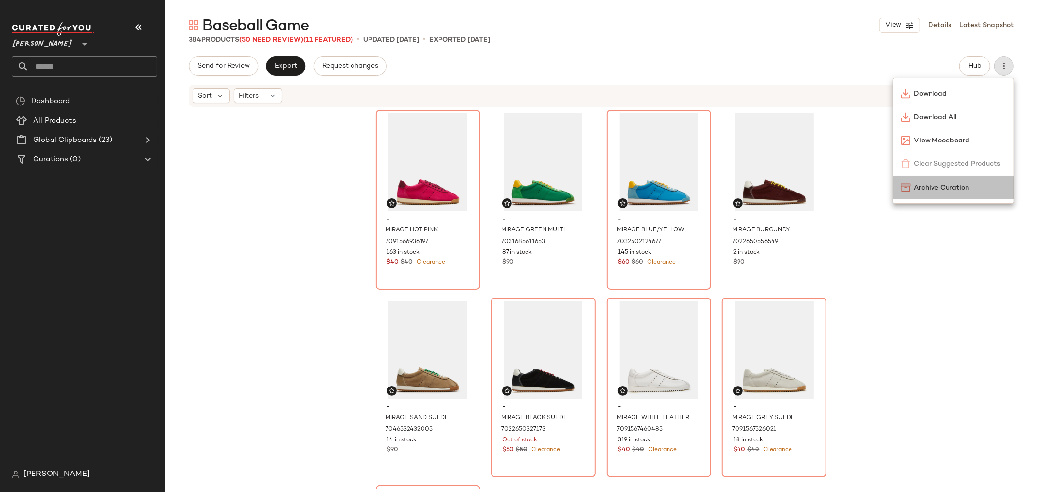
click at [960, 188] on span "Archive Curation" at bounding box center [959, 188] width 91 height 10
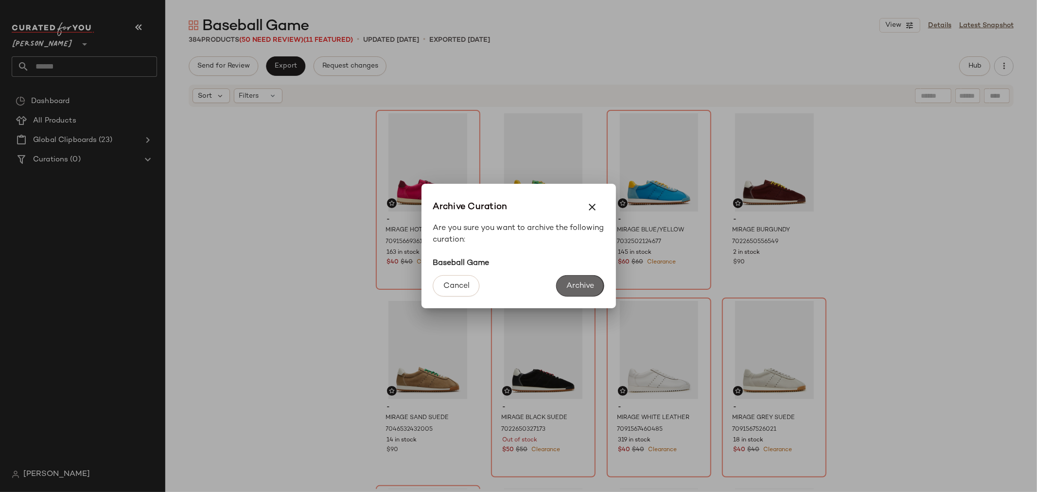
click at [588, 287] on span "Archive" at bounding box center [580, 285] width 28 height 9
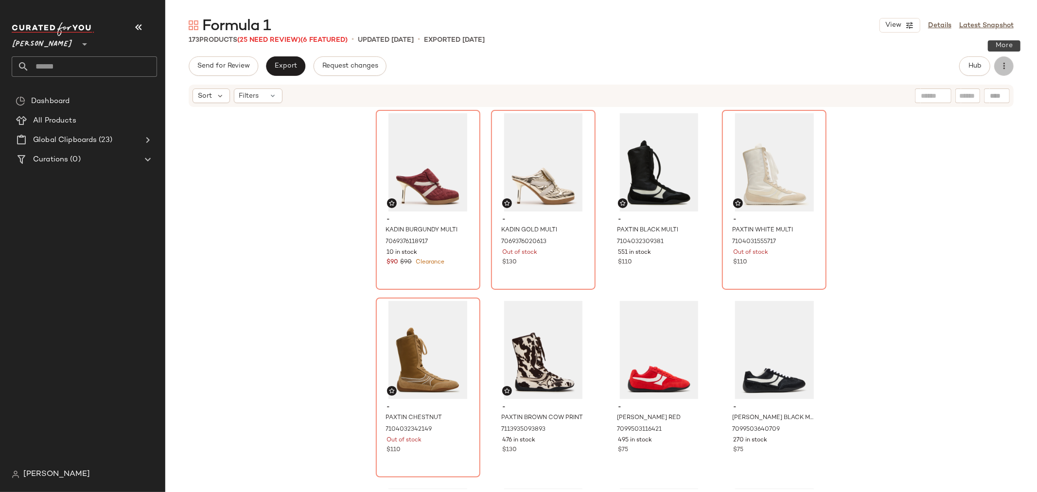
click at [1009, 66] on button "button" at bounding box center [1003, 65] width 19 height 19
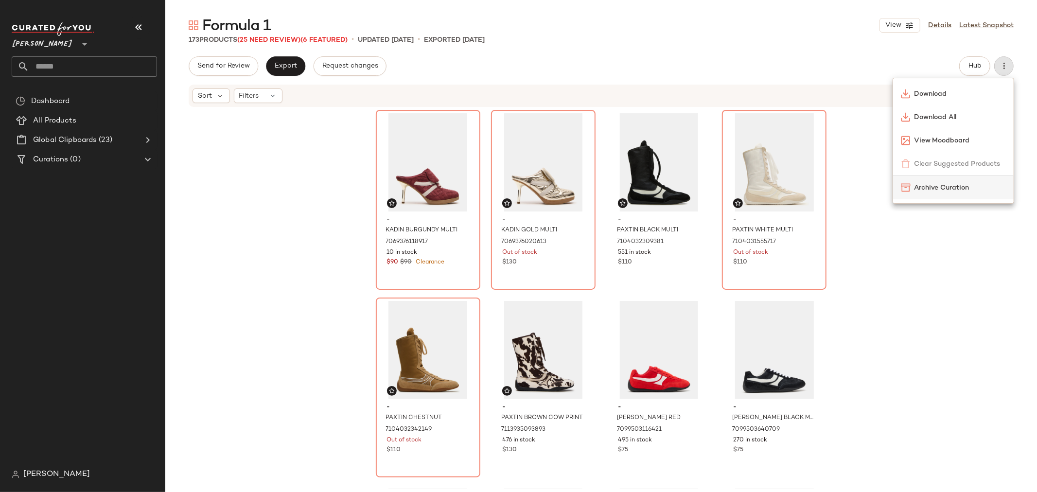
click at [979, 183] on span "Archive Curation" at bounding box center [959, 188] width 91 height 10
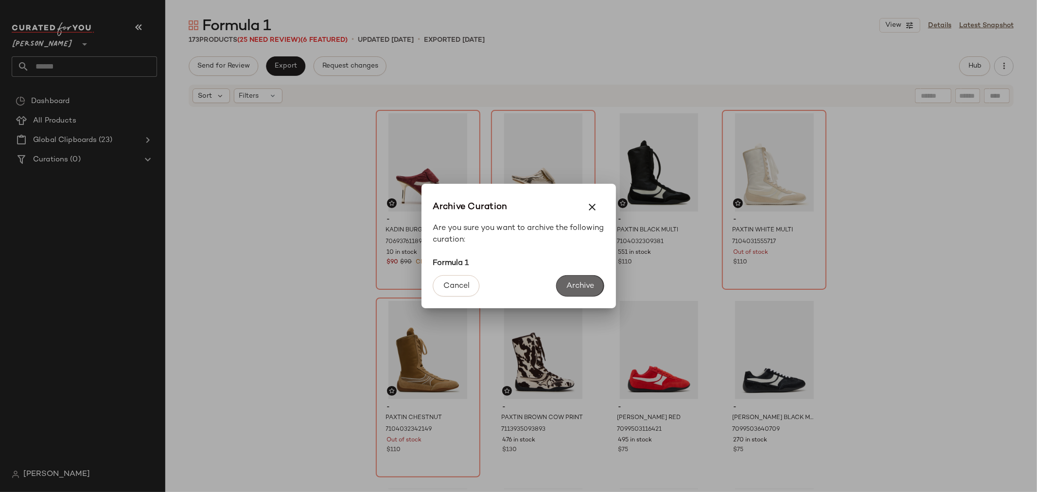
click at [585, 282] on span "Archive" at bounding box center [580, 285] width 28 height 9
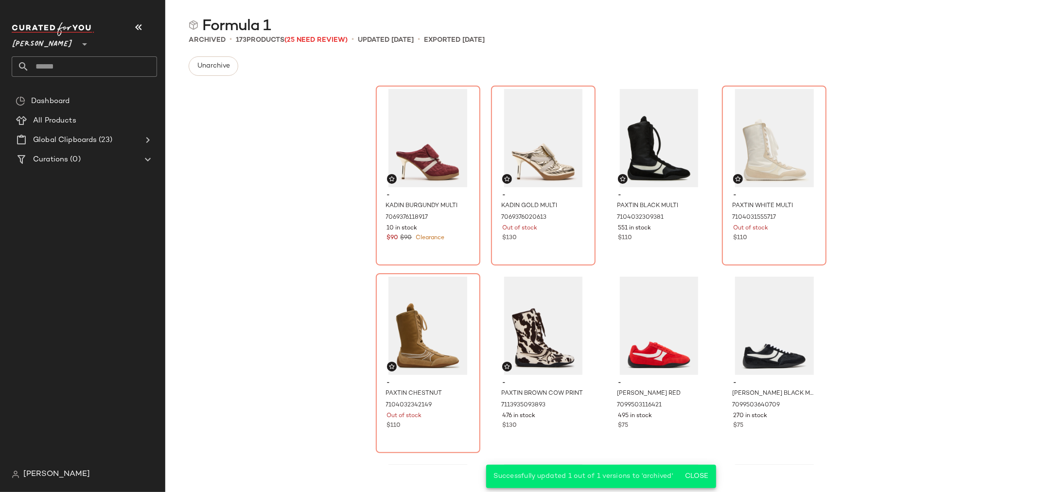
click at [268, 169] on div "- KADIN BURGUNDY MULTI 7069376118917 10 in stock $90 $90 Clearance - KADIN GOLD…" at bounding box center [600, 274] width 871 height 381
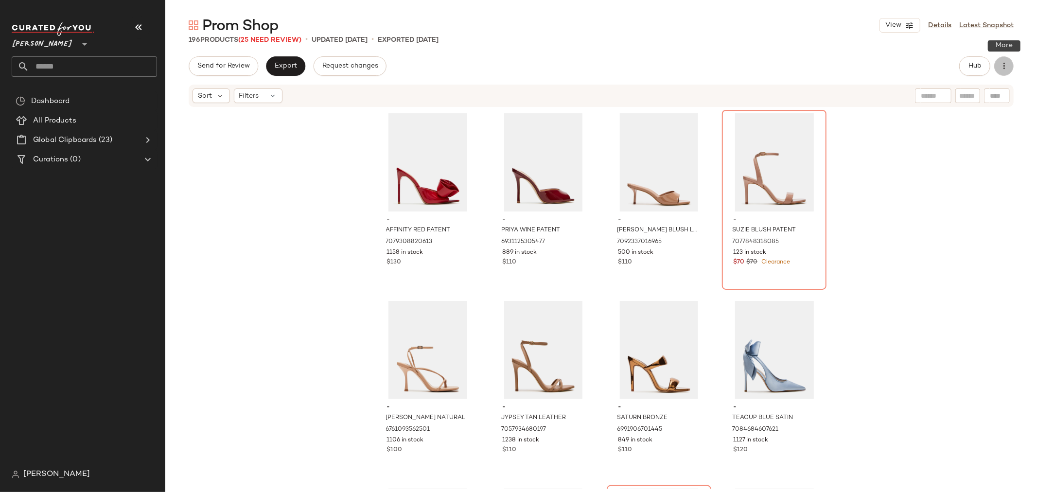
click at [1007, 62] on icon "button" at bounding box center [1004, 66] width 10 height 10
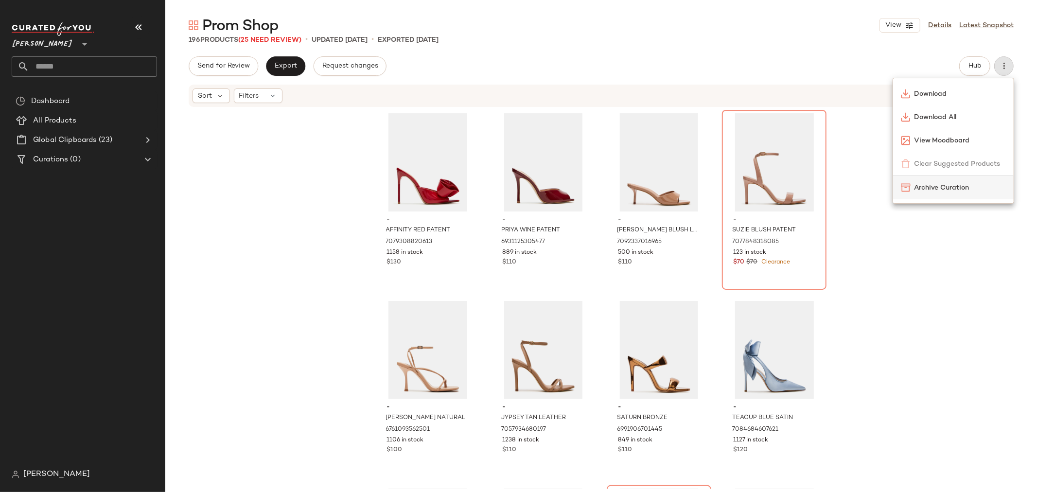
click at [961, 191] on span "Archive Curation" at bounding box center [959, 188] width 91 height 10
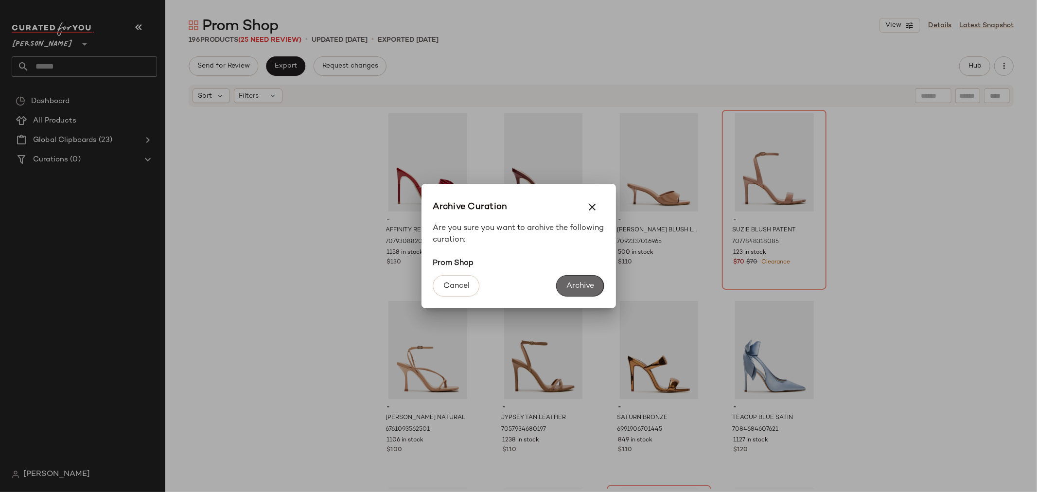
click at [581, 281] on span "Archive" at bounding box center [580, 285] width 28 height 9
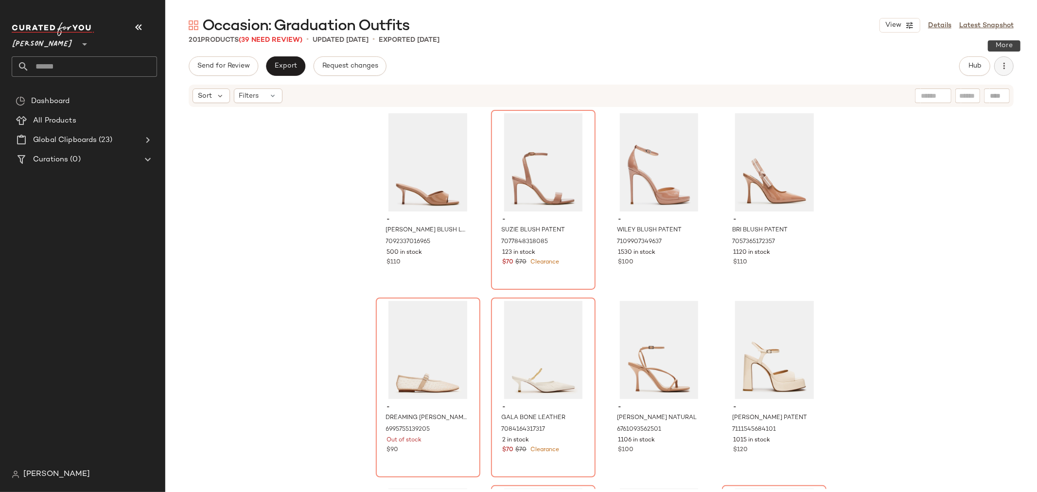
click at [1002, 63] on icon "button" at bounding box center [1004, 66] width 10 height 10
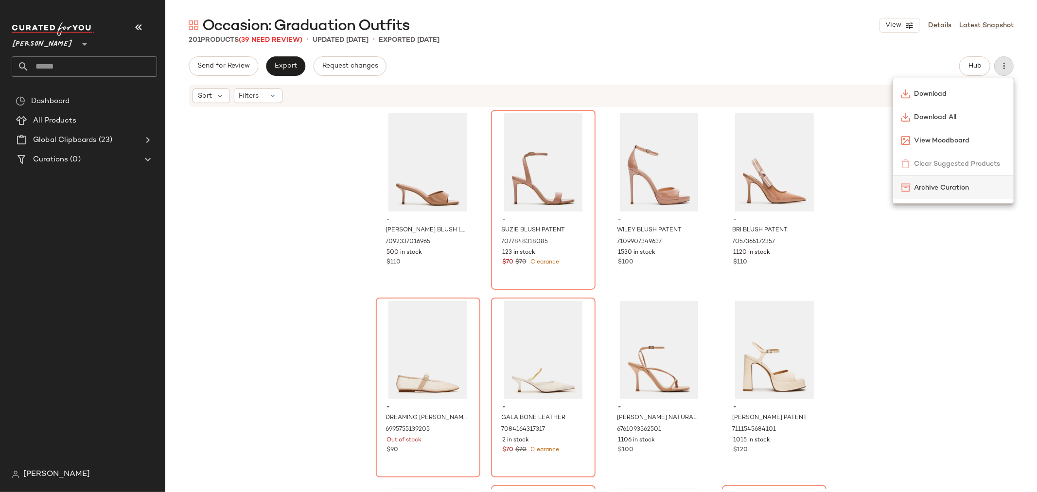
click at [959, 188] on span "Archive Curation" at bounding box center [959, 188] width 91 height 10
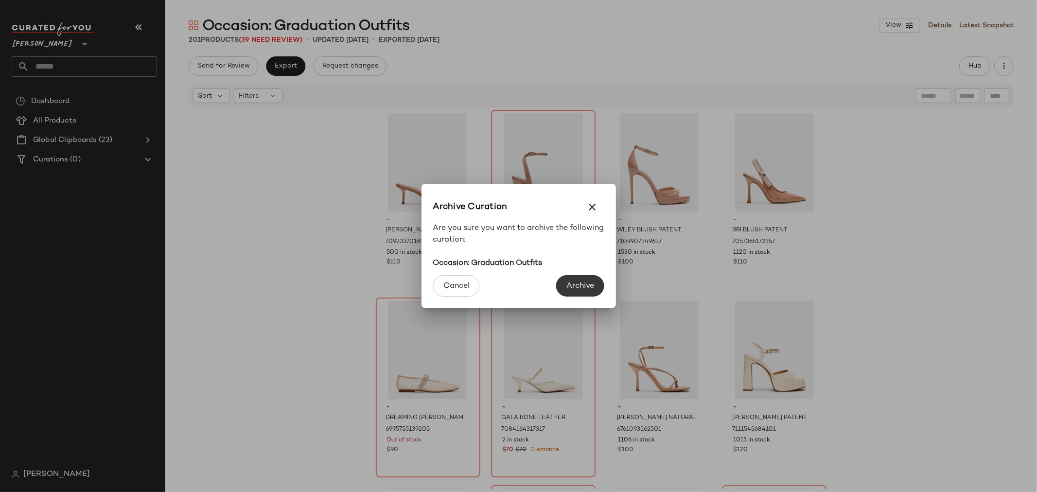
click at [588, 279] on button "Archive" at bounding box center [580, 285] width 48 height 21
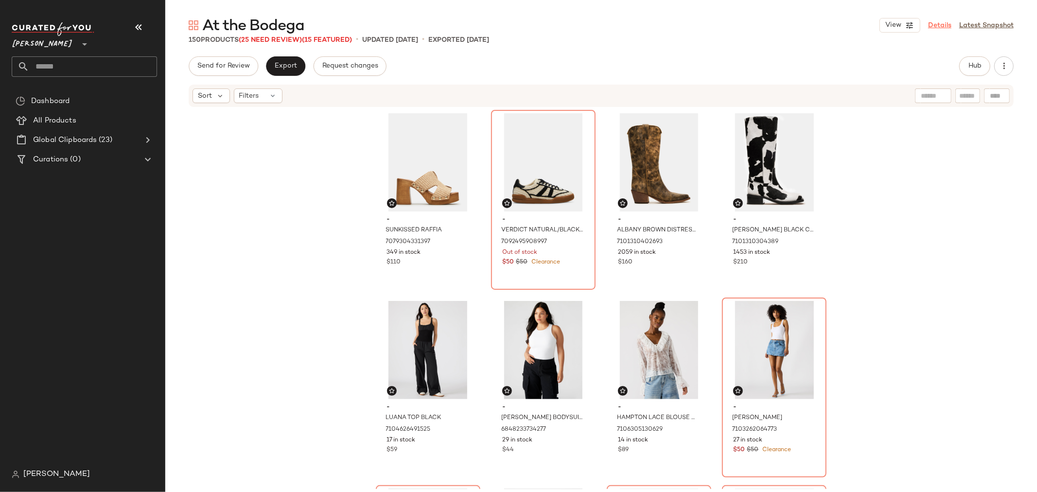
click at [933, 23] on link "Details" at bounding box center [939, 25] width 23 height 10
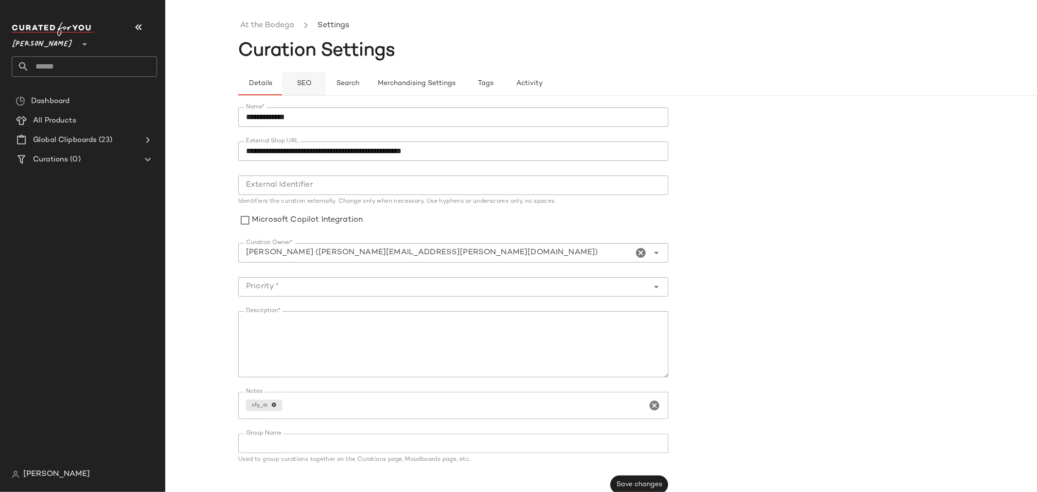
click at [302, 83] on span "SEO" at bounding box center [303, 84] width 15 height 8
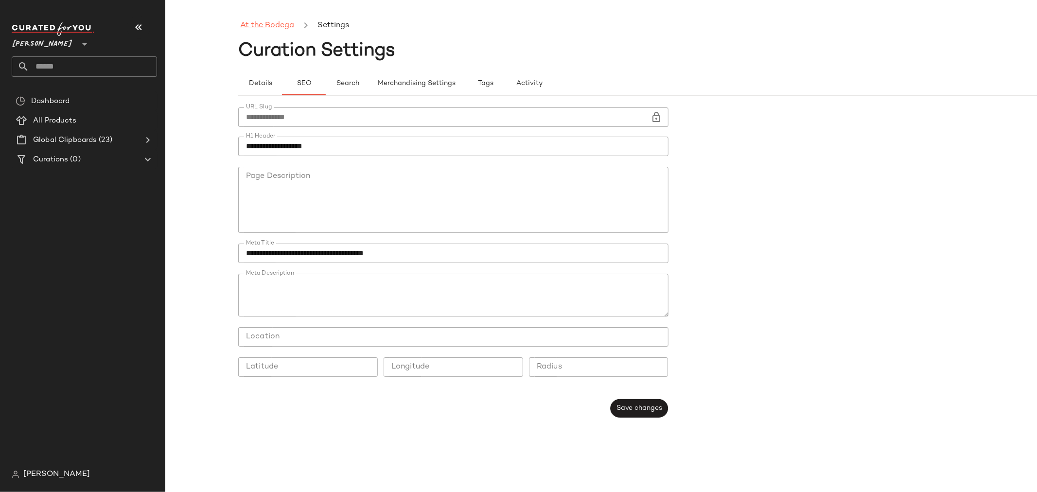
click at [267, 31] on link "At the Bodega" at bounding box center [267, 25] width 54 height 13
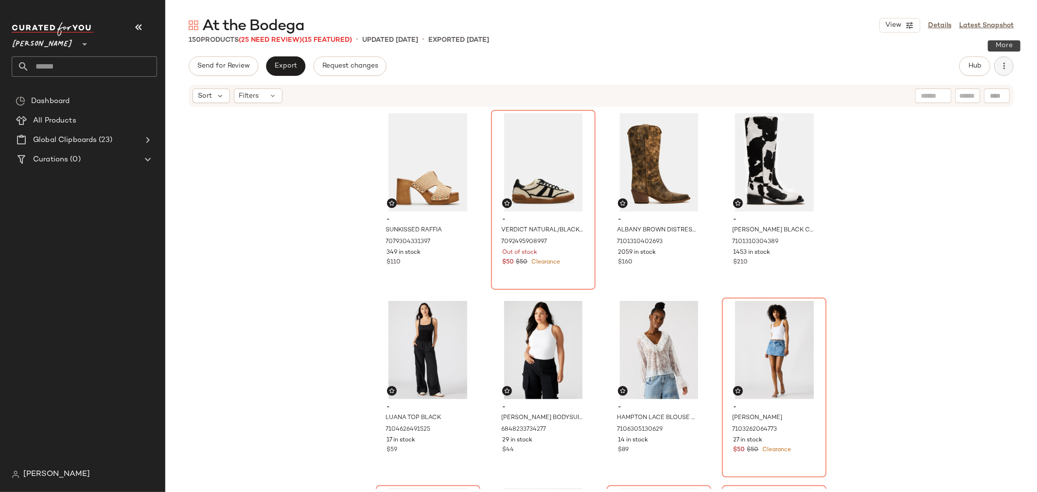
click at [1009, 71] on button "button" at bounding box center [1003, 65] width 19 height 19
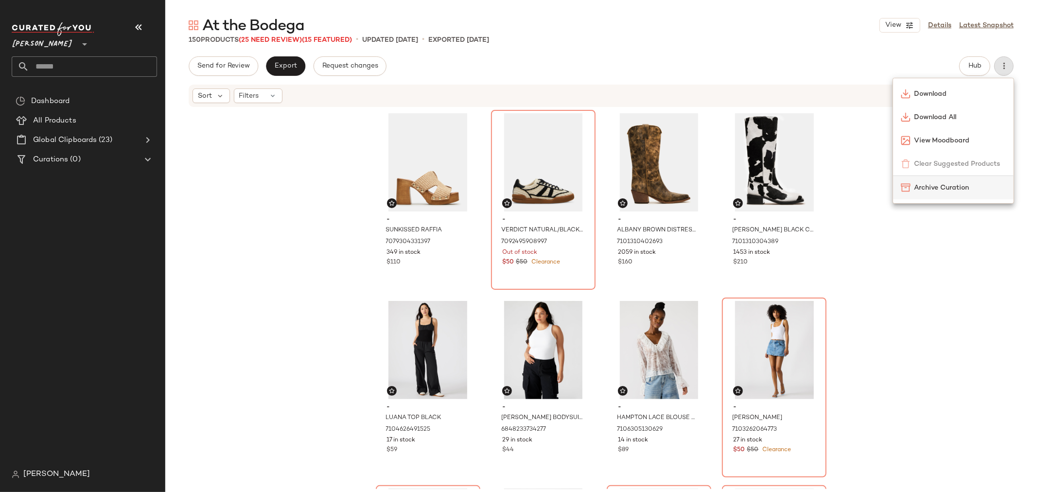
click at [958, 187] on span "Archive Curation" at bounding box center [959, 188] width 91 height 10
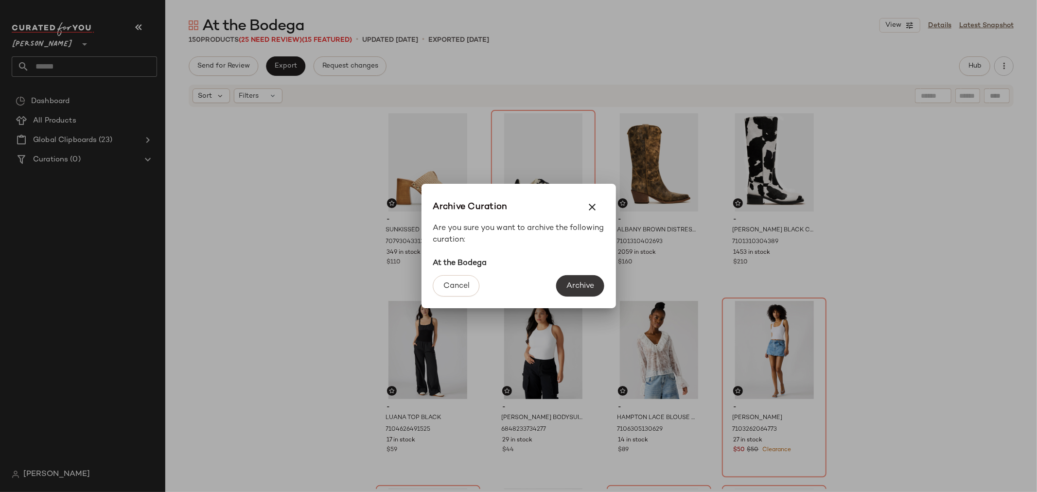
click at [573, 286] on span "Archive" at bounding box center [580, 285] width 28 height 9
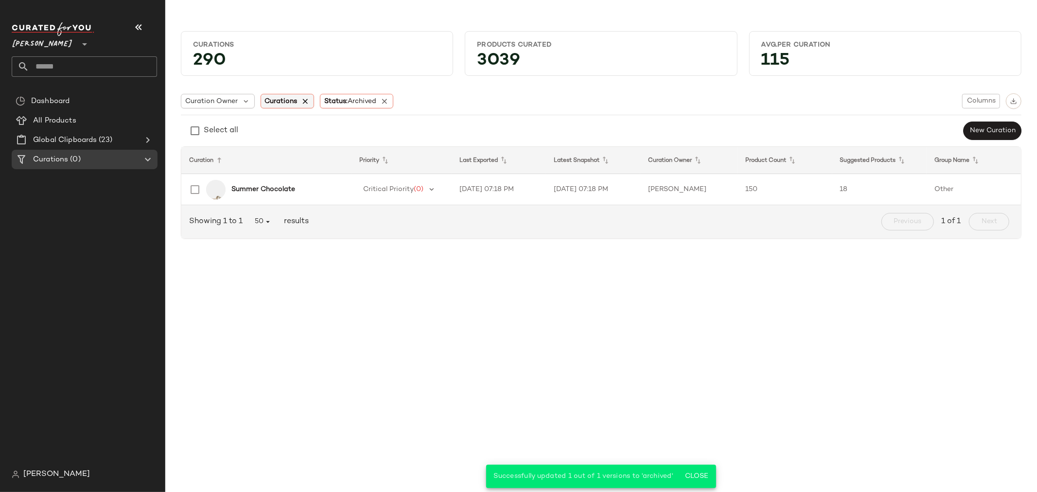
click at [303, 103] on icon at bounding box center [305, 101] width 9 height 9
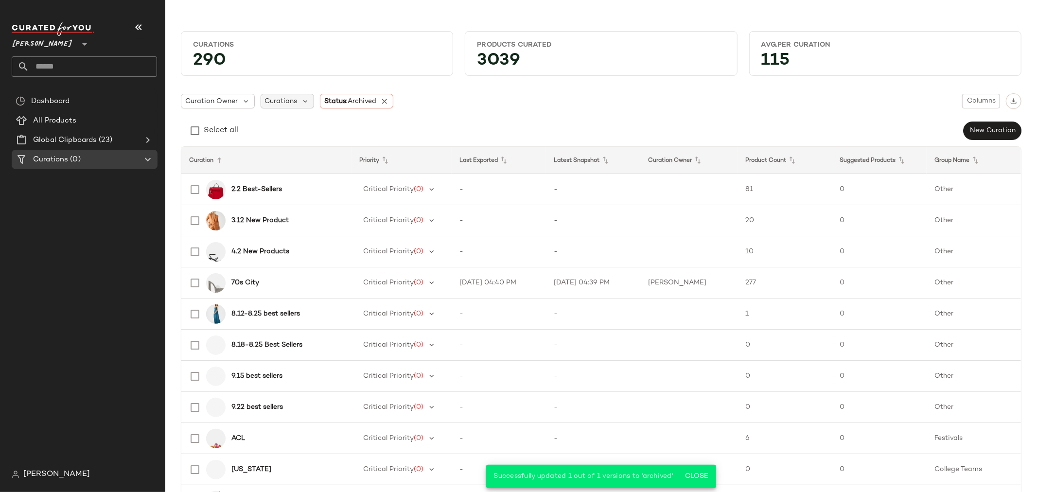
click at [277, 99] on span "Curations" at bounding box center [281, 101] width 33 height 10
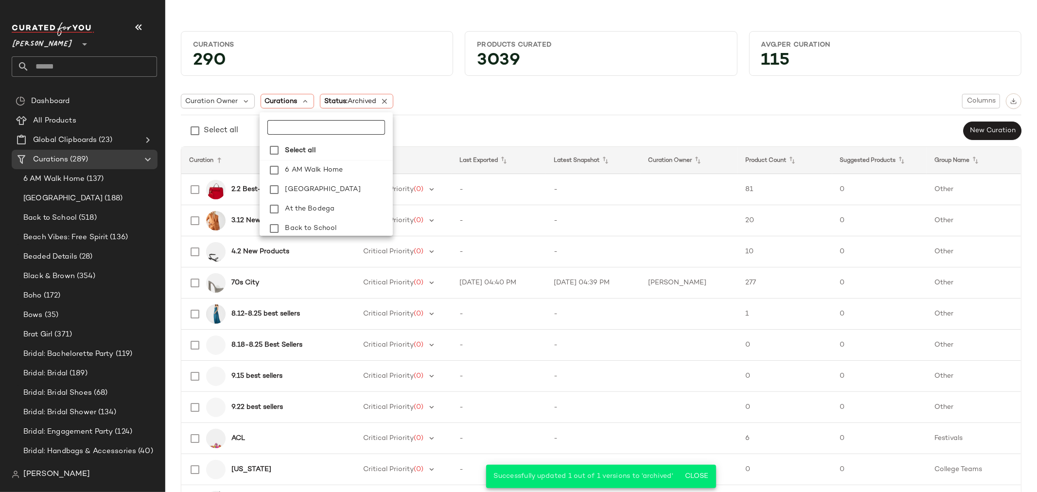
click at [287, 125] on input "text" at bounding box center [325, 127] width 117 height 15
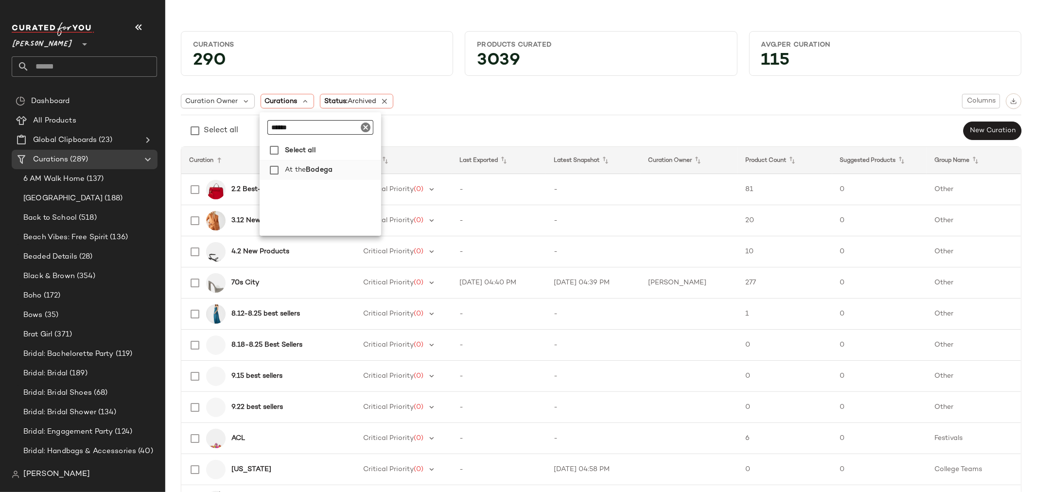
type input "******"
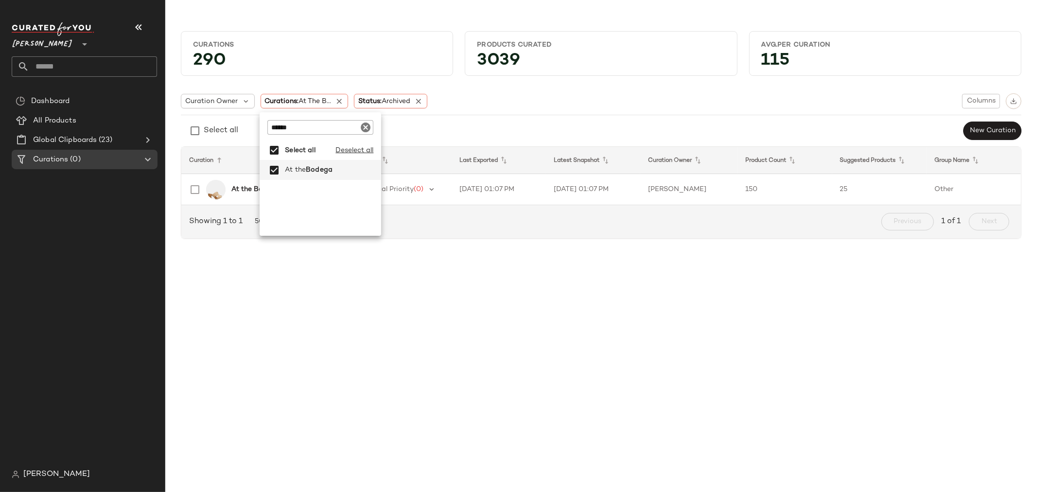
click at [249, 189] on b "At the Bodega" at bounding box center [255, 189] width 49 height 10
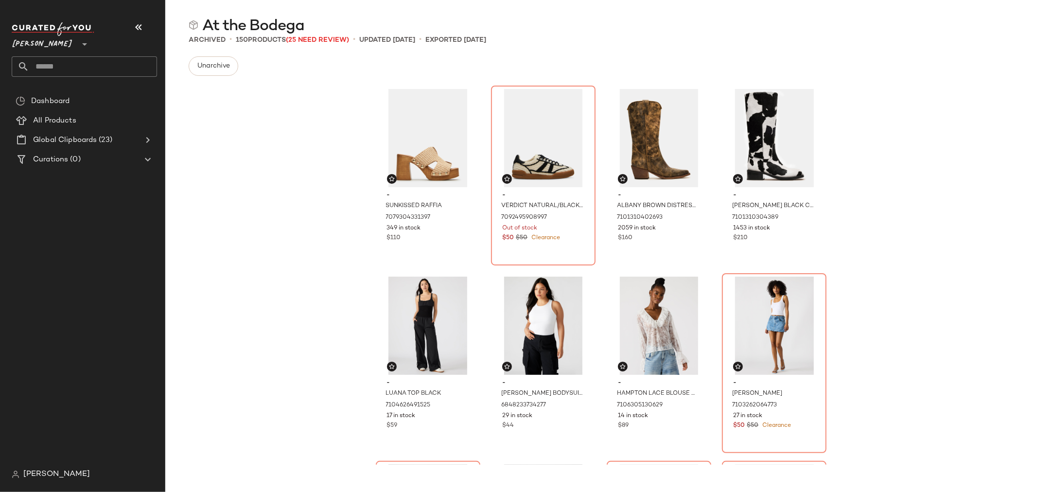
click at [241, 214] on div "- SUNKISSED RAFFIA 7079304331397 349 in stock $110 - VERDICT NATURAL/BLACK CROC…" at bounding box center [600, 274] width 871 height 381
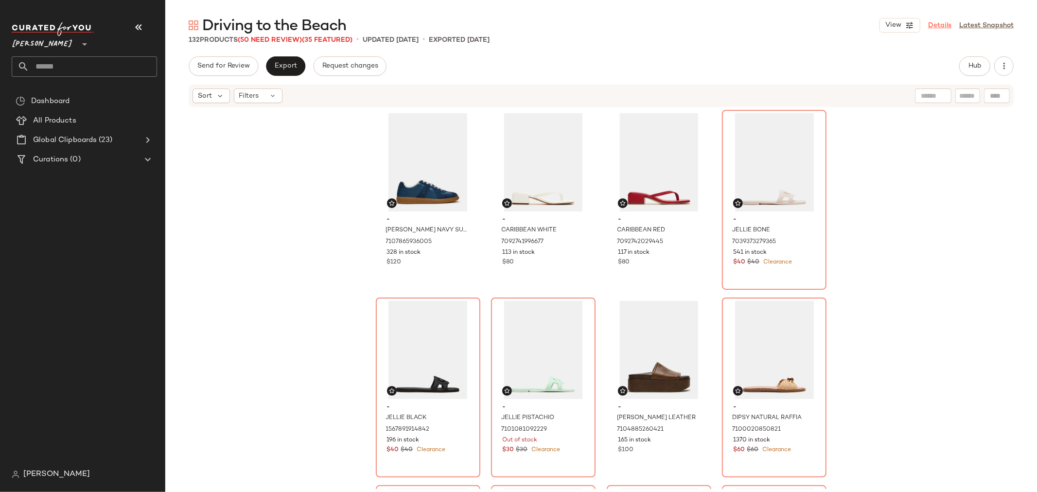
click at [937, 26] on link "Details" at bounding box center [939, 25] width 23 height 10
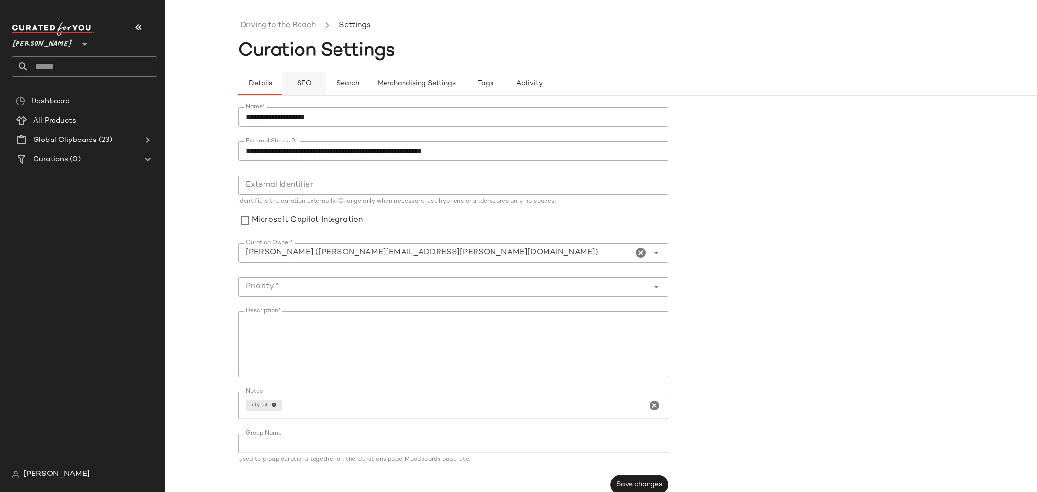
click at [303, 84] on span "SEO" at bounding box center [303, 84] width 15 height 8
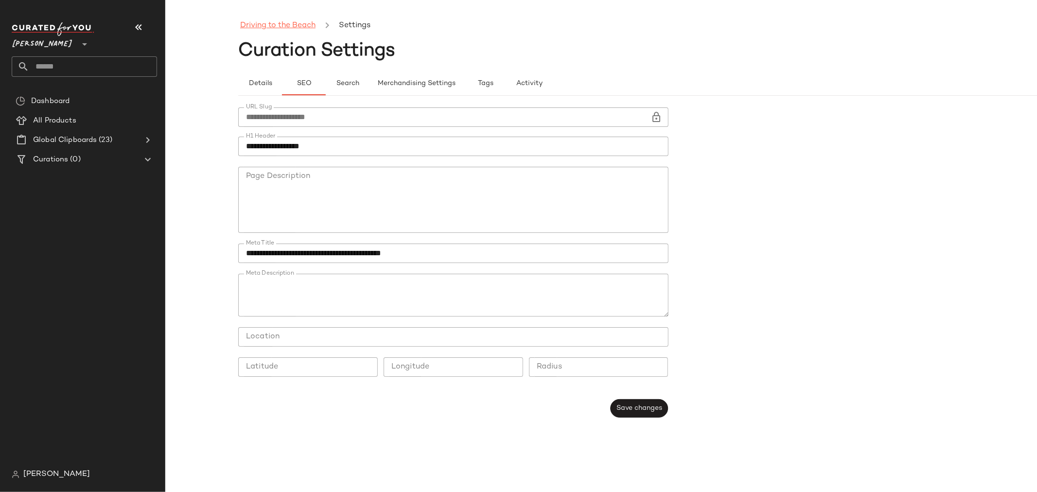
click at [264, 26] on link "Driving to the Beach" at bounding box center [277, 25] width 75 height 13
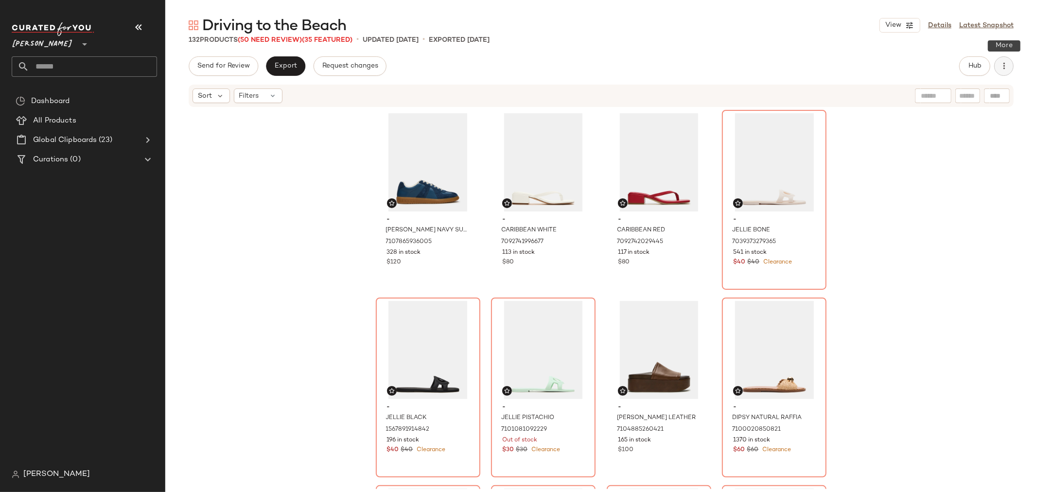
click at [1004, 64] on icon "button" at bounding box center [1004, 66] width 10 height 10
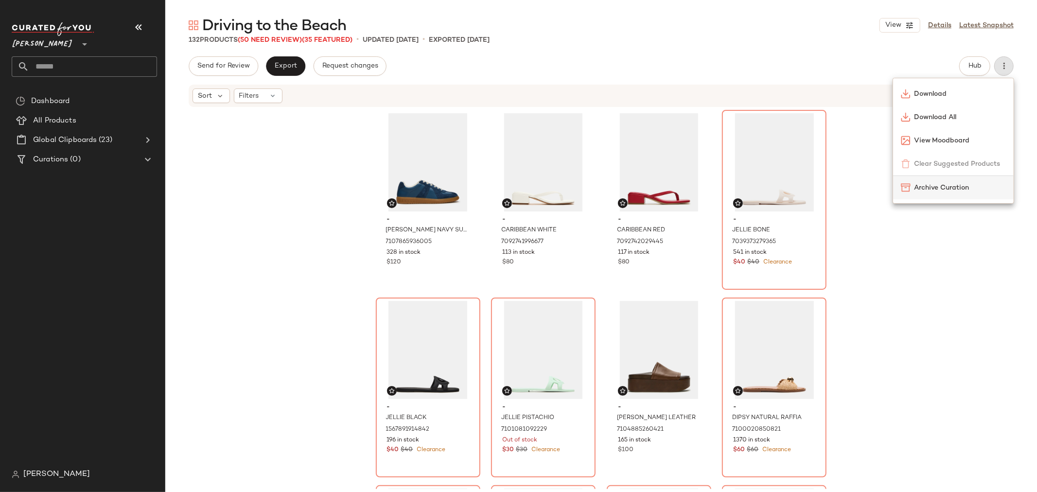
click at [948, 192] on div "Archive Curation" at bounding box center [953, 187] width 121 height 23
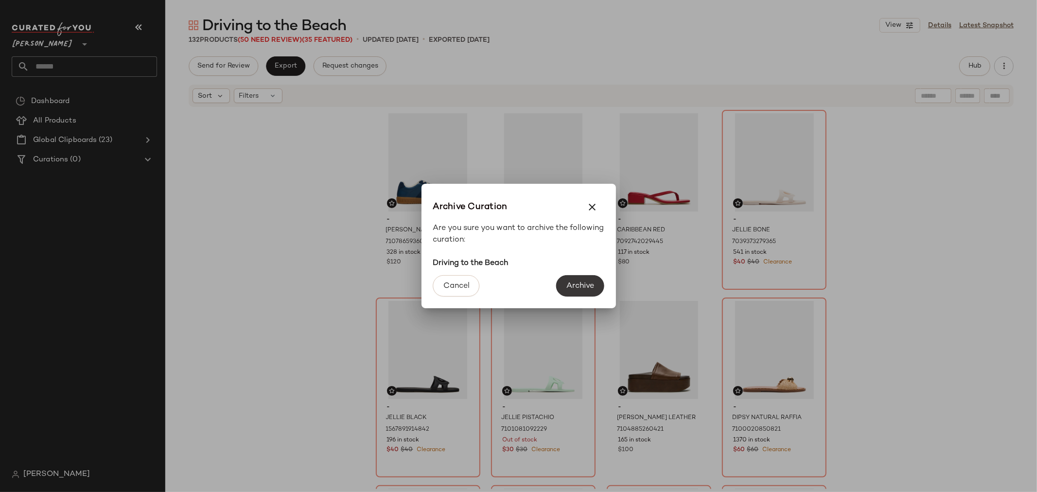
click at [584, 285] on span "Archive" at bounding box center [580, 285] width 28 height 9
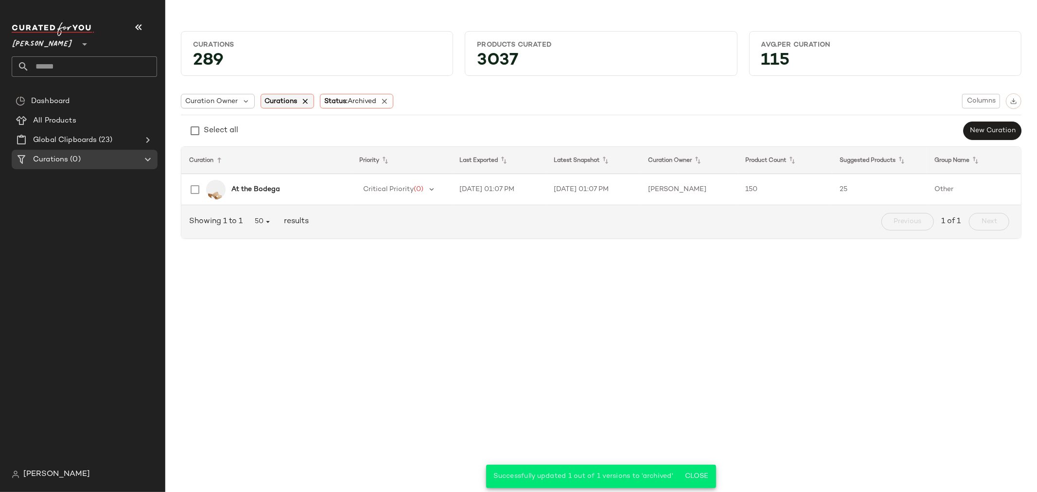
click at [301, 99] on icon at bounding box center [305, 101] width 9 height 9
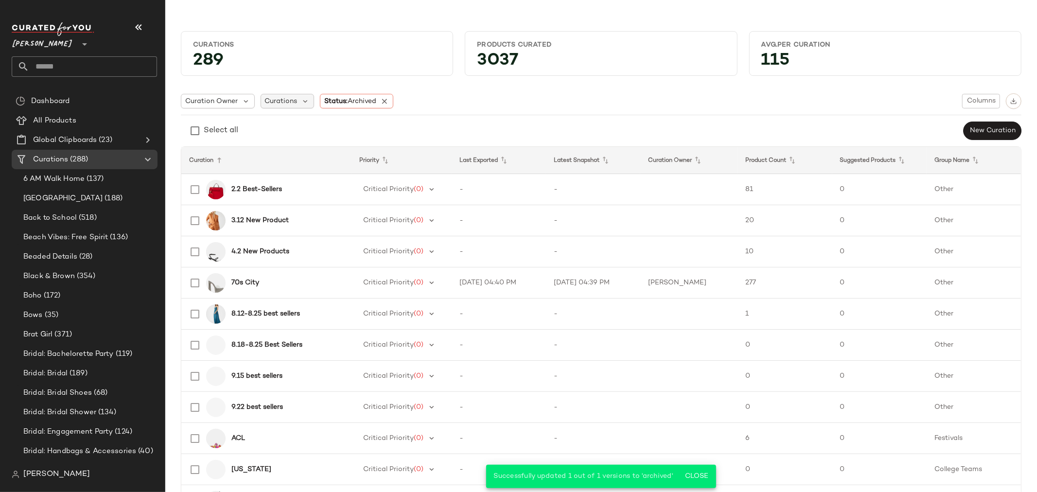
click at [280, 103] on span "Curations" at bounding box center [281, 101] width 33 height 10
click at [299, 127] on input "text" at bounding box center [325, 127] width 117 height 15
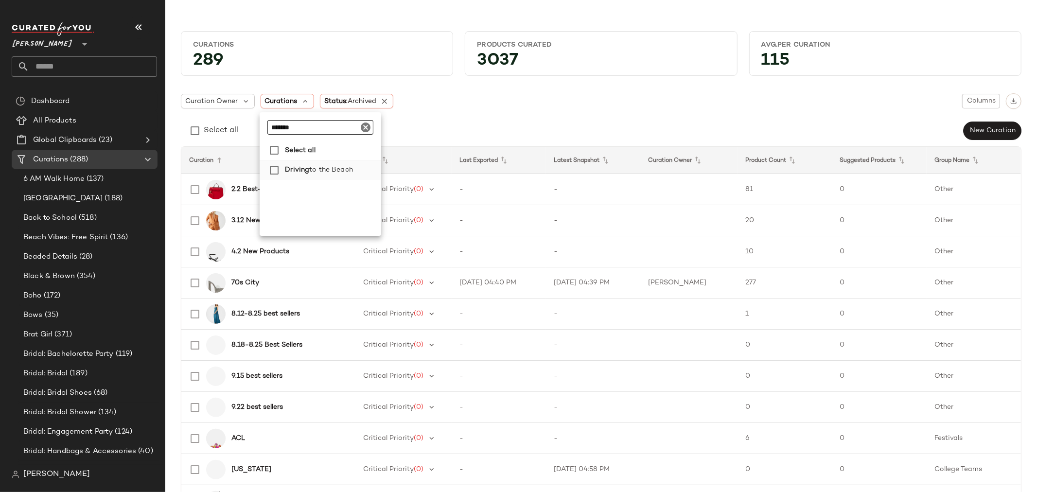
type input "*******"
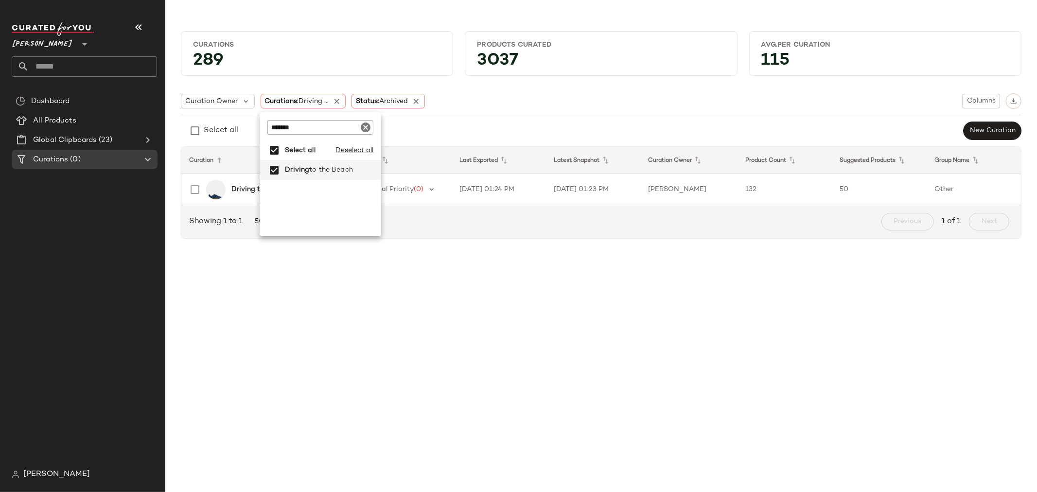
click at [249, 185] on b "Driving to the Beach" at bounding box center [265, 189] width 69 height 10
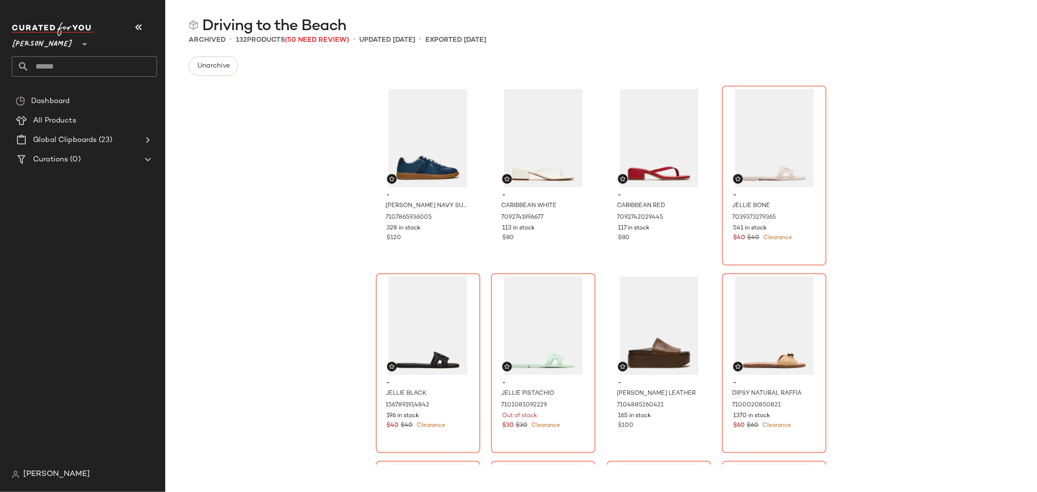
click at [266, 241] on div "- [PERSON_NAME] NAVY SUEDE 7107865936005 328 in stock $120 - CARIBBEAN WHITE 70…" at bounding box center [600, 274] width 871 height 381
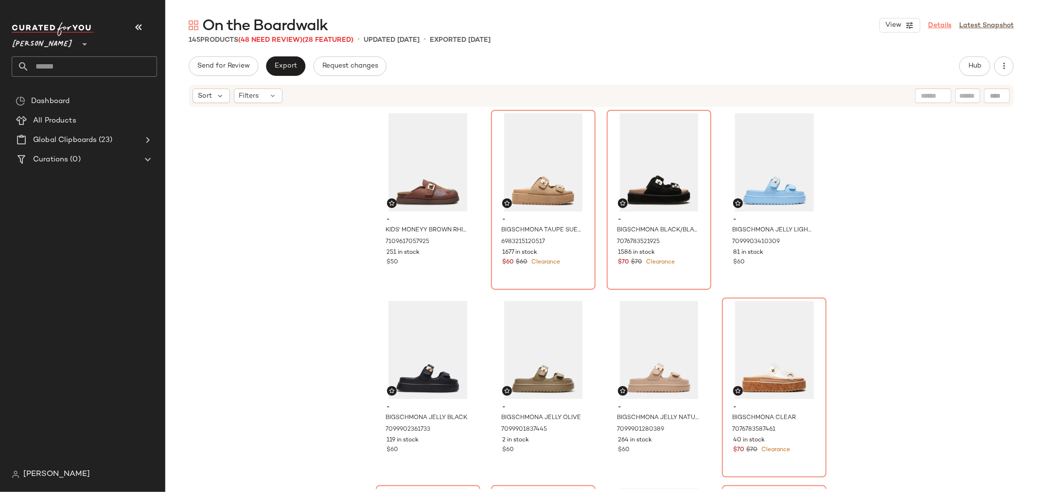
click at [942, 27] on link "Details" at bounding box center [939, 25] width 23 height 10
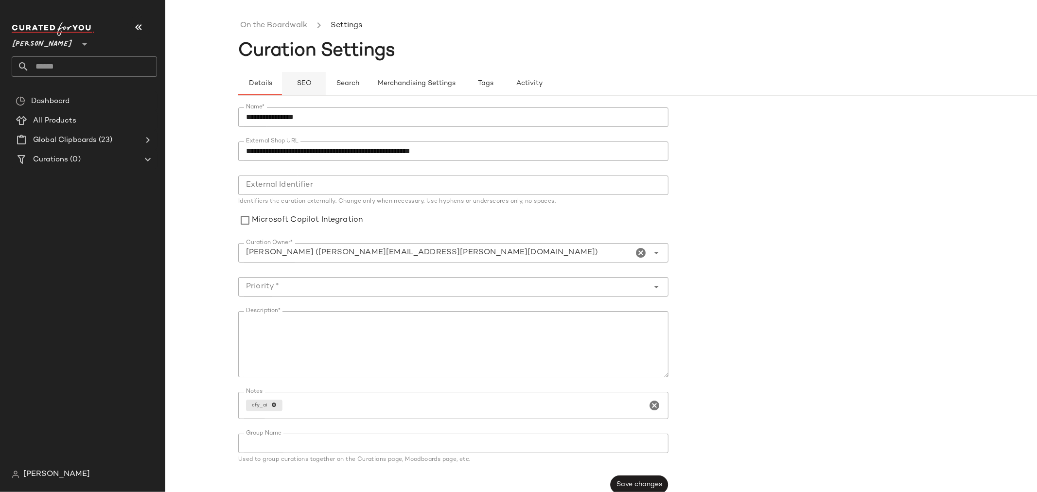
click at [301, 87] on span "SEO" at bounding box center [303, 84] width 15 height 8
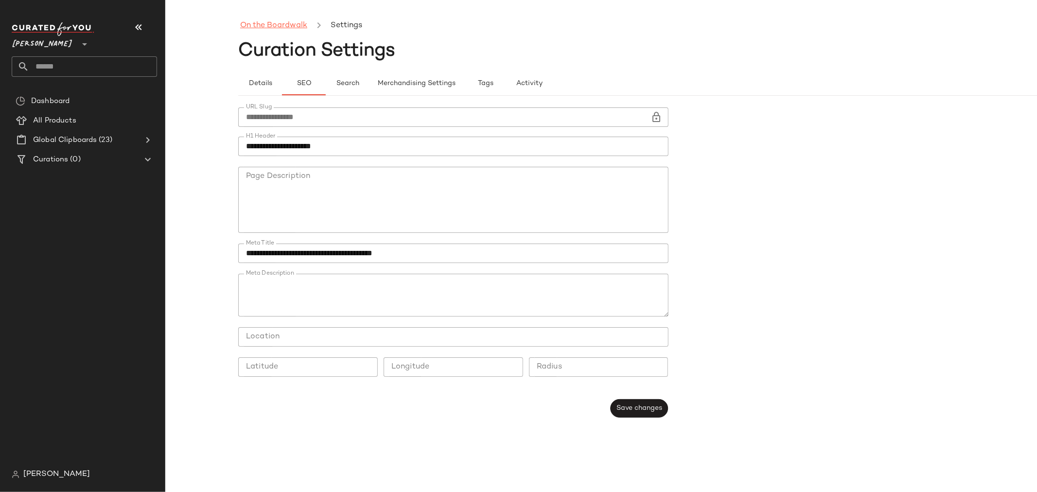
click at [274, 32] on link "On the Boardwalk" at bounding box center [273, 25] width 67 height 13
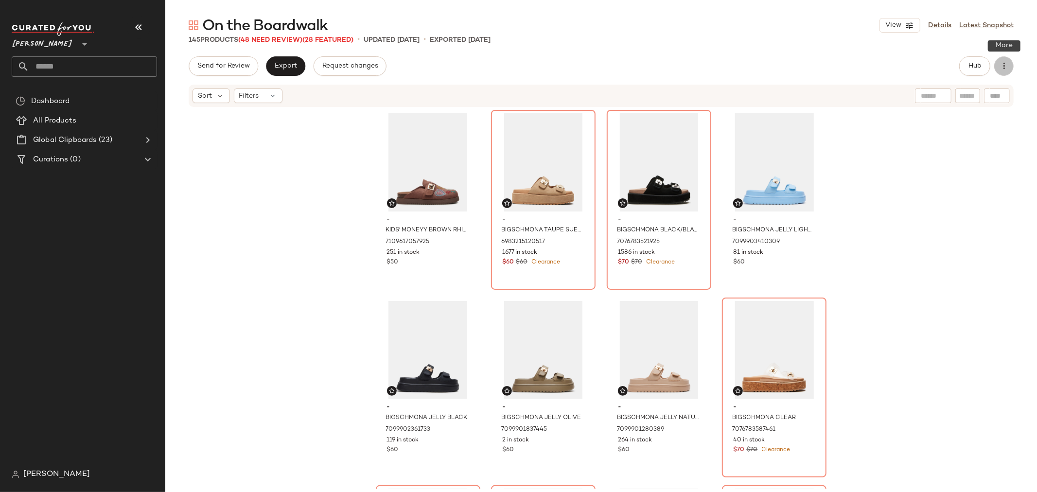
click at [1004, 66] on icon "button" at bounding box center [1004, 66] width 10 height 10
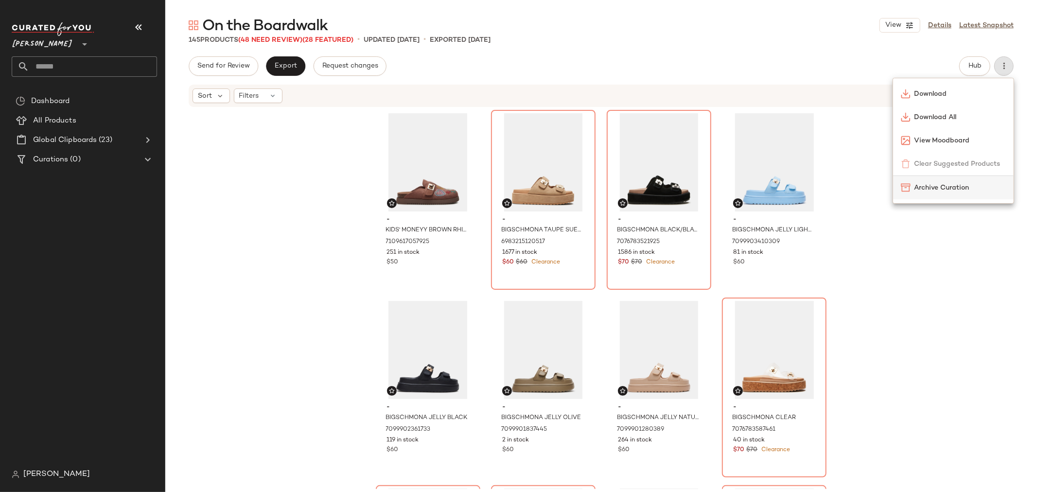
click at [955, 189] on span "Archive Curation" at bounding box center [959, 188] width 91 height 10
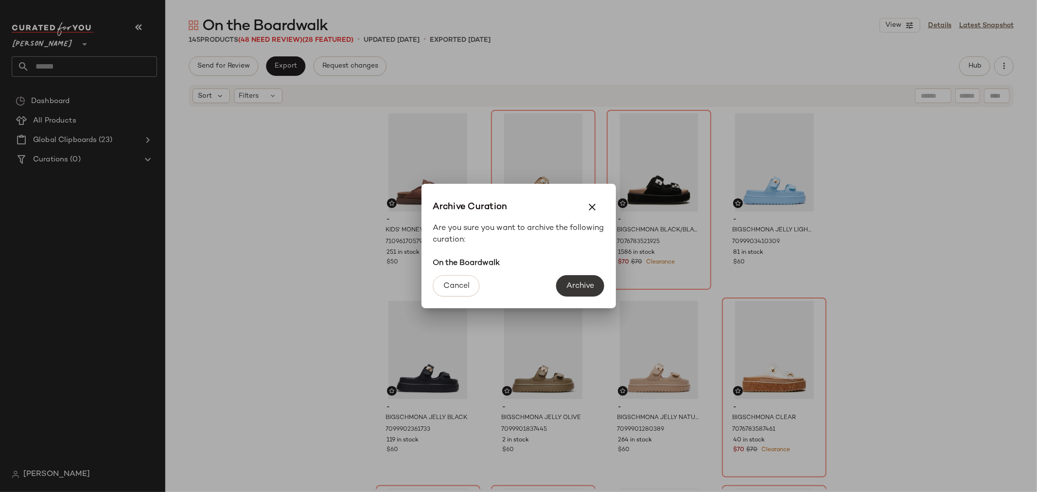
click at [585, 280] on button "Archive" at bounding box center [580, 285] width 48 height 21
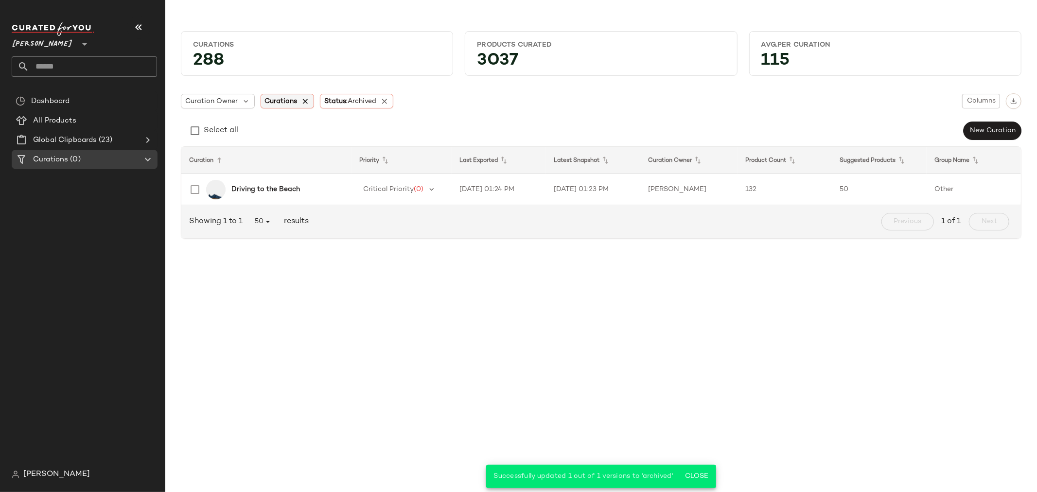
click at [304, 99] on icon at bounding box center [305, 101] width 9 height 9
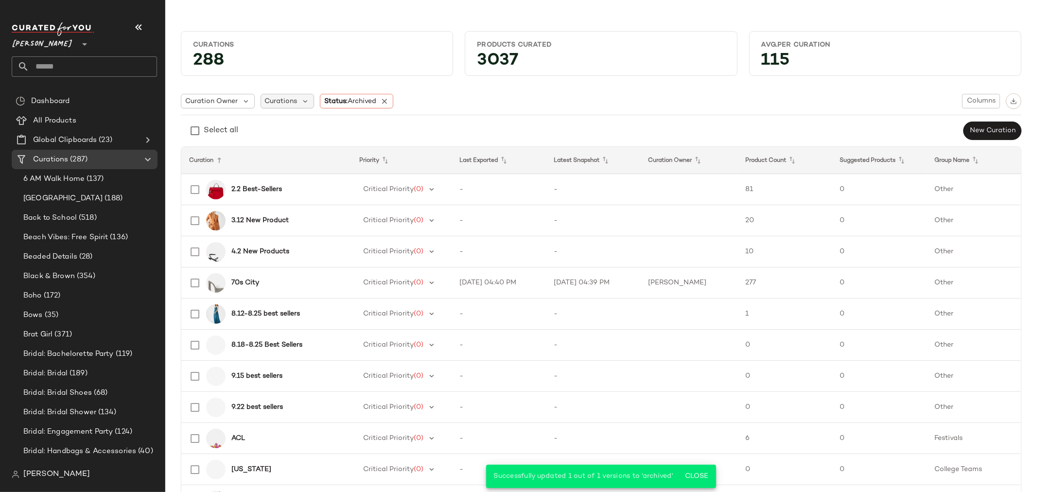
click at [290, 102] on span "Curations" at bounding box center [281, 101] width 33 height 10
click at [285, 132] on input "text" at bounding box center [325, 127] width 117 height 15
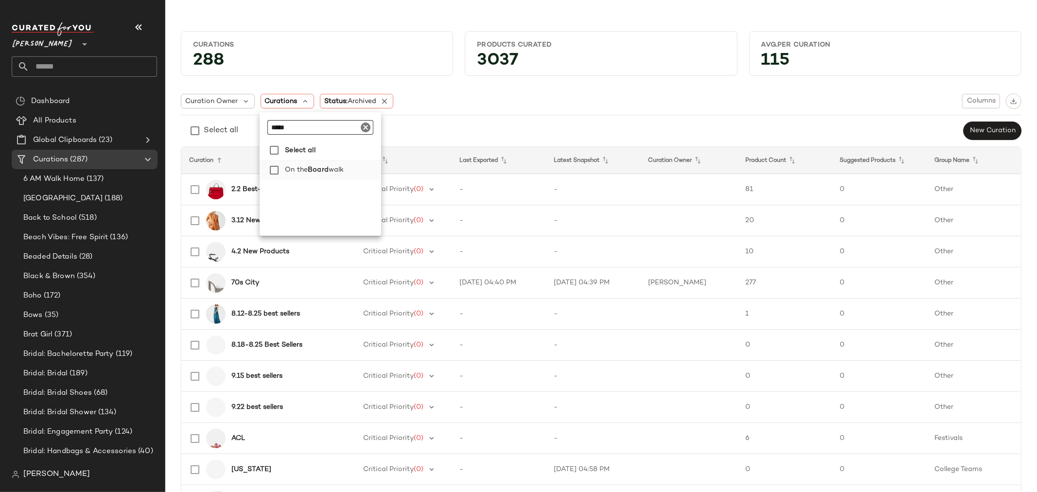
type input "*****"
click at [290, 168] on span "On the" at bounding box center [296, 169] width 23 height 19
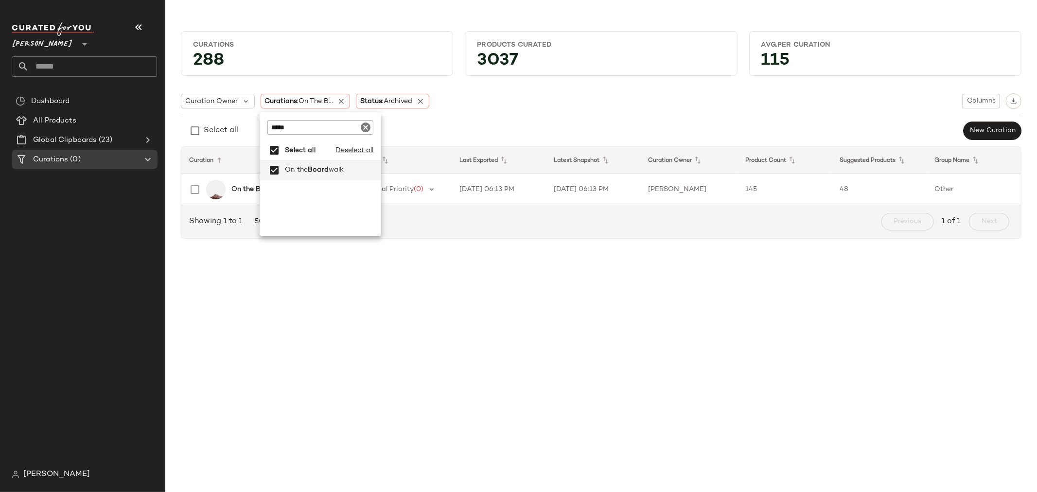
click at [237, 189] on b "On the Boardwalk" at bounding box center [261, 189] width 60 height 10
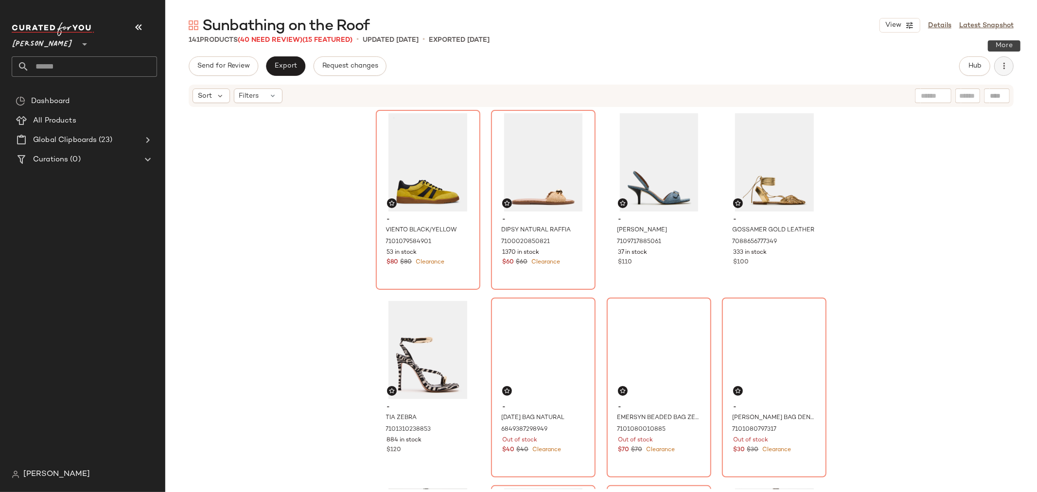
click at [1005, 66] on icon "button" at bounding box center [1004, 66] width 10 height 10
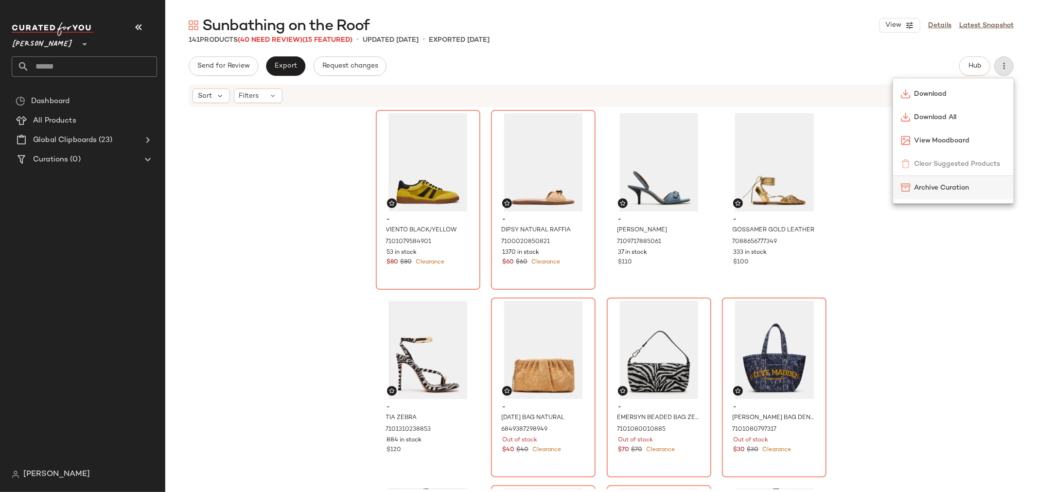
click at [948, 191] on span "Archive Curation" at bounding box center [959, 188] width 91 height 10
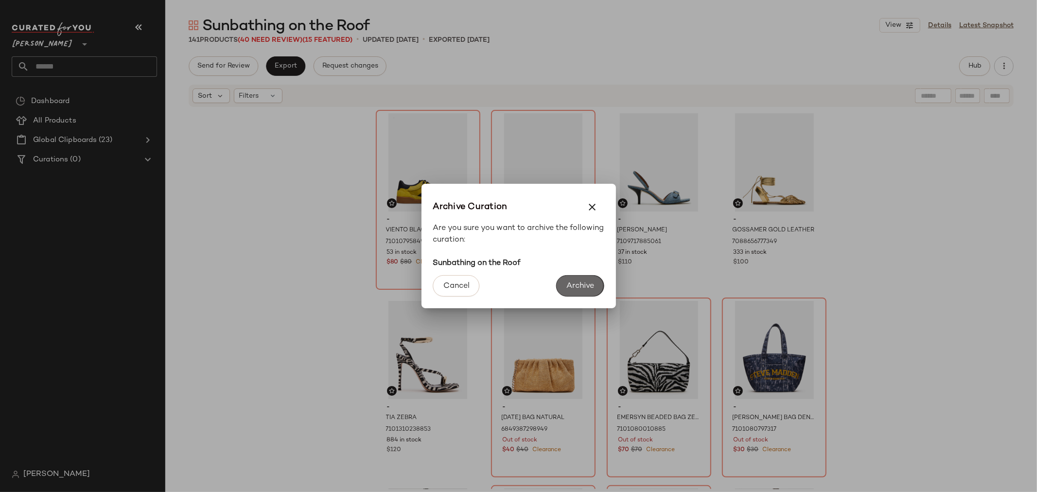
click at [578, 287] on span "Archive" at bounding box center [580, 285] width 28 height 9
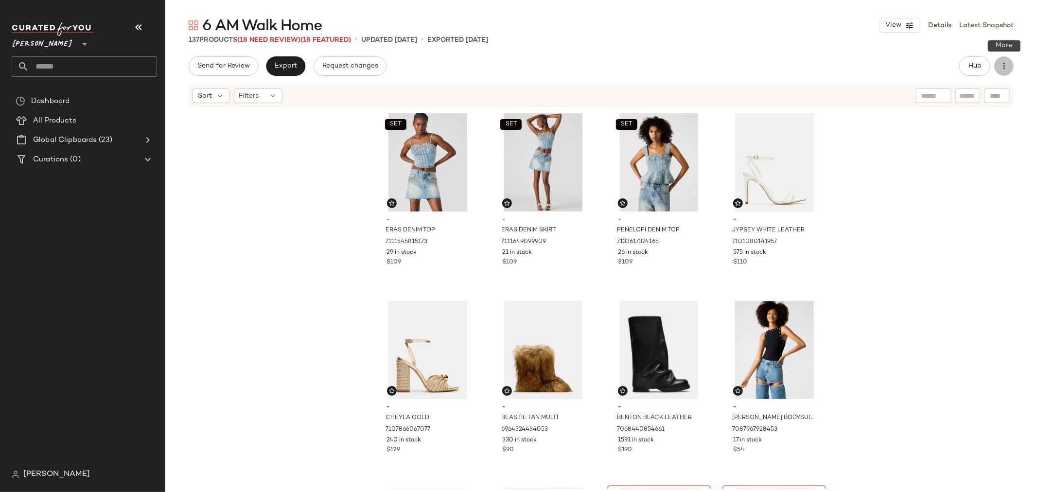
click at [1006, 67] on icon "button" at bounding box center [1004, 66] width 10 height 10
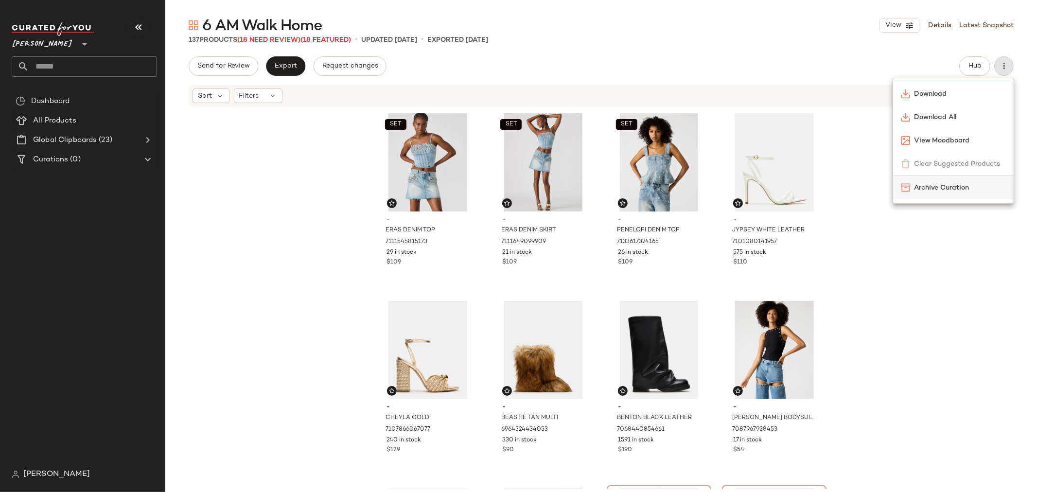
click at [935, 190] on span "Archive Curation" at bounding box center [959, 188] width 91 height 10
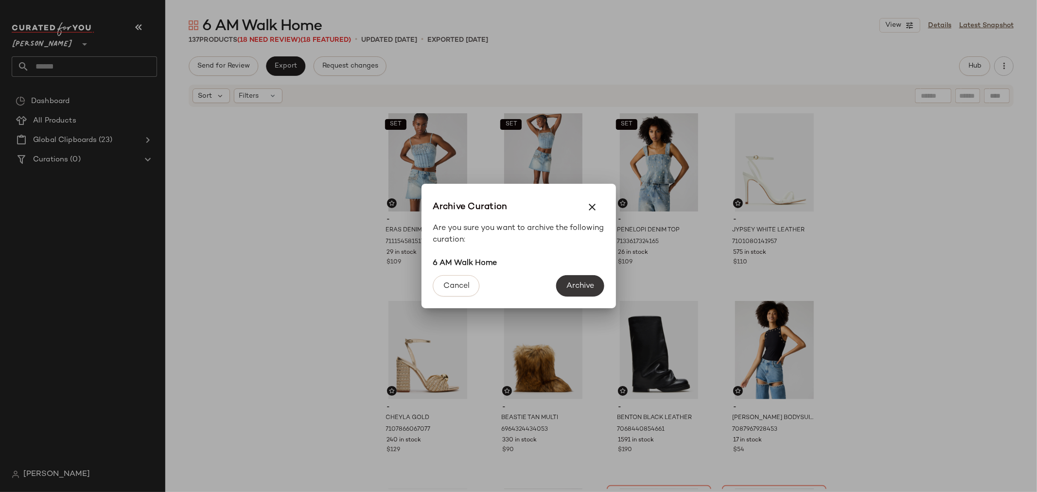
click at [569, 285] on span "Archive" at bounding box center [580, 285] width 28 height 9
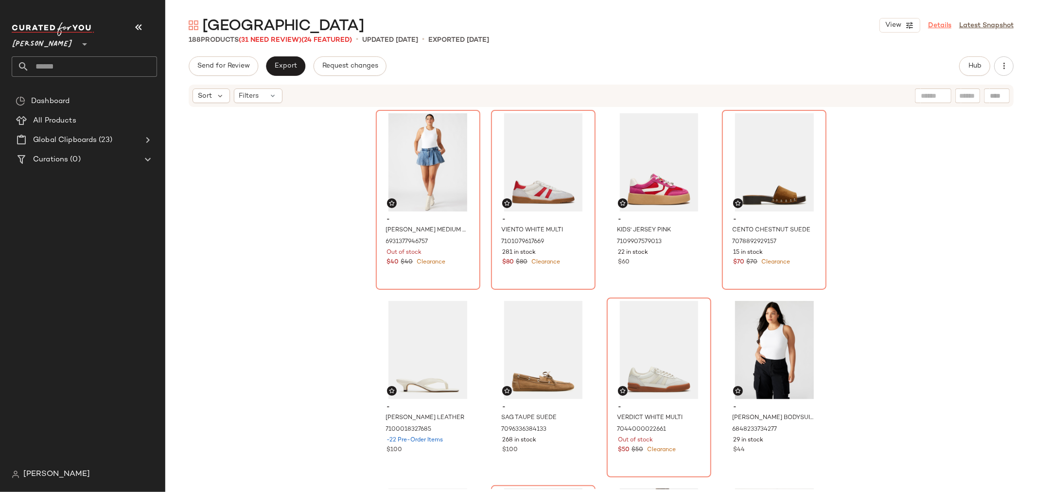
click at [935, 20] on link "Details" at bounding box center [939, 25] width 23 height 10
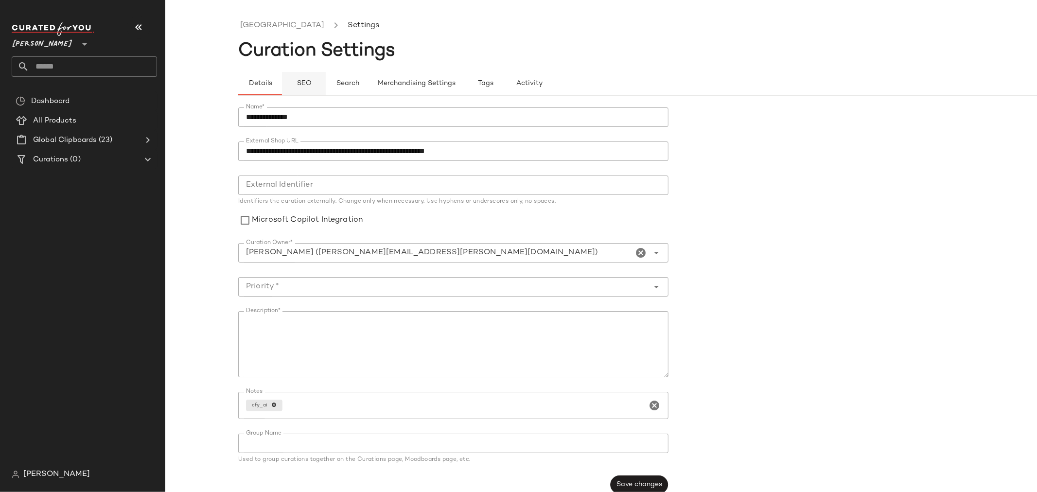
click at [306, 82] on span "SEO" at bounding box center [303, 84] width 15 height 8
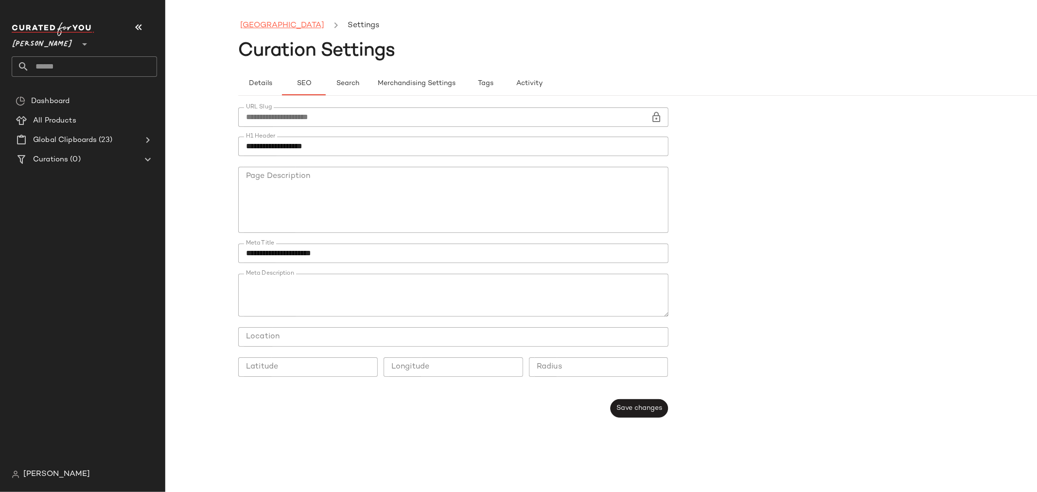
click at [272, 19] on link "Amusement Park" at bounding box center [282, 25] width 84 height 13
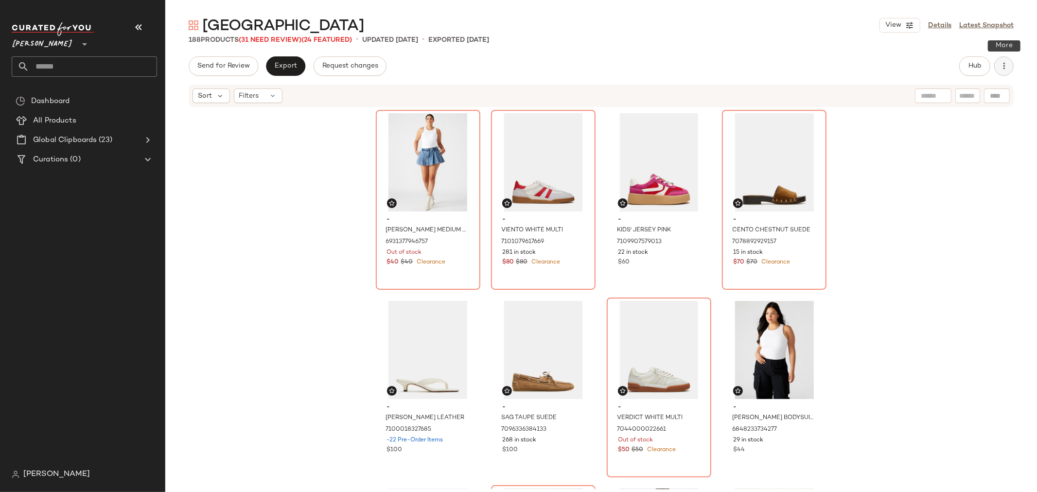
click at [1005, 67] on icon "button" at bounding box center [1004, 66] width 10 height 10
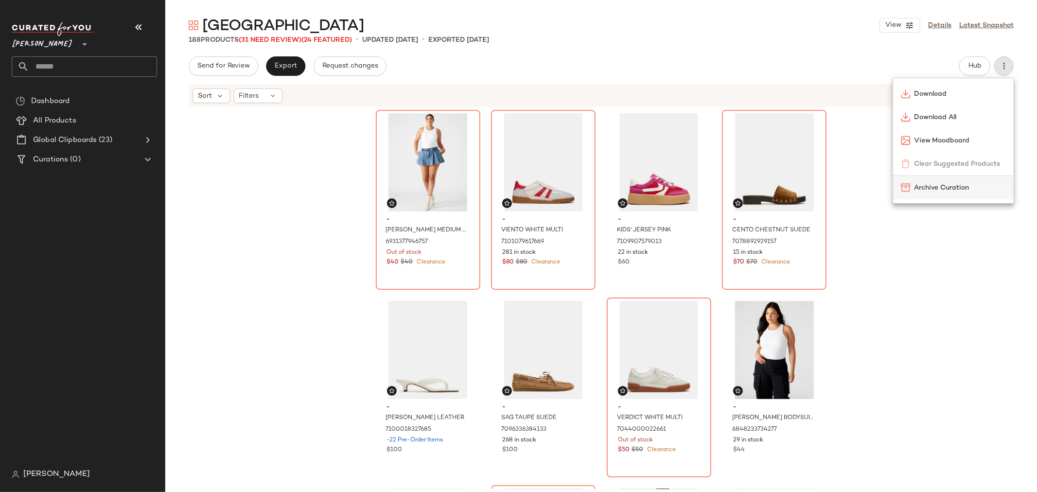
click at [953, 187] on span "Archive Curation" at bounding box center [959, 188] width 91 height 10
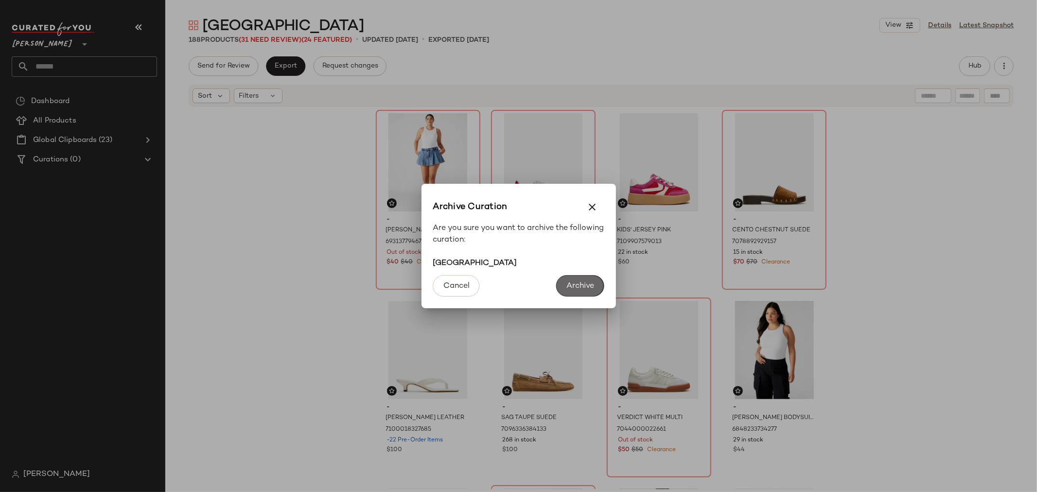
click at [588, 288] on span "Archive" at bounding box center [580, 285] width 28 height 9
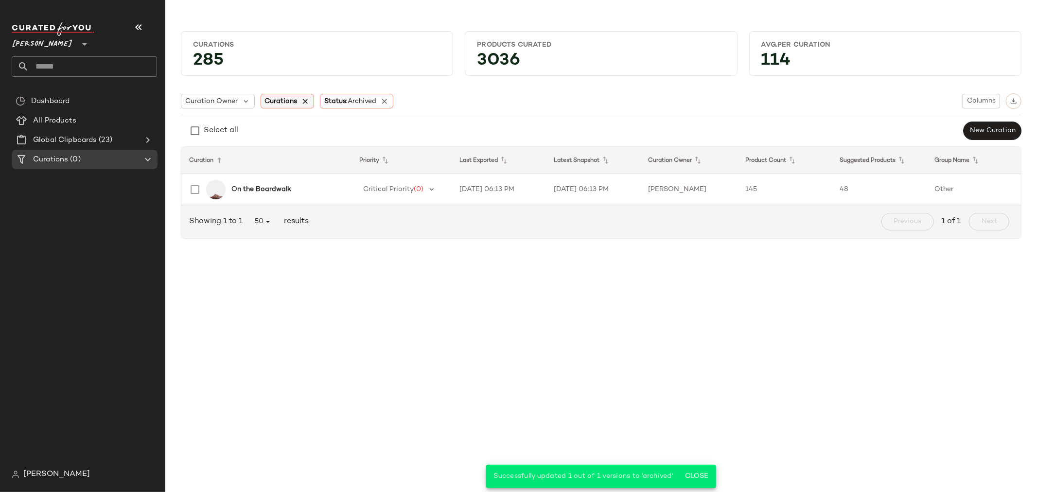
click at [305, 101] on icon at bounding box center [305, 101] width 9 height 9
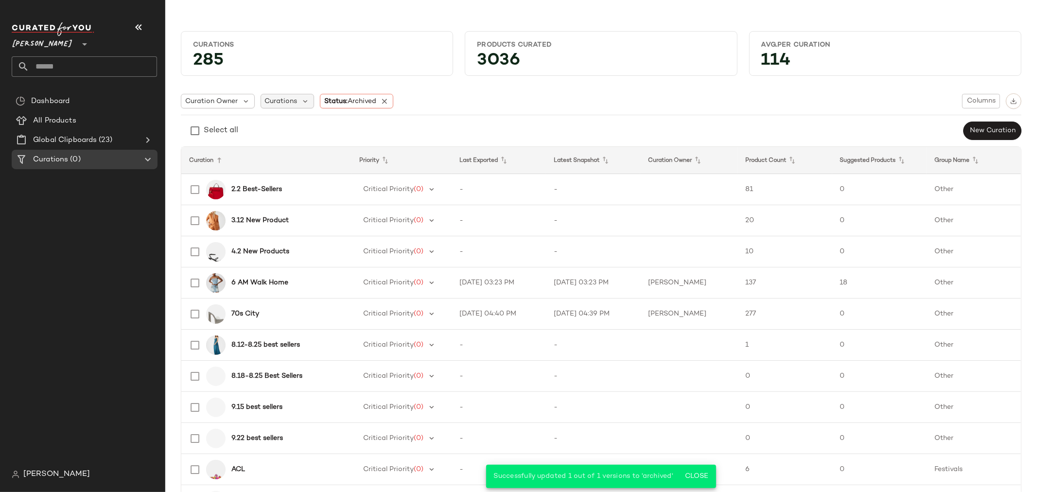
click at [271, 103] on span "Curations" at bounding box center [281, 101] width 33 height 10
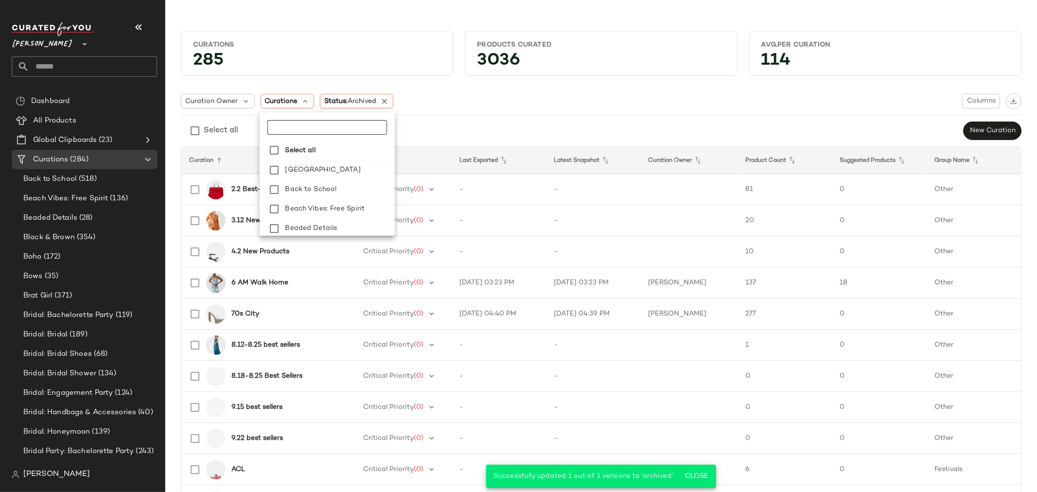
click at [292, 129] on input "text" at bounding box center [326, 127] width 119 height 15
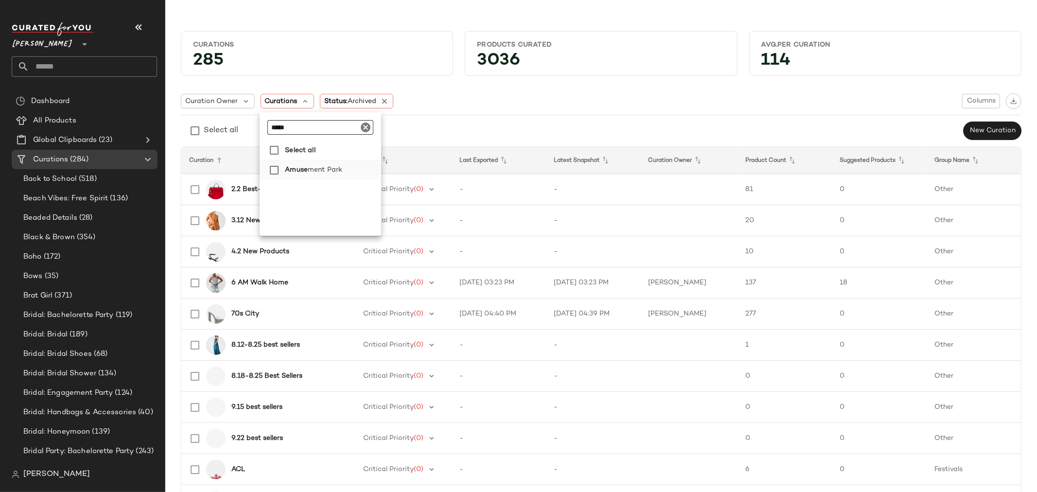
type input "*****"
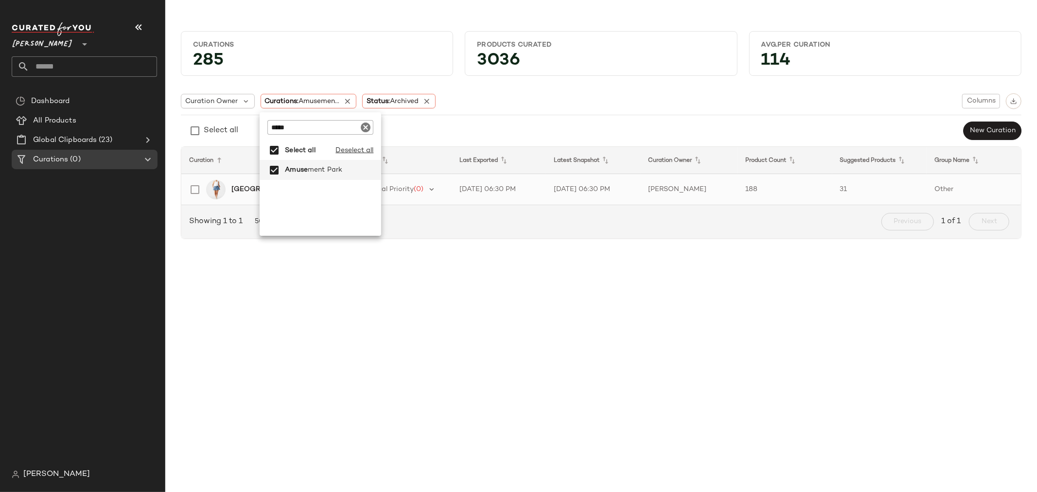
click at [245, 183] on div "[GEOGRAPHIC_DATA]" at bounding box center [263, 189] width 160 height 23
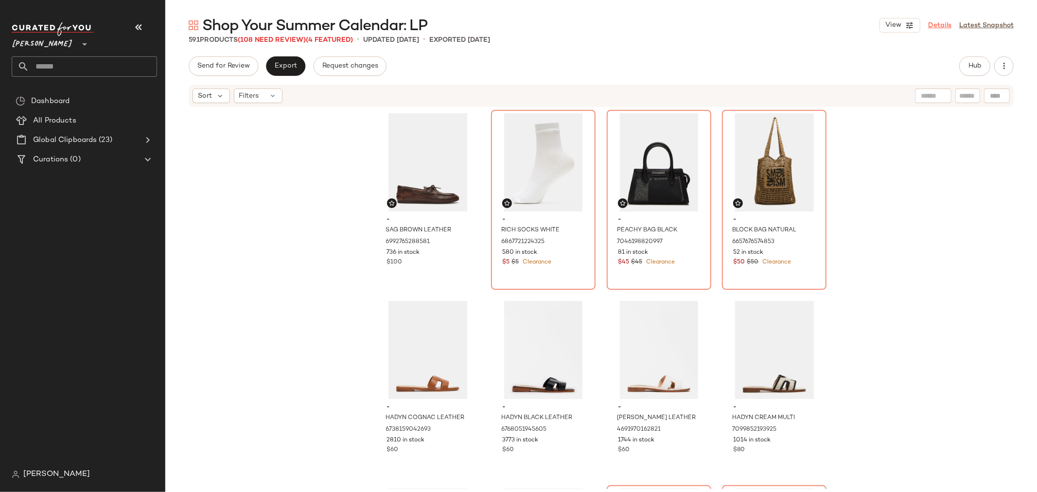
click at [938, 24] on link "Details" at bounding box center [939, 25] width 23 height 10
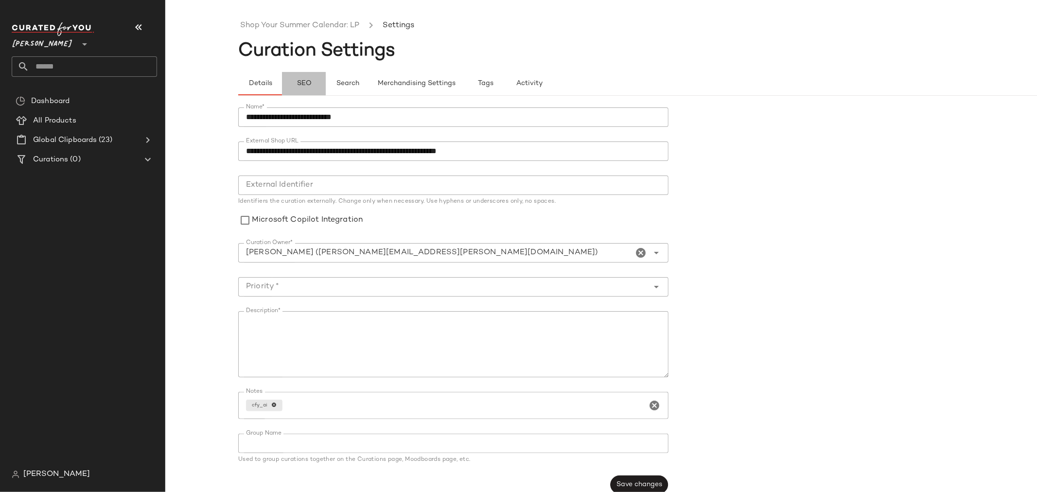
click at [303, 87] on span "SEO" at bounding box center [303, 84] width 15 height 8
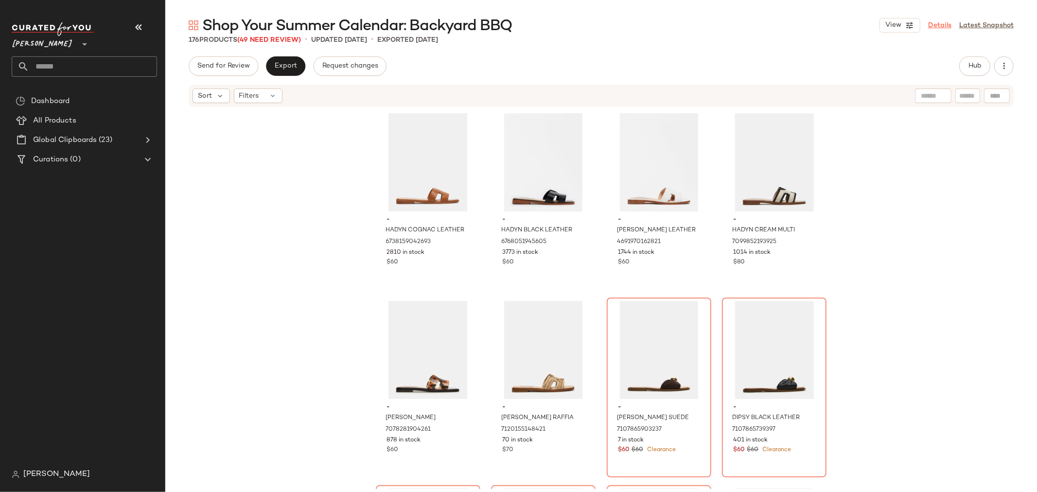
click at [940, 26] on link "Details" at bounding box center [939, 25] width 23 height 10
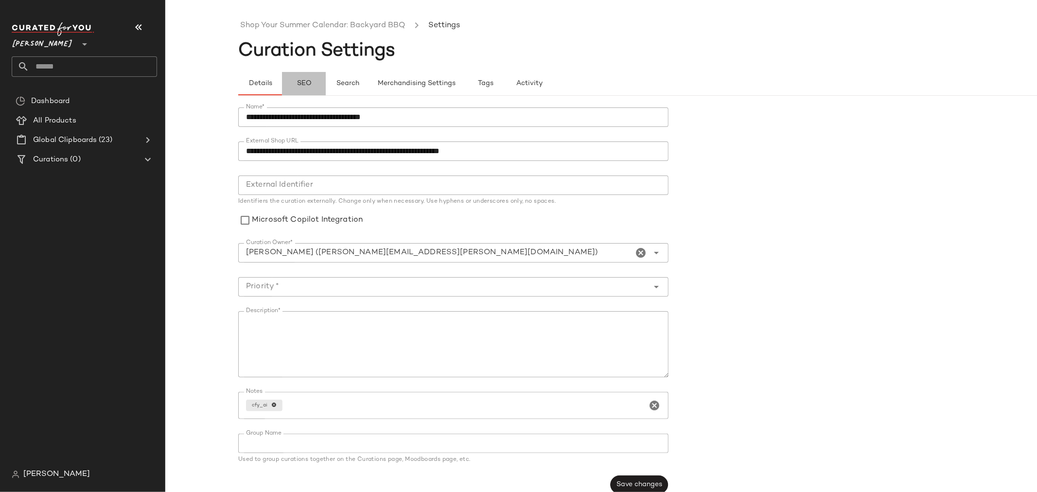
click at [304, 87] on span "SEO" at bounding box center [303, 84] width 15 height 8
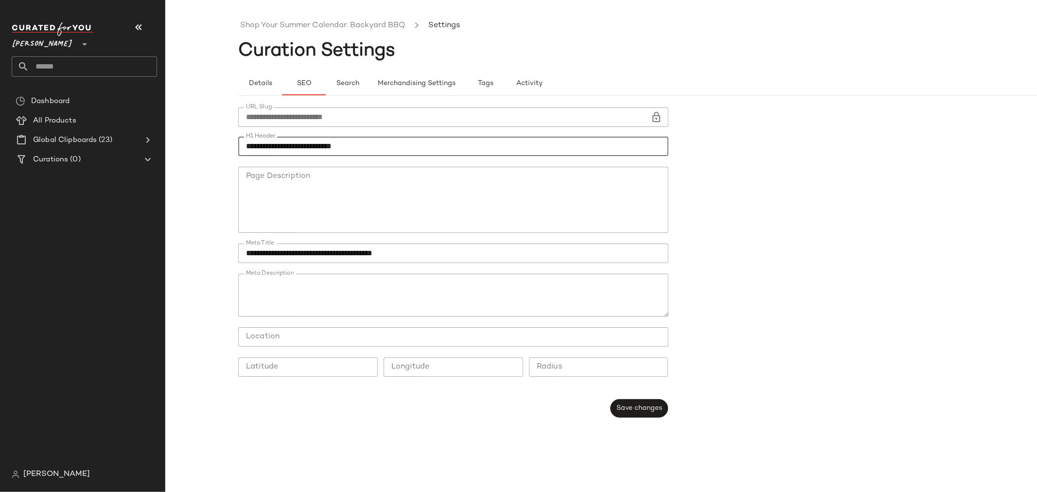
drag, startPoint x: 383, startPoint y: 149, endPoint x: 245, endPoint y: 149, distance: 138.0
click at [245, 149] on input "**********" at bounding box center [453, 146] width 430 height 19
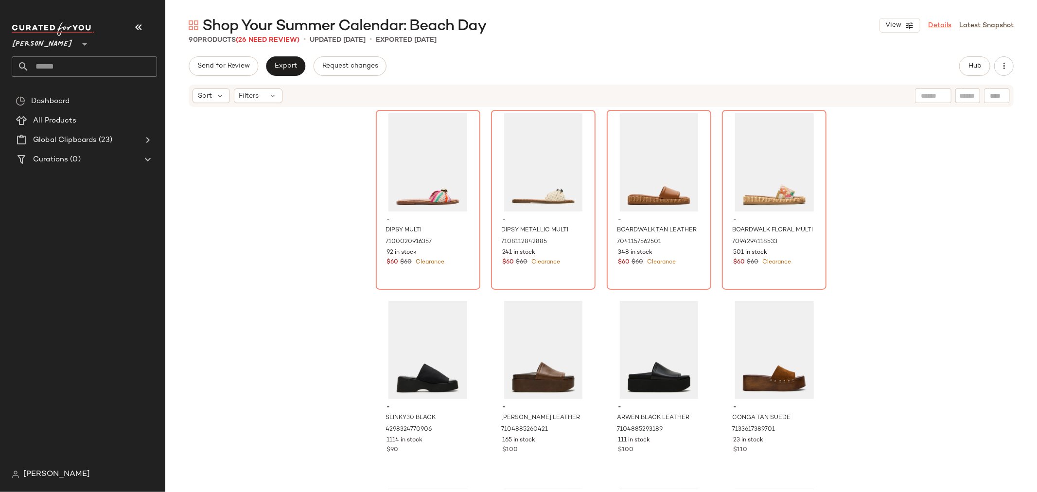
click at [938, 22] on link "Details" at bounding box center [939, 25] width 23 height 10
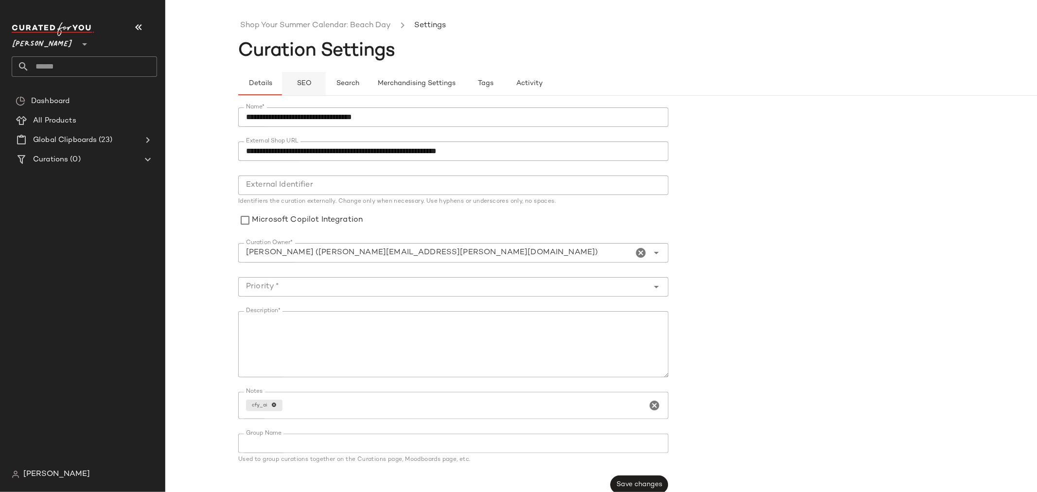
click at [312, 89] on button "SEO" at bounding box center [304, 83] width 44 height 23
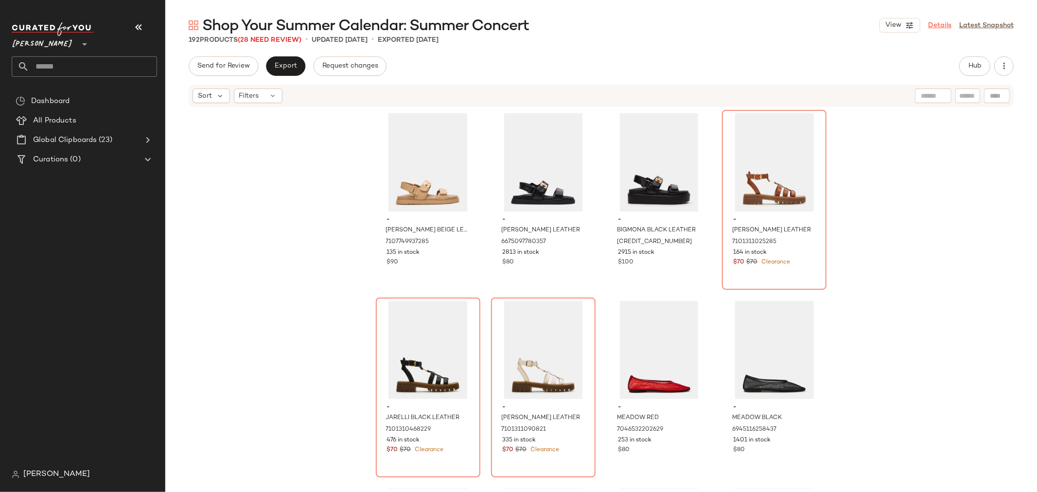
click at [939, 20] on link "Details" at bounding box center [939, 25] width 23 height 10
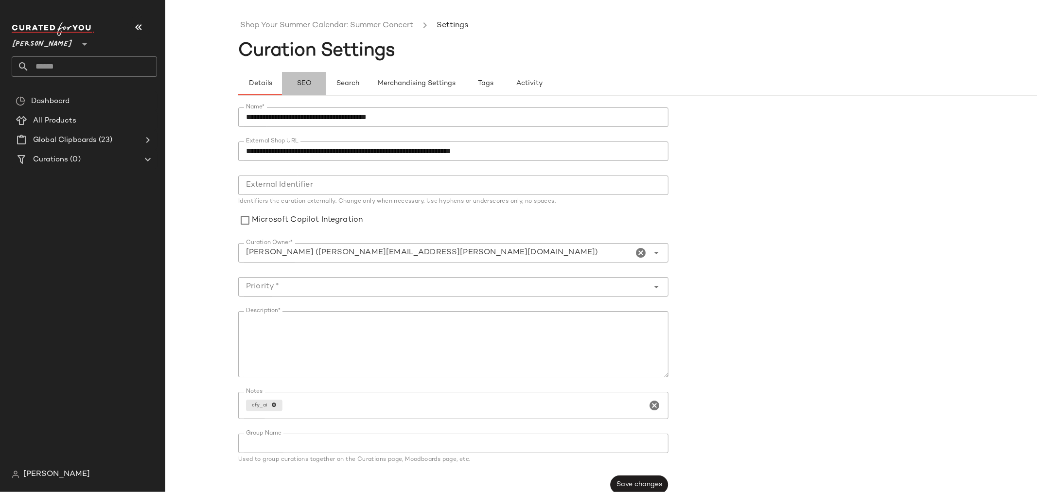
click at [293, 88] on button "SEO" at bounding box center [304, 83] width 44 height 23
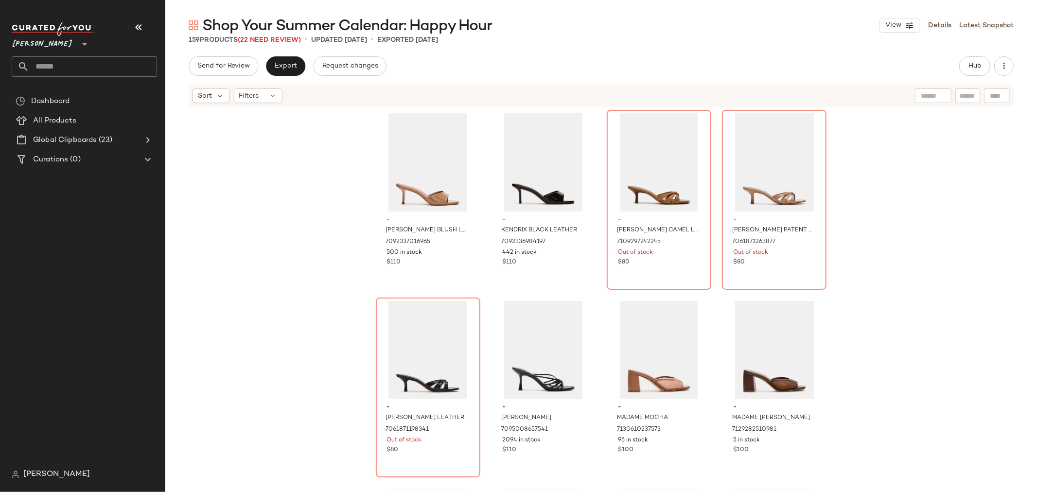
click at [940, 32] on div "View Details Latest Snapshot" at bounding box center [946, 25] width 134 height 15
click at [940, 26] on link "Details" at bounding box center [939, 25] width 23 height 10
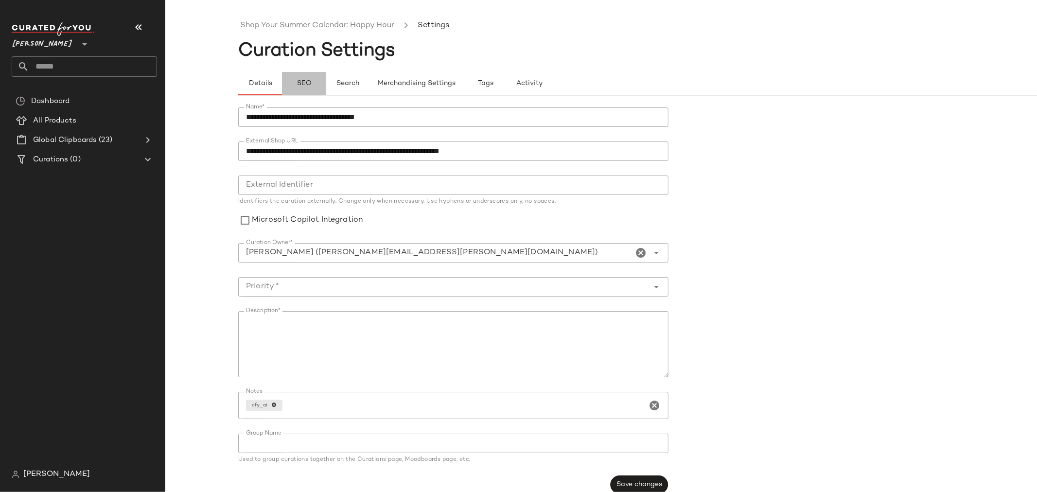
click at [305, 86] on span "SEO" at bounding box center [303, 84] width 15 height 8
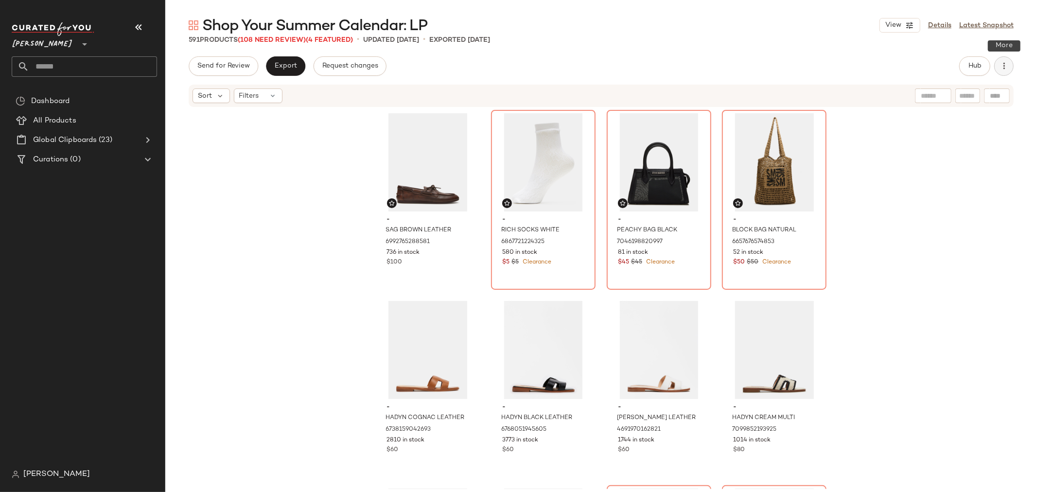
click at [1010, 64] on button "button" at bounding box center [1003, 65] width 19 height 19
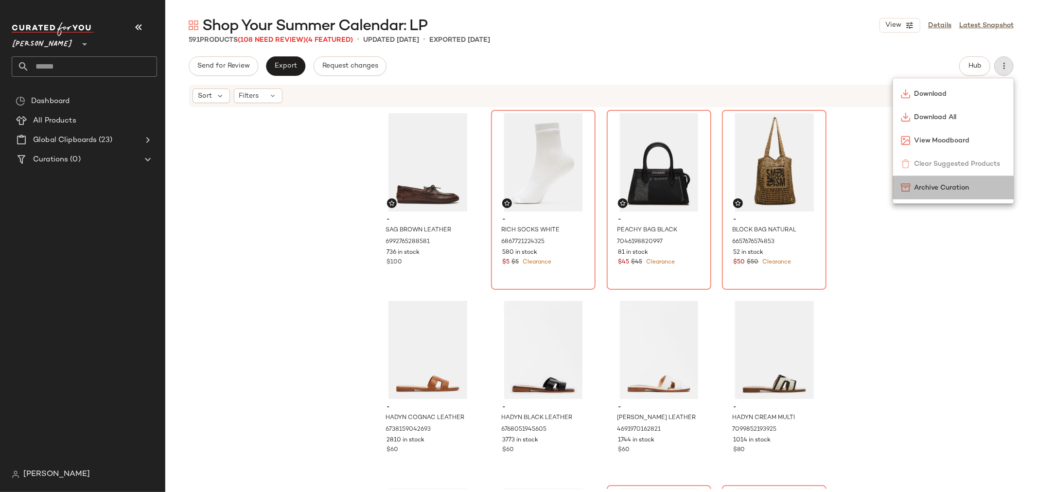
click at [983, 192] on span "Archive Curation" at bounding box center [959, 188] width 91 height 10
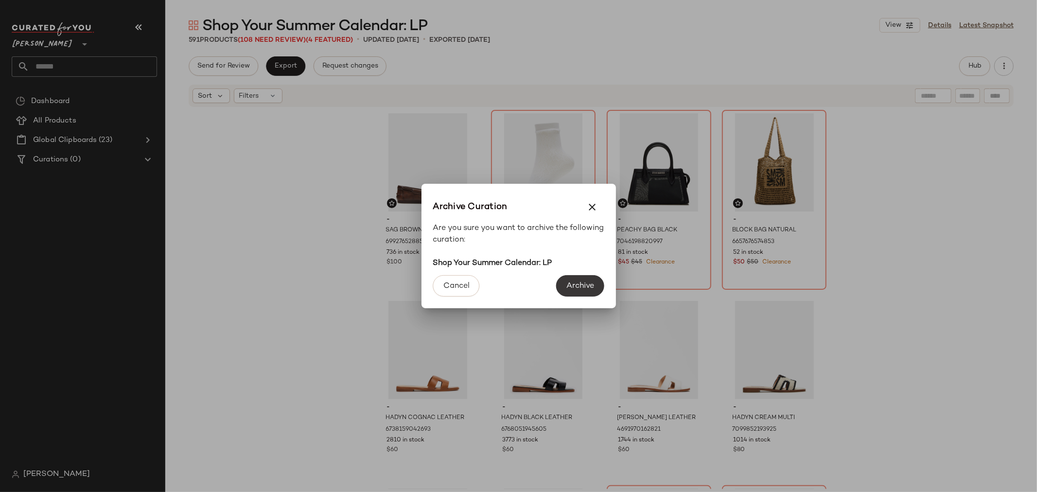
click at [566, 278] on button "Archive" at bounding box center [580, 285] width 48 height 21
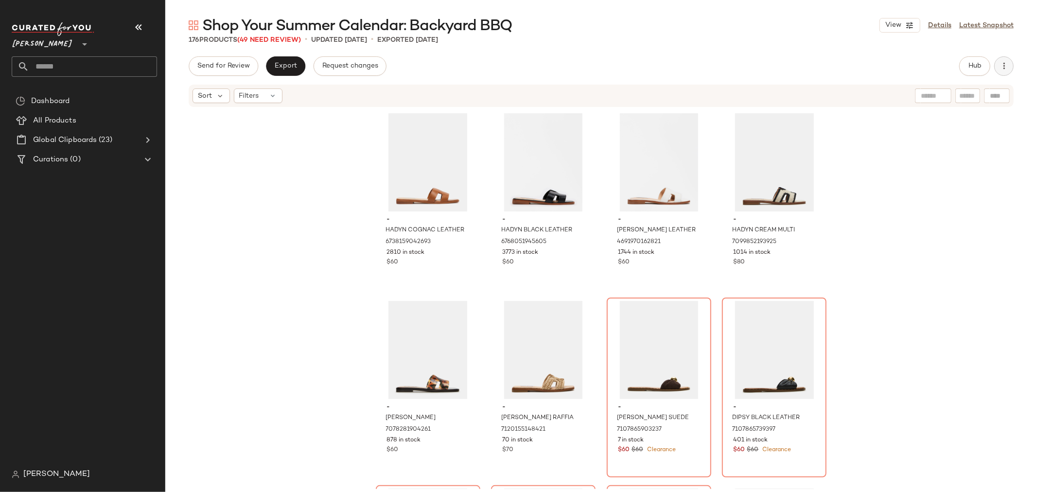
click at [1004, 70] on icon "button" at bounding box center [1004, 66] width 10 height 10
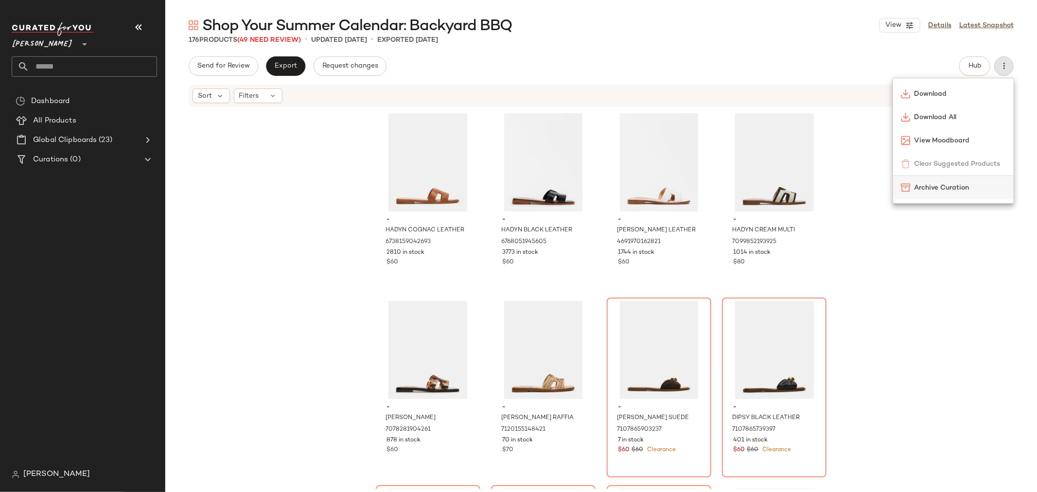
click at [948, 188] on span "Archive Curation" at bounding box center [959, 188] width 91 height 10
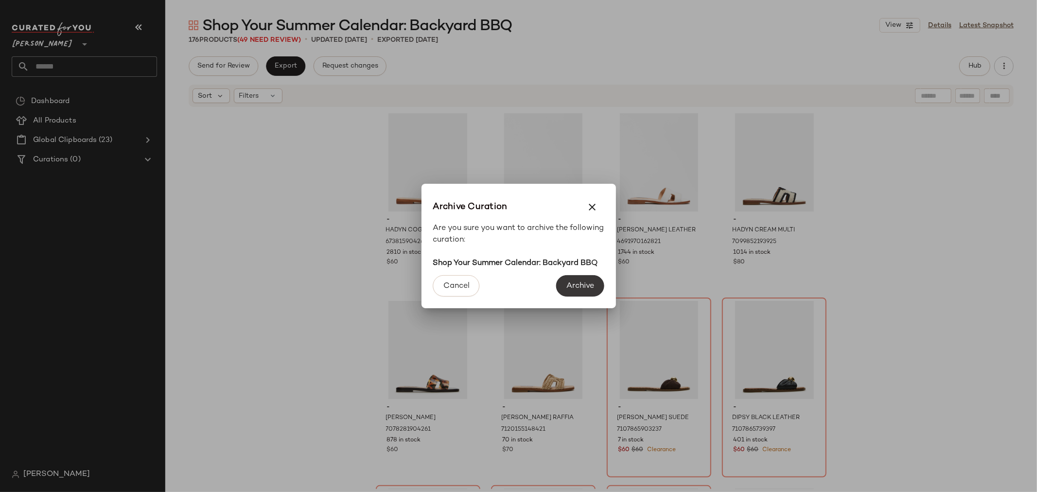
click at [593, 283] on span "Archive" at bounding box center [580, 285] width 28 height 9
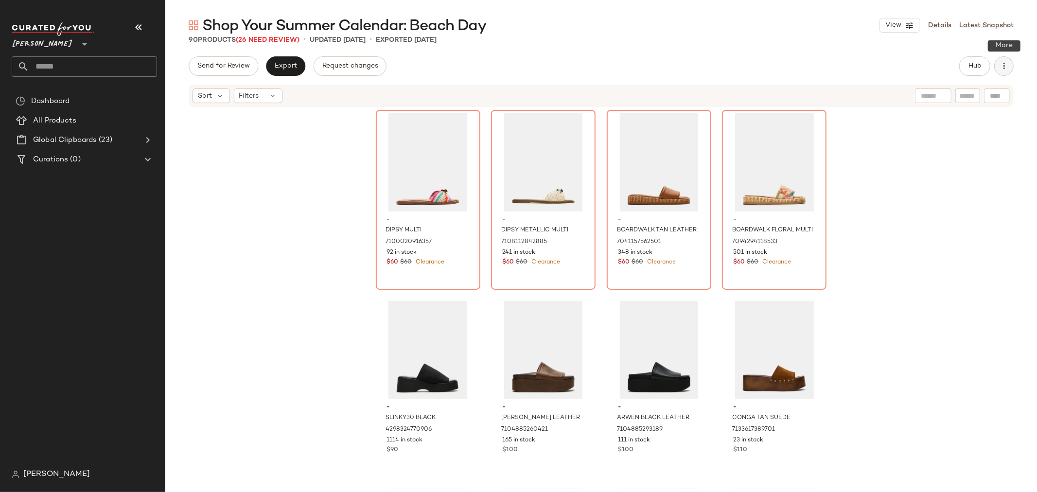
click at [1006, 67] on icon "button" at bounding box center [1004, 66] width 10 height 10
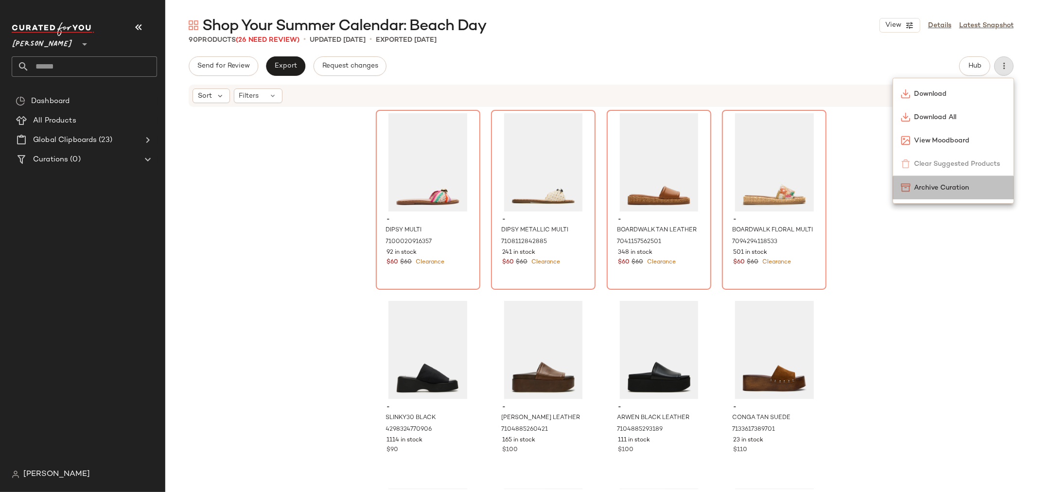
click at [955, 186] on span "Archive Curation" at bounding box center [959, 188] width 91 height 10
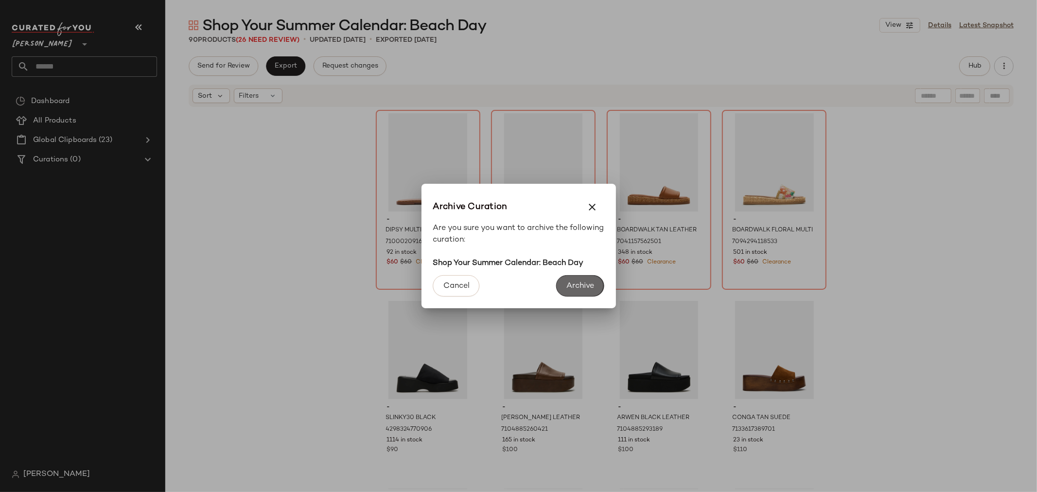
click at [589, 278] on button "Archive" at bounding box center [580, 285] width 48 height 21
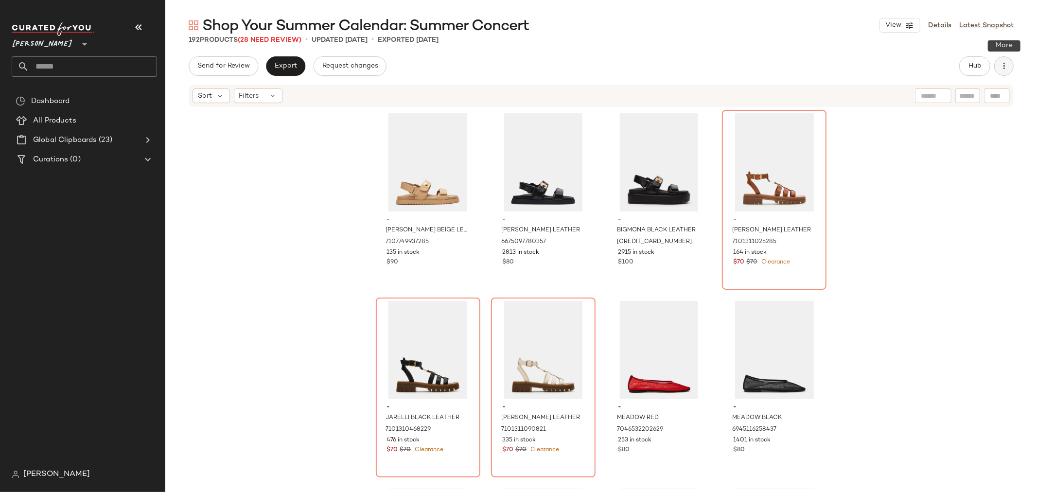
click at [1002, 69] on icon "button" at bounding box center [1004, 66] width 10 height 10
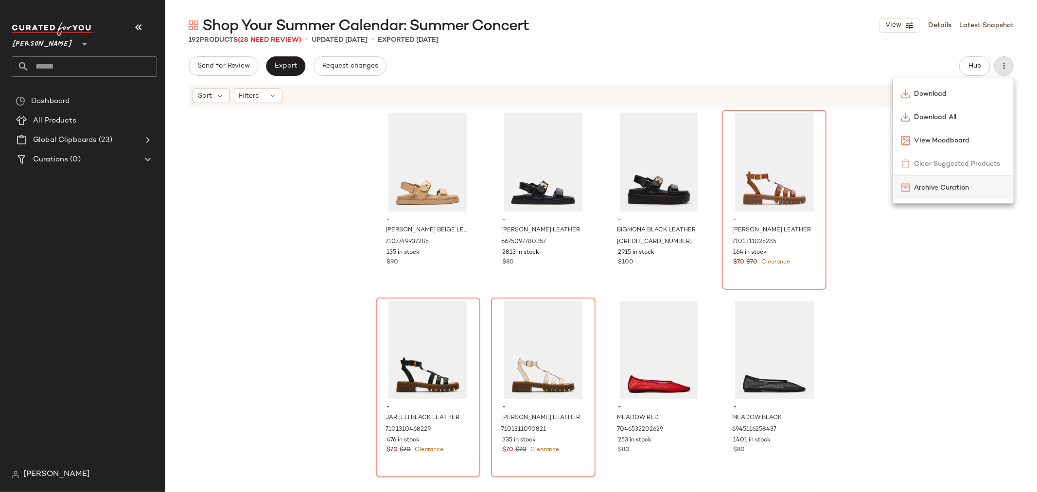
click at [949, 191] on span "Archive Curation" at bounding box center [959, 188] width 91 height 10
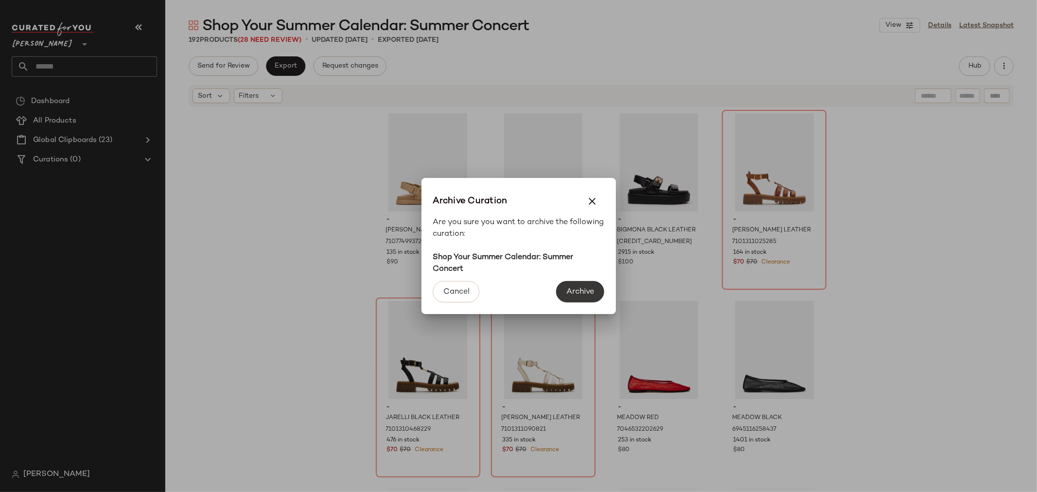
click at [584, 293] on span "Archive" at bounding box center [580, 291] width 28 height 9
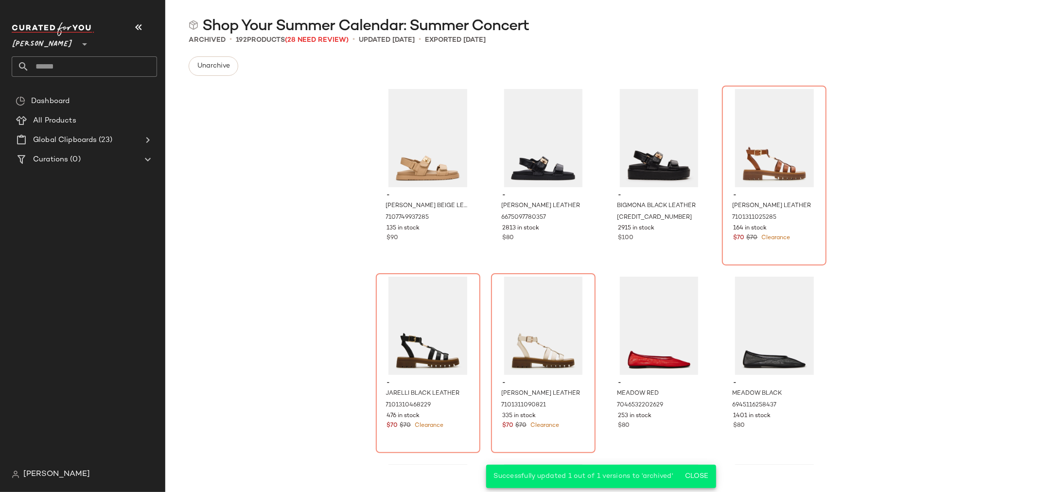
click at [277, 167] on div "- MONA BEIGE LEATHER 7107749937285 135 in stock $90 - MONA BLACK LEATHER 667509…" at bounding box center [600, 274] width 871 height 381
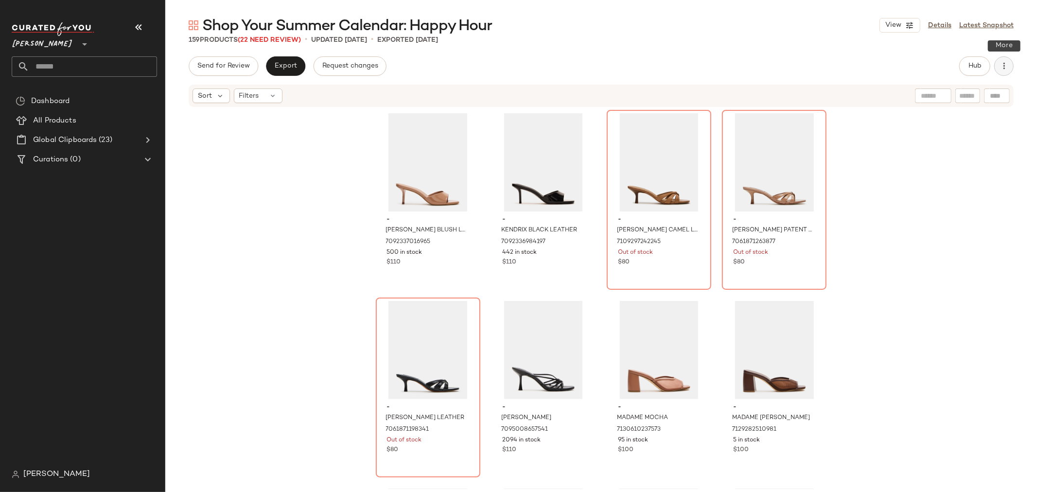
click at [1006, 65] on icon "button" at bounding box center [1004, 66] width 10 height 10
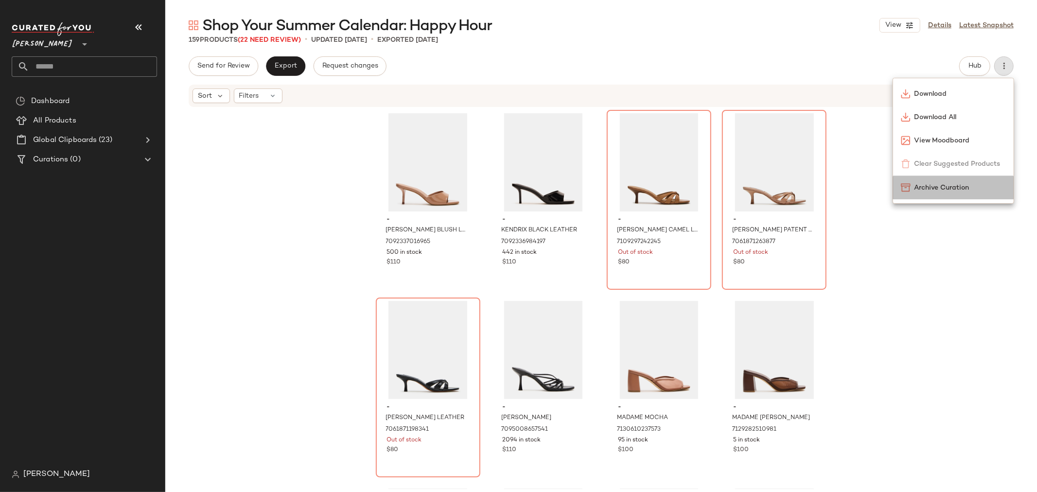
click at [935, 186] on span "Archive Curation" at bounding box center [959, 188] width 91 height 10
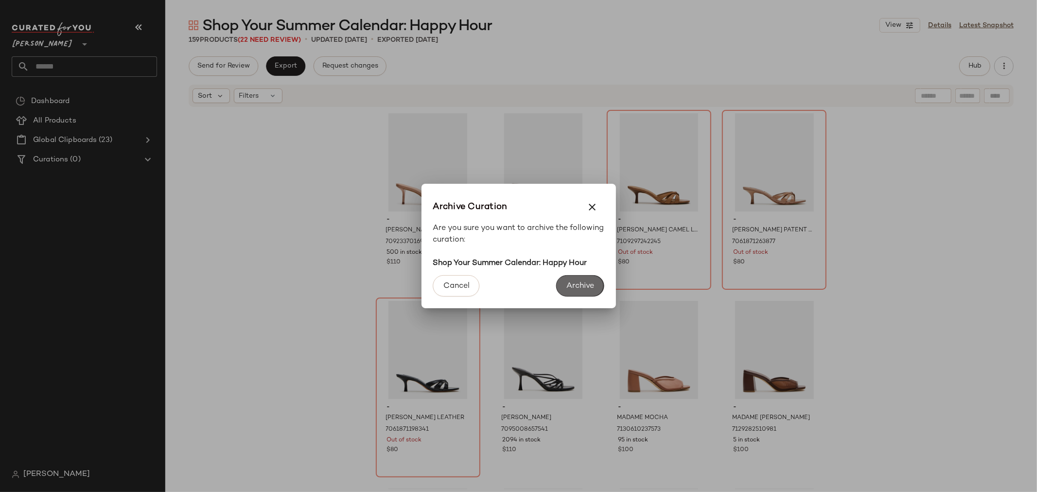
click at [600, 288] on button "Archive" at bounding box center [580, 285] width 48 height 21
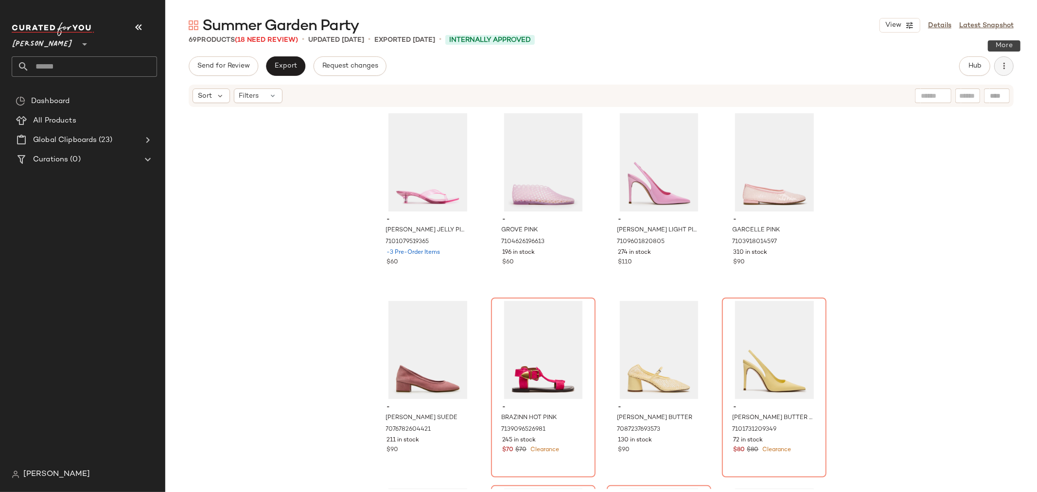
click at [1006, 69] on icon "button" at bounding box center [1004, 66] width 10 height 10
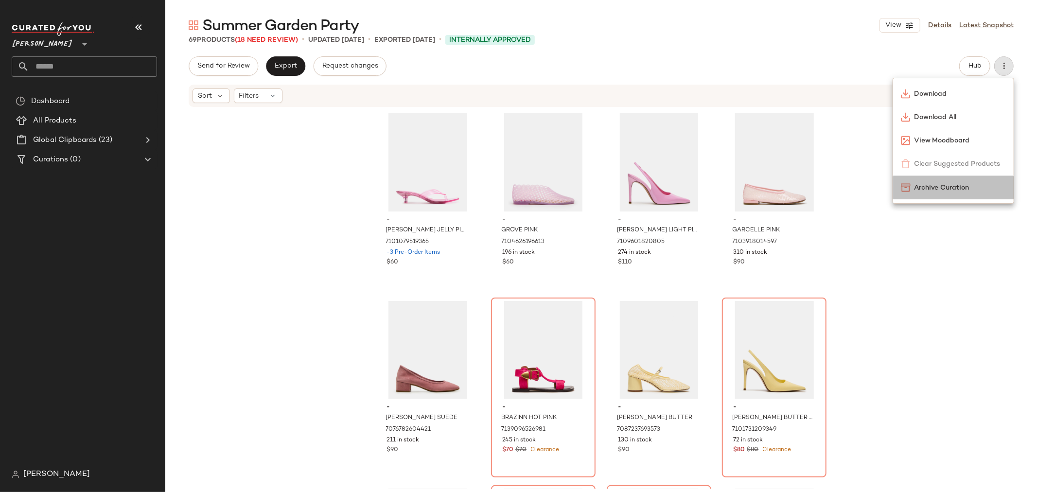
click at [972, 188] on span "Archive Curation" at bounding box center [959, 188] width 91 height 10
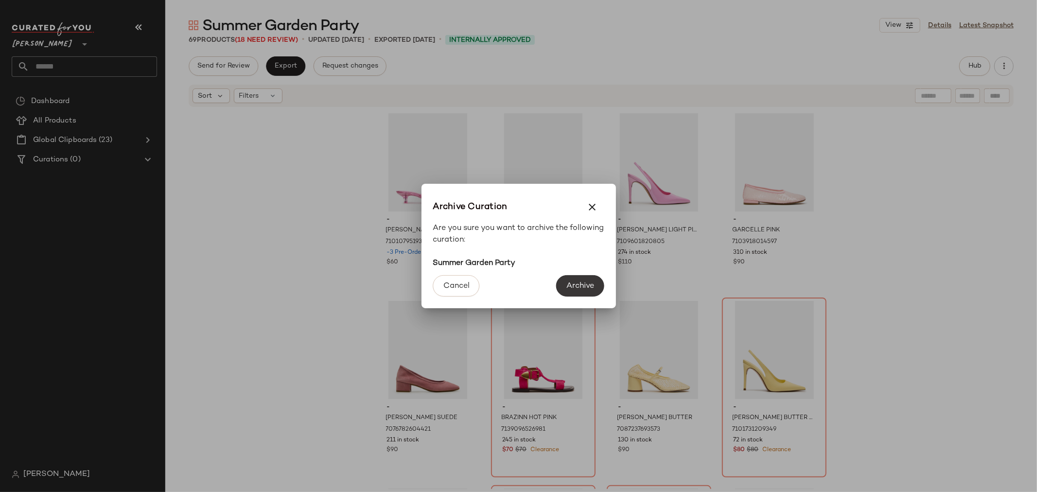
click at [571, 285] on span "Archive" at bounding box center [580, 285] width 28 height 9
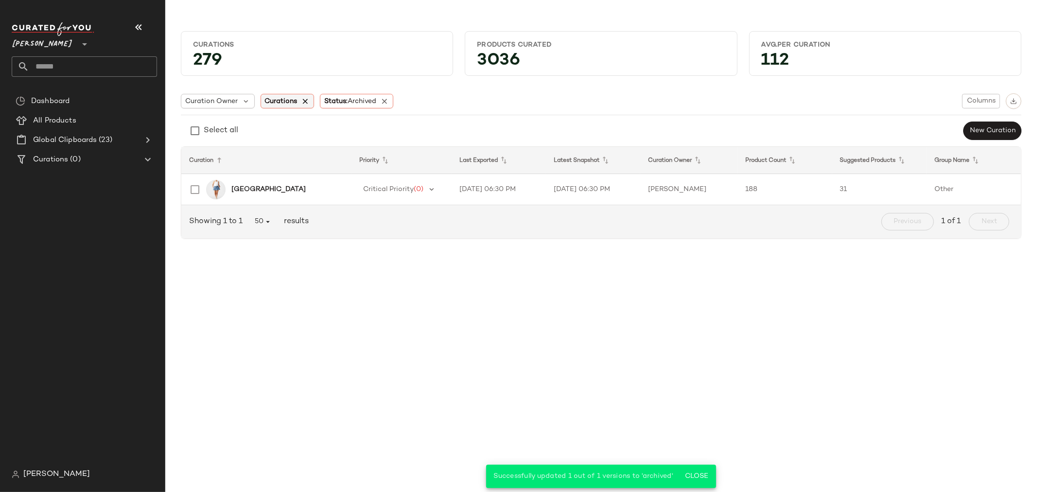
click at [306, 100] on icon at bounding box center [305, 101] width 9 height 9
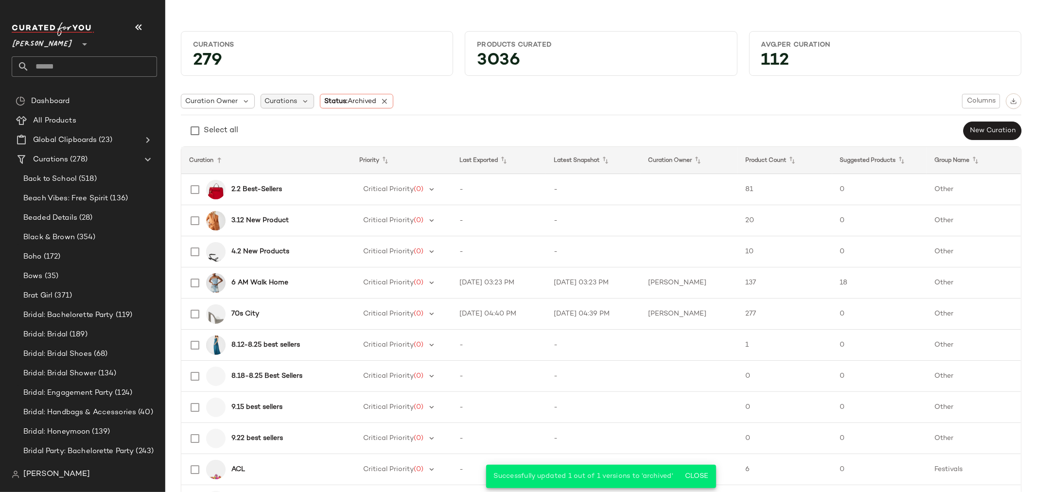
click at [273, 100] on span "Curations" at bounding box center [281, 101] width 33 height 10
click at [289, 124] on input "text" at bounding box center [326, 127] width 119 height 15
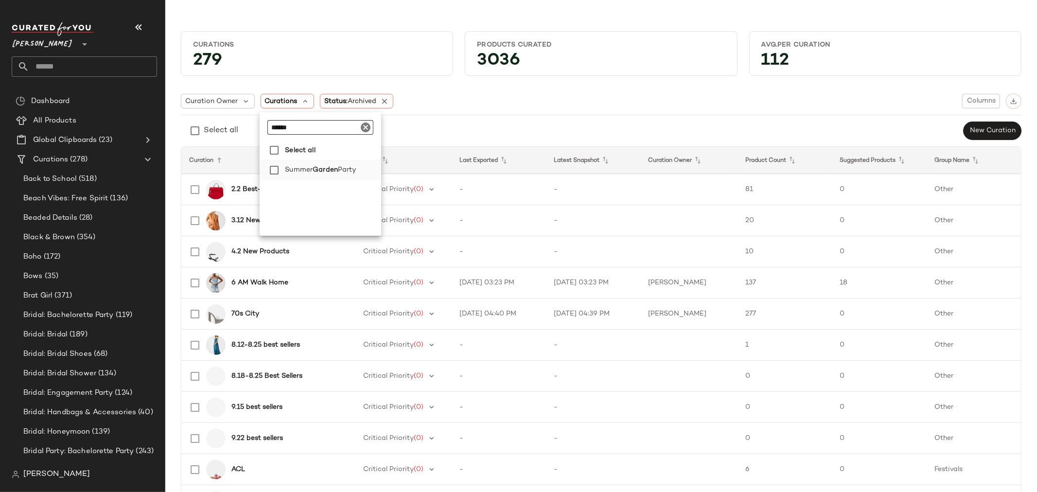
type input "******"
click at [303, 172] on span "Summer" at bounding box center [299, 169] width 28 height 19
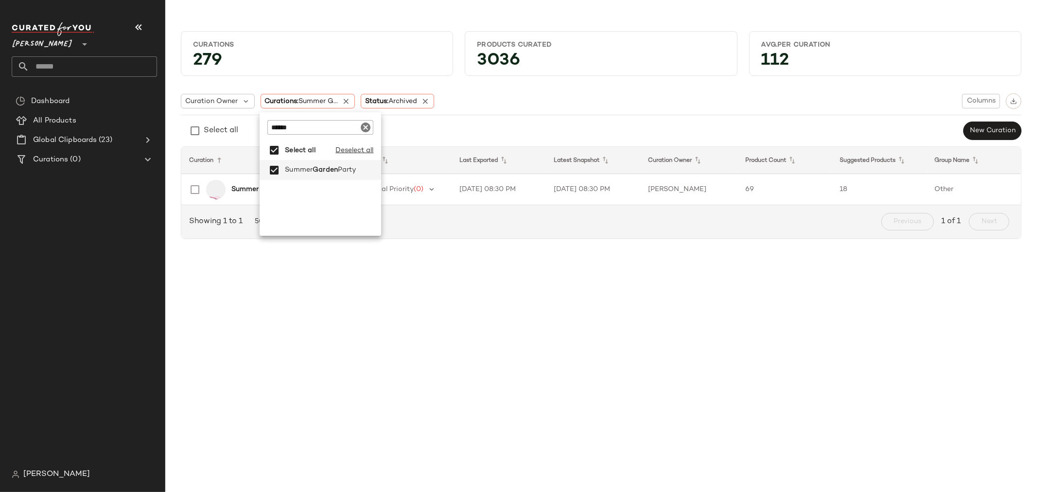
click at [240, 187] on b "Summer Garden Party" at bounding box center [268, 189] width 74 height 10
